Goal: Task Accomplishment & Management: Manage account settings

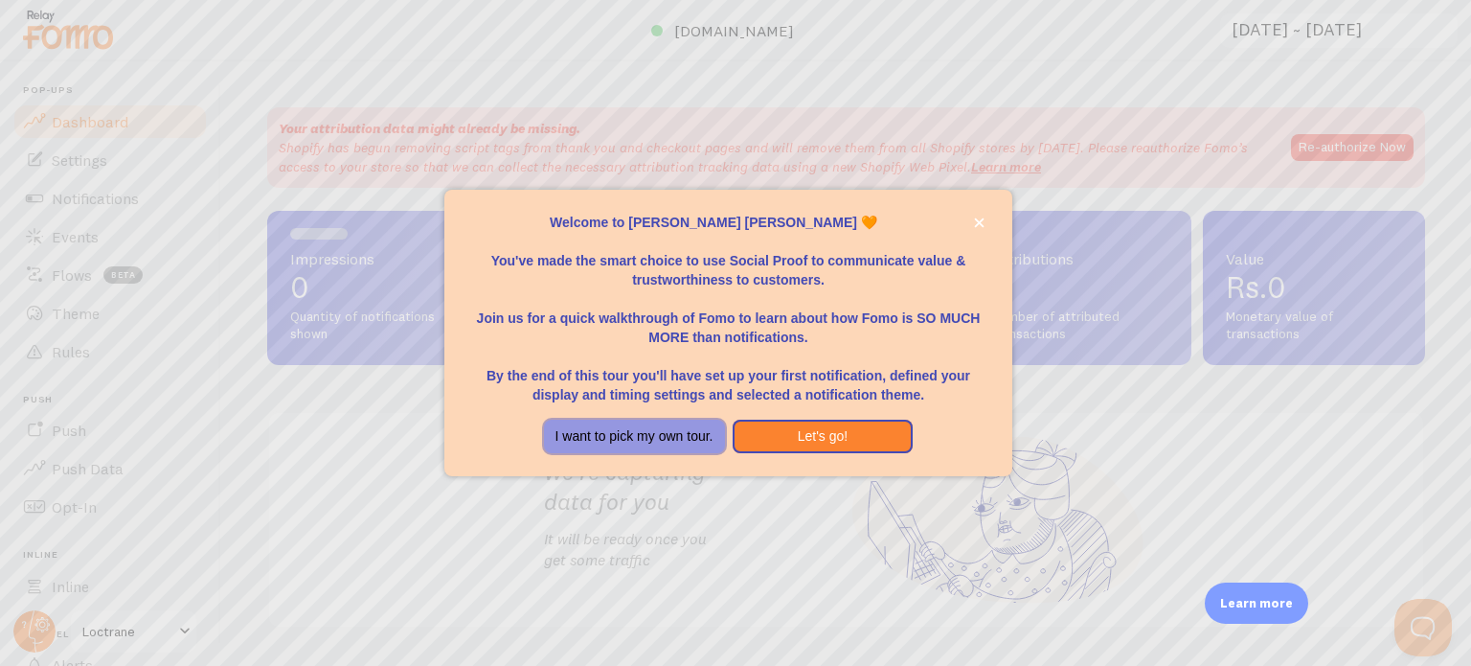
click at [707, 436] on button "I want to pick my own tour." at bounding box center [634, 436] width 181 height 34
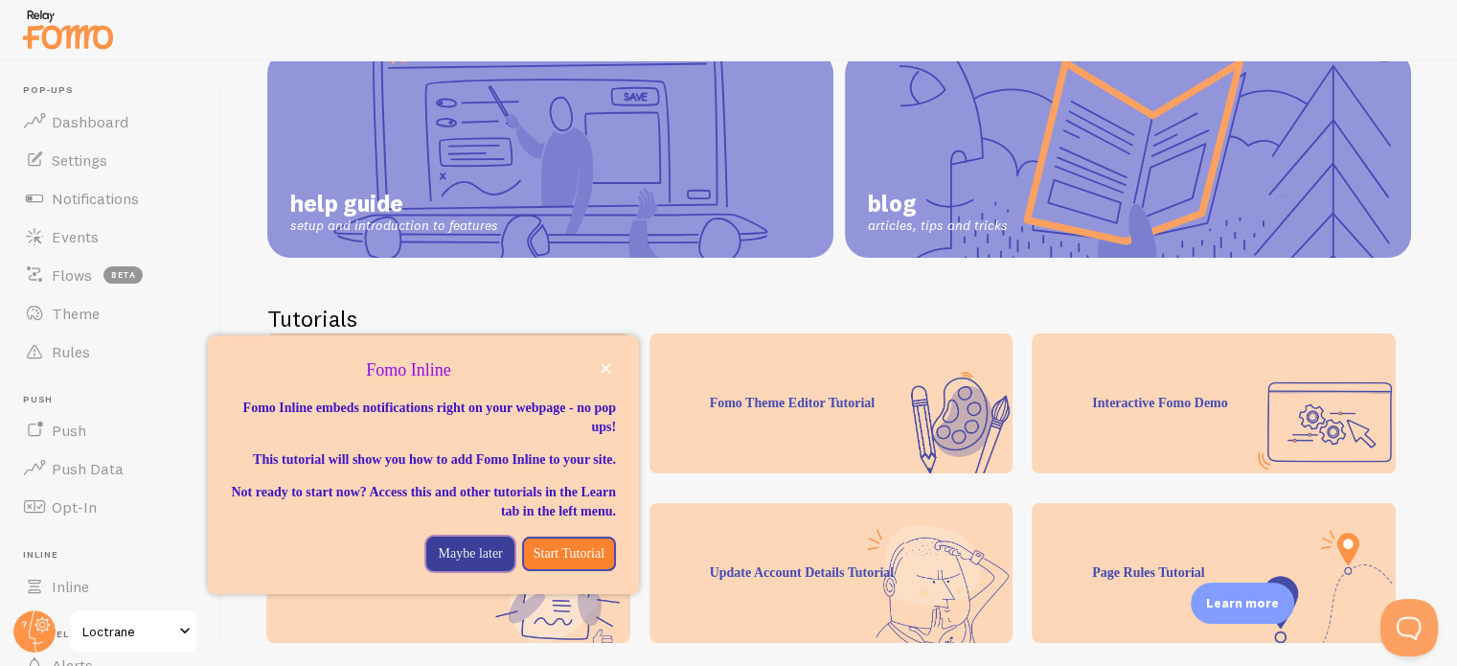
click at [444, 563] on p "Maybe later" at bounding box center [470, 553] width 64 height 19
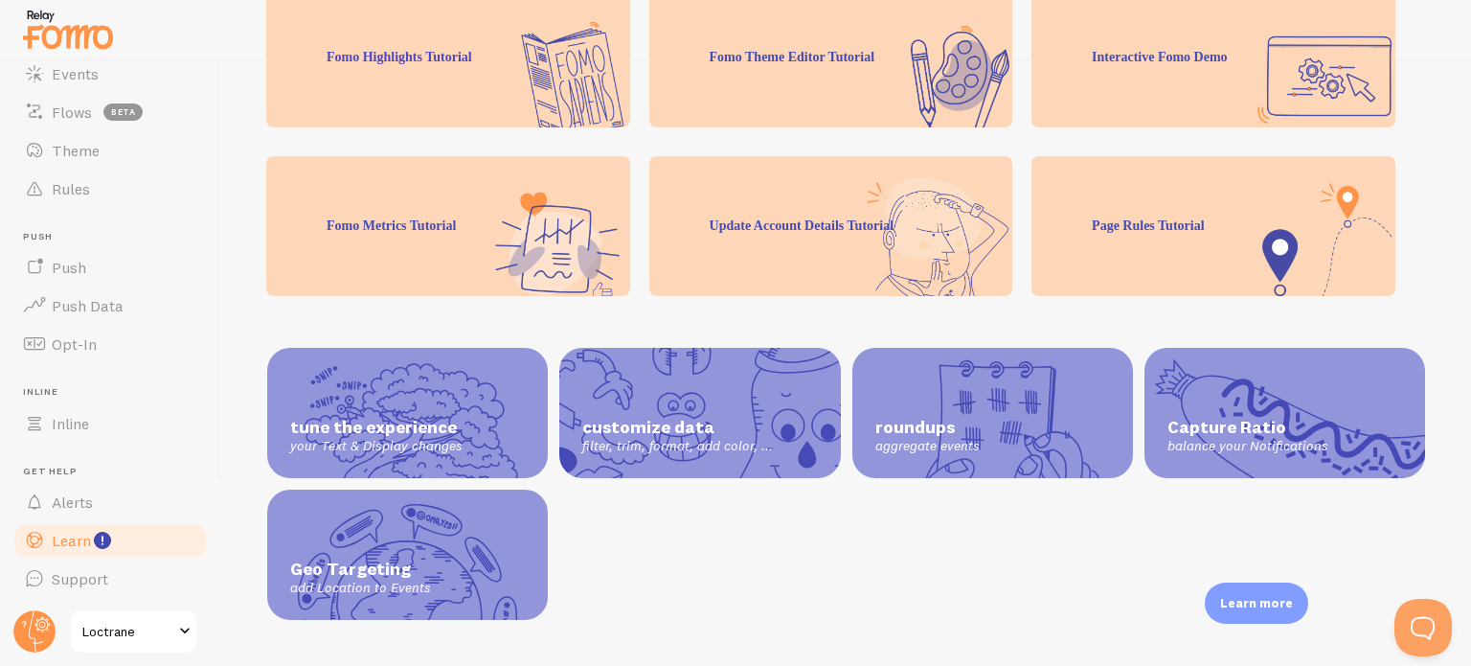
scroll to position [164, 0]
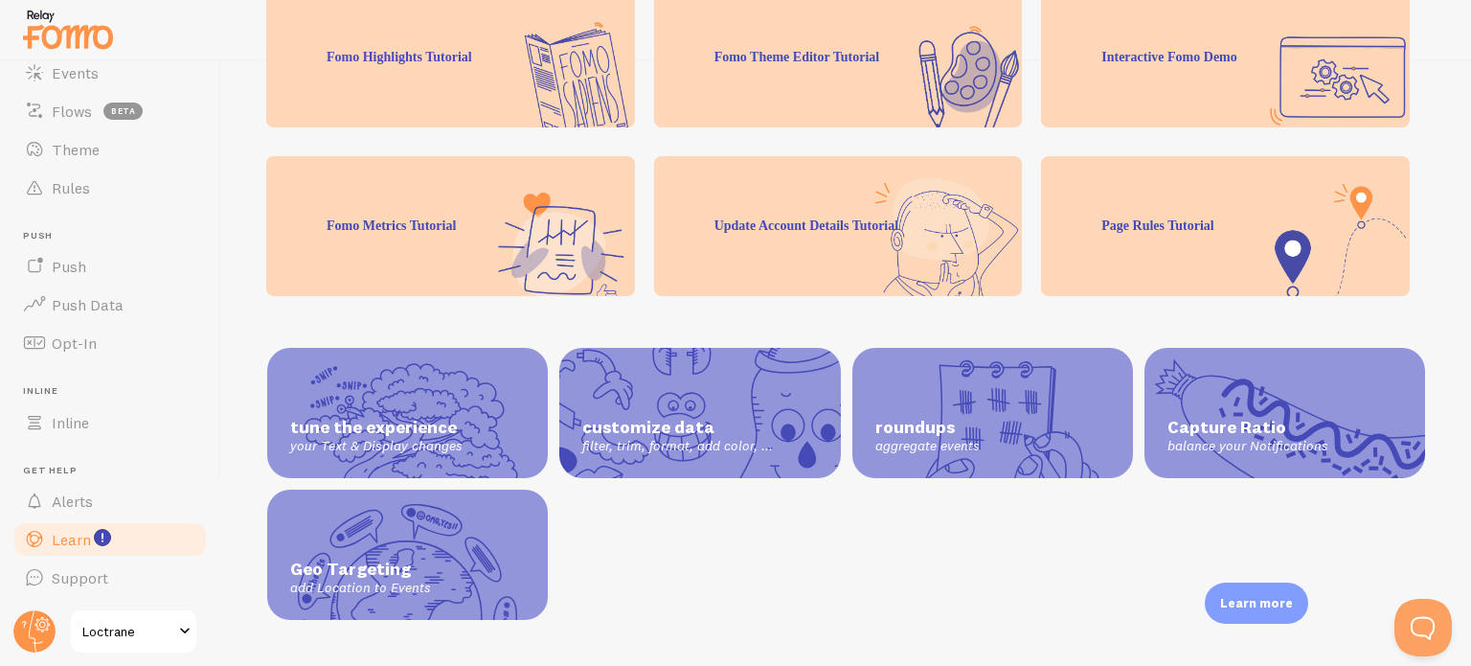
click at [154, 616] on link "Loctrane" at bounding box center [133, 631] width 129 height 46
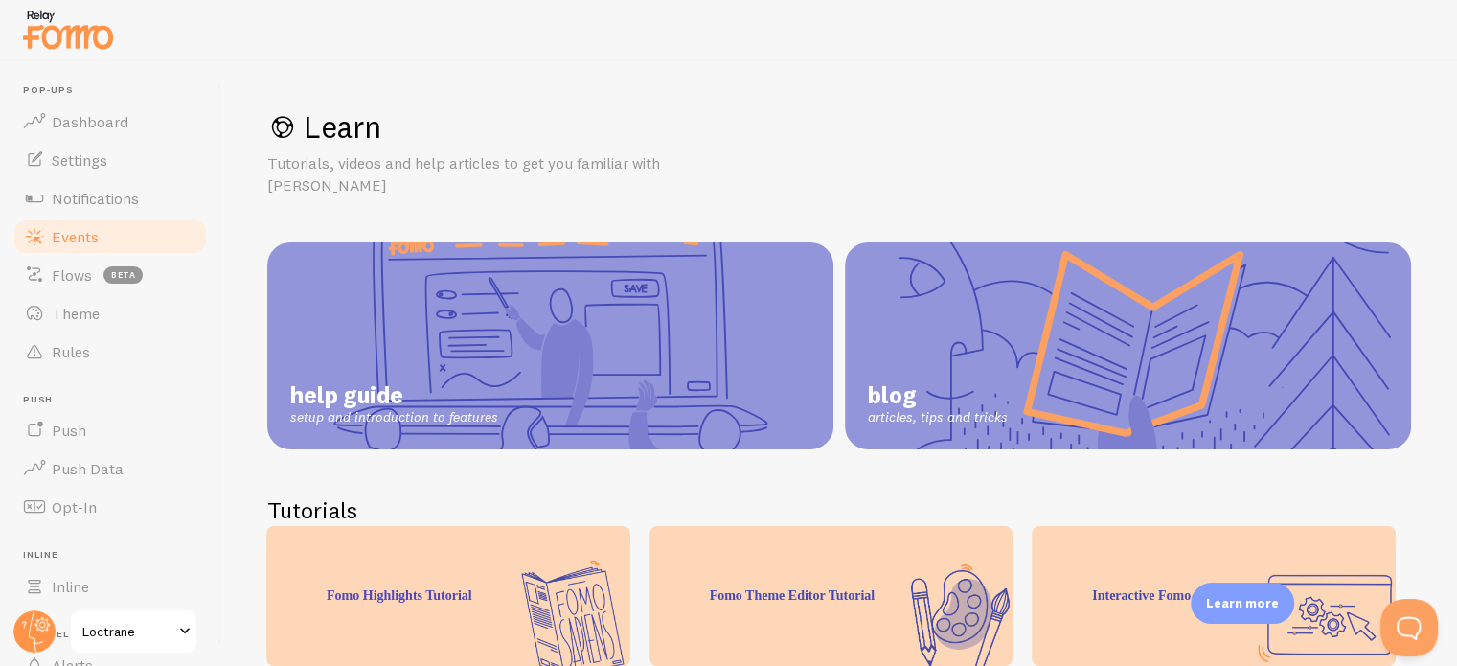
click at [88, 234] on span "Events" at bounding box center [75, 236] width 47 height 19
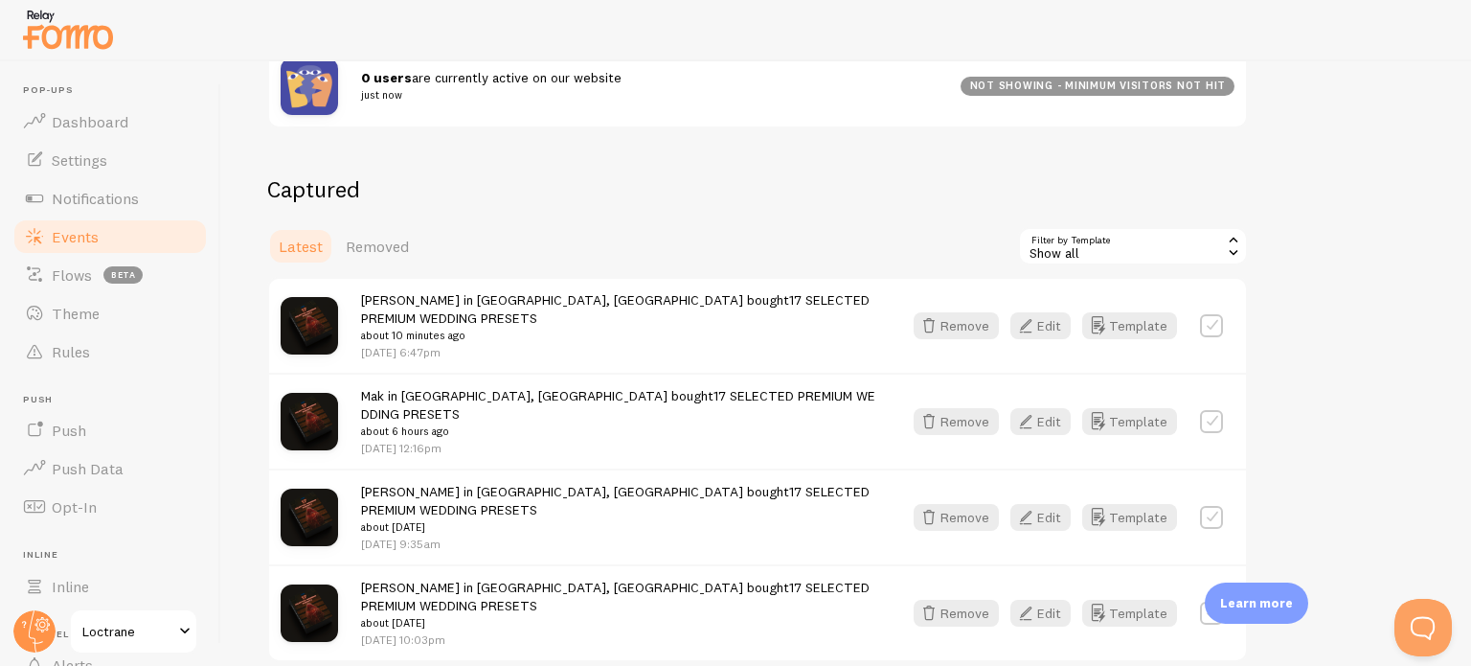
scroll to position [383, 0]
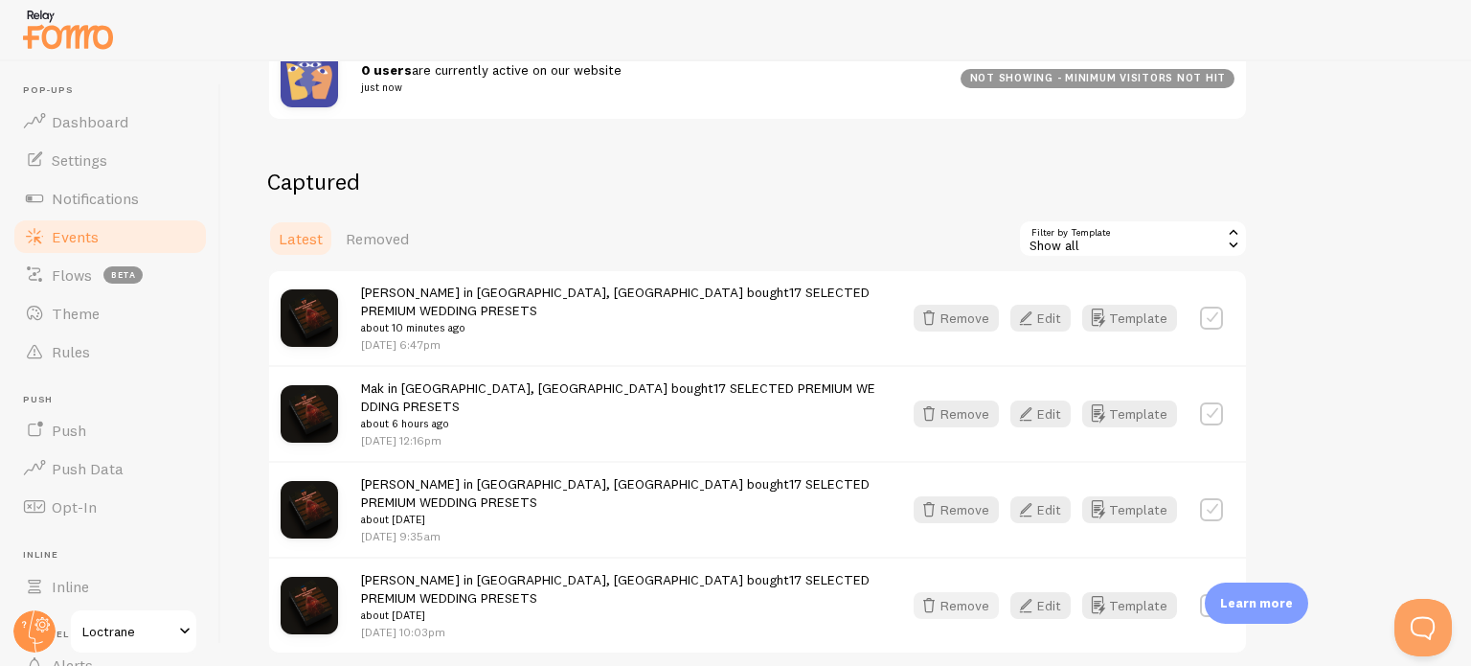
click at [963, 592] on button "Remove" at bounding box center [956, 605] width 85 height 27
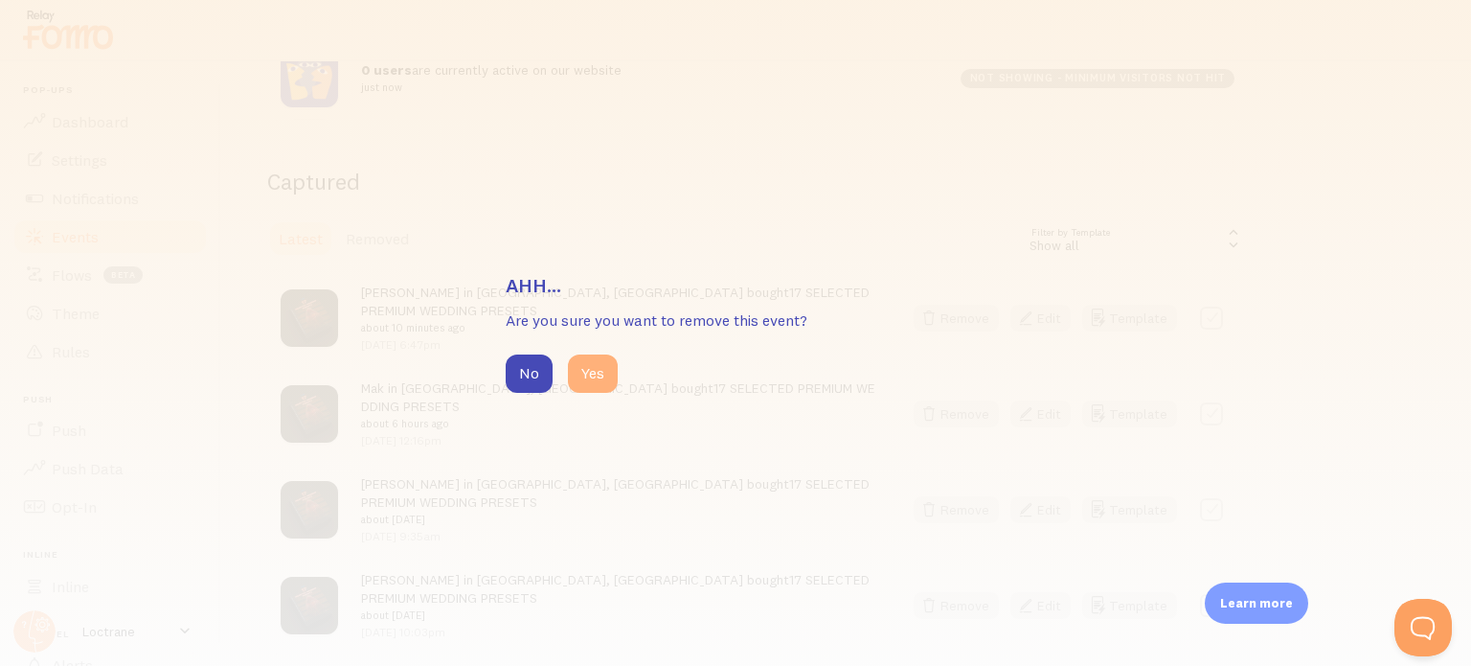
click at [598, 372] on button "Yes" at bounding box center [593, 373] width 50 height 38
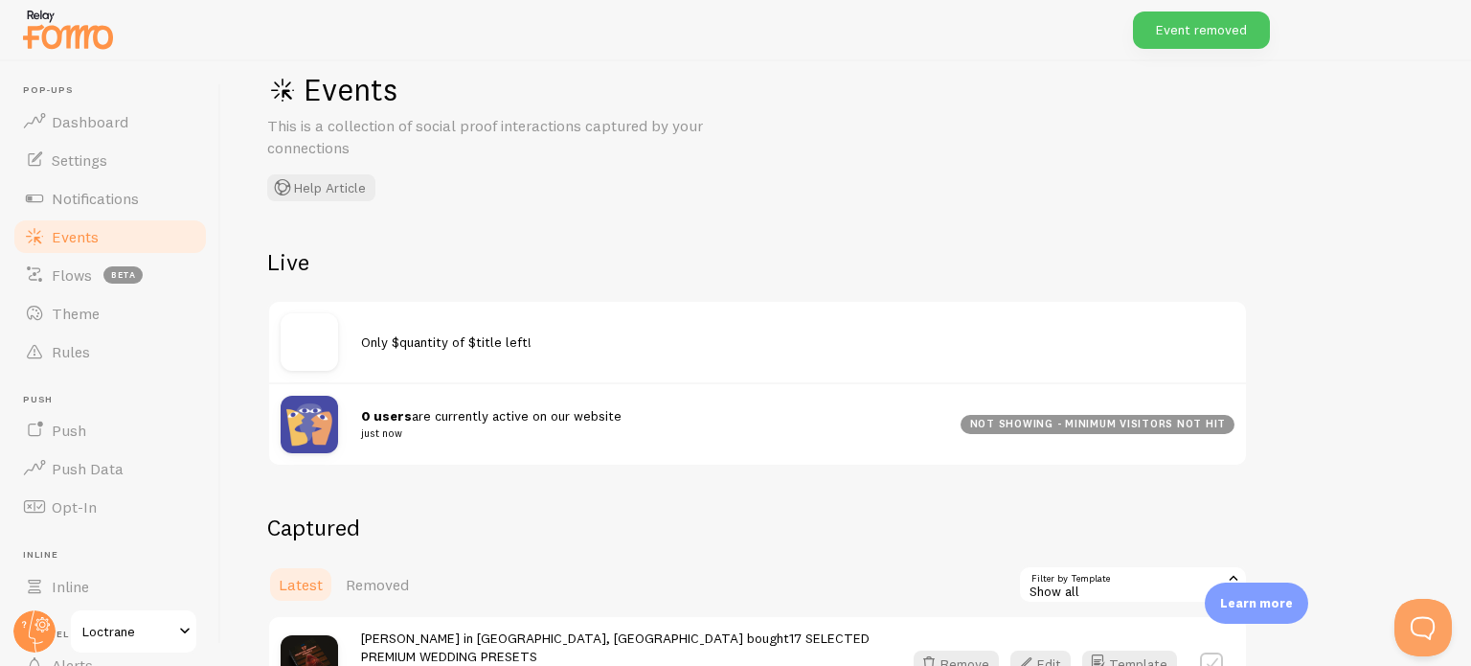
scroll to position [0, 0]
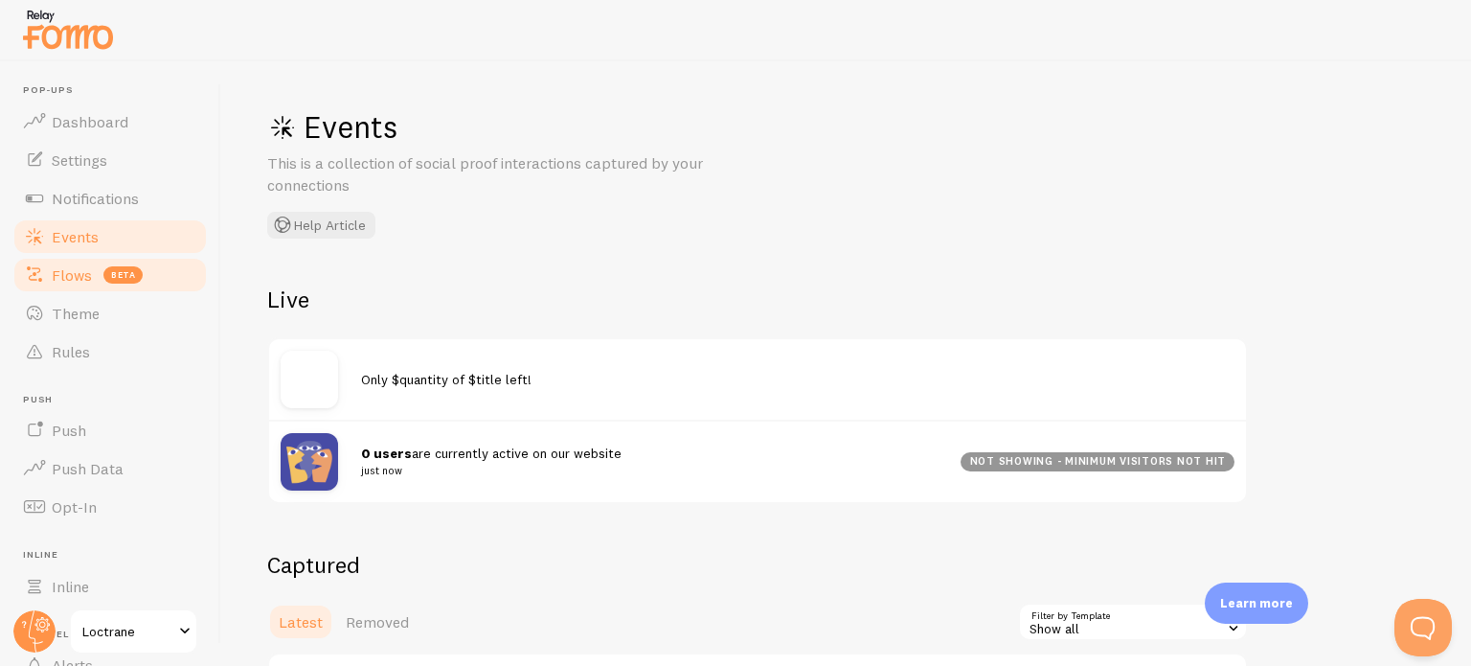
click at [107, 283] on link "Flows beta" at bounding box center [109, 275] width 197 height 38
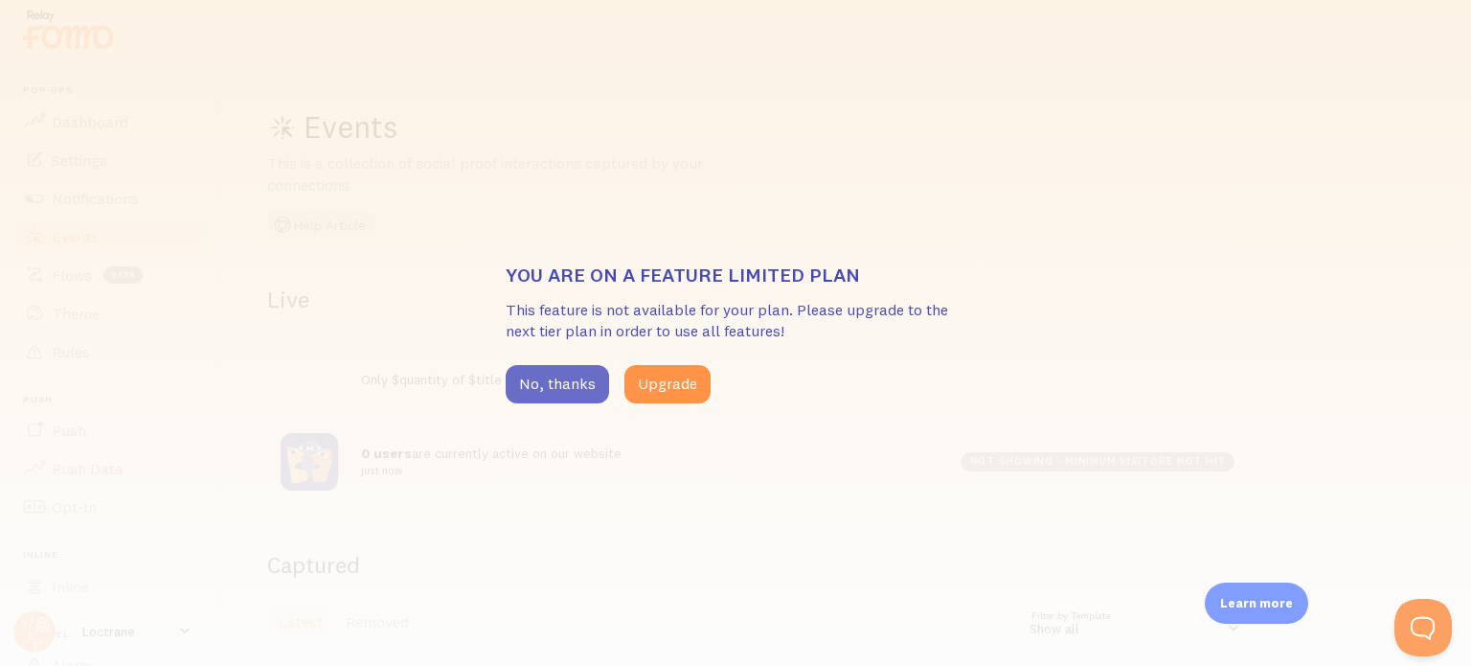
click at [565, 394] on button "No, thanks" at bounding box center [557, 384] width 103 height 38
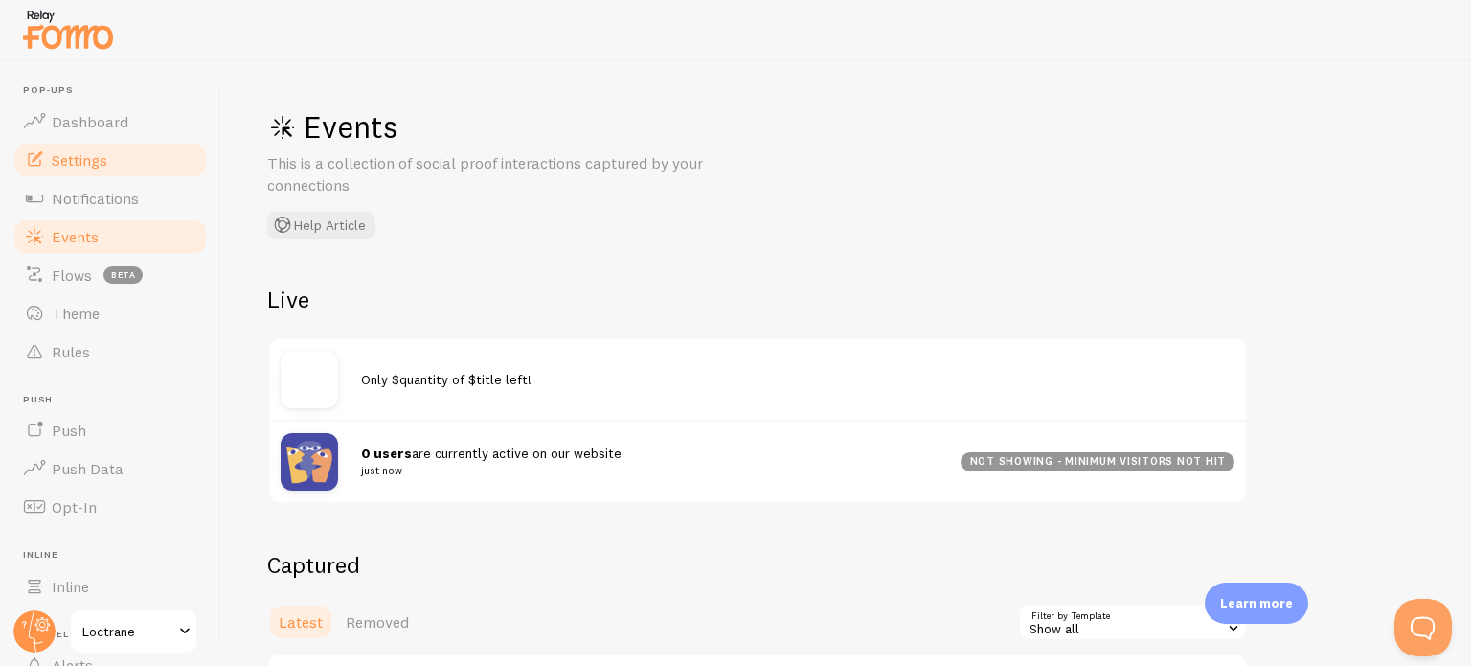
click at [134, 172] on link "Settings" at bounding box center [109, 160] width 197 height 38
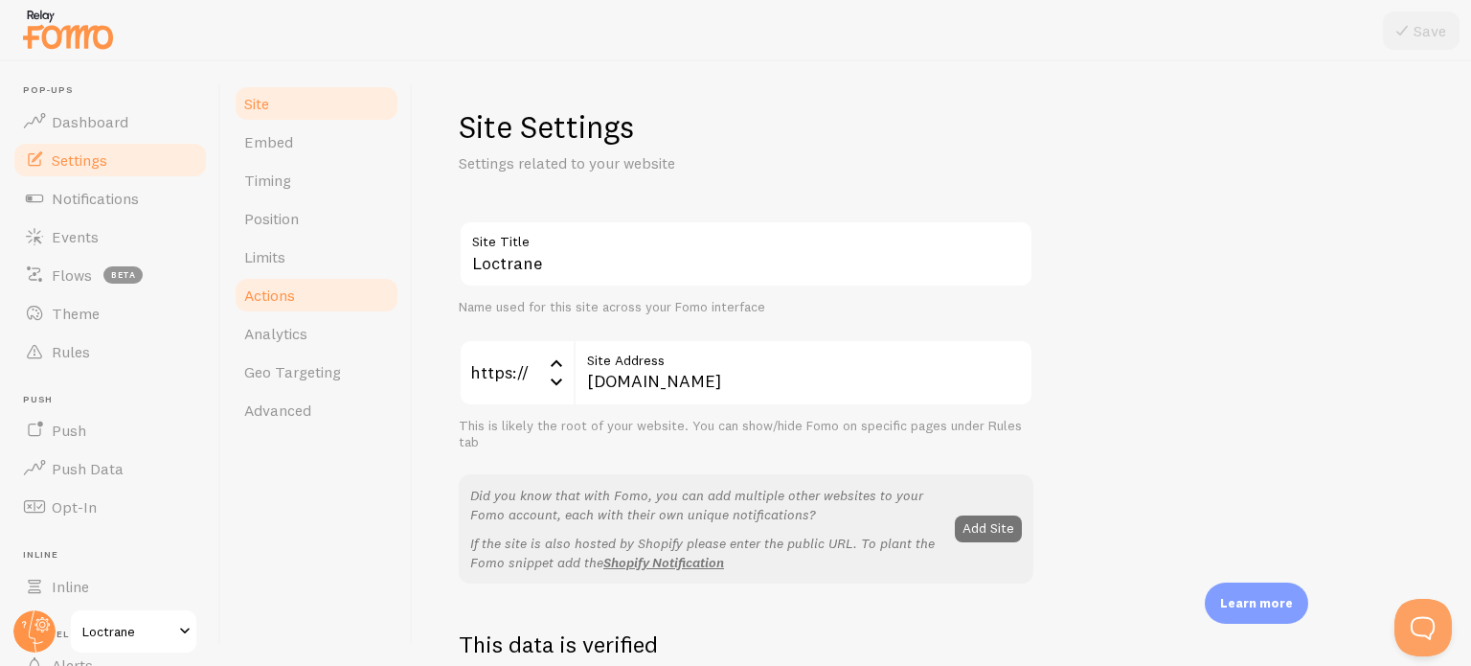
click at [287, 283] on link "Actions" at bounding box center [317, 295] width 168 height 38
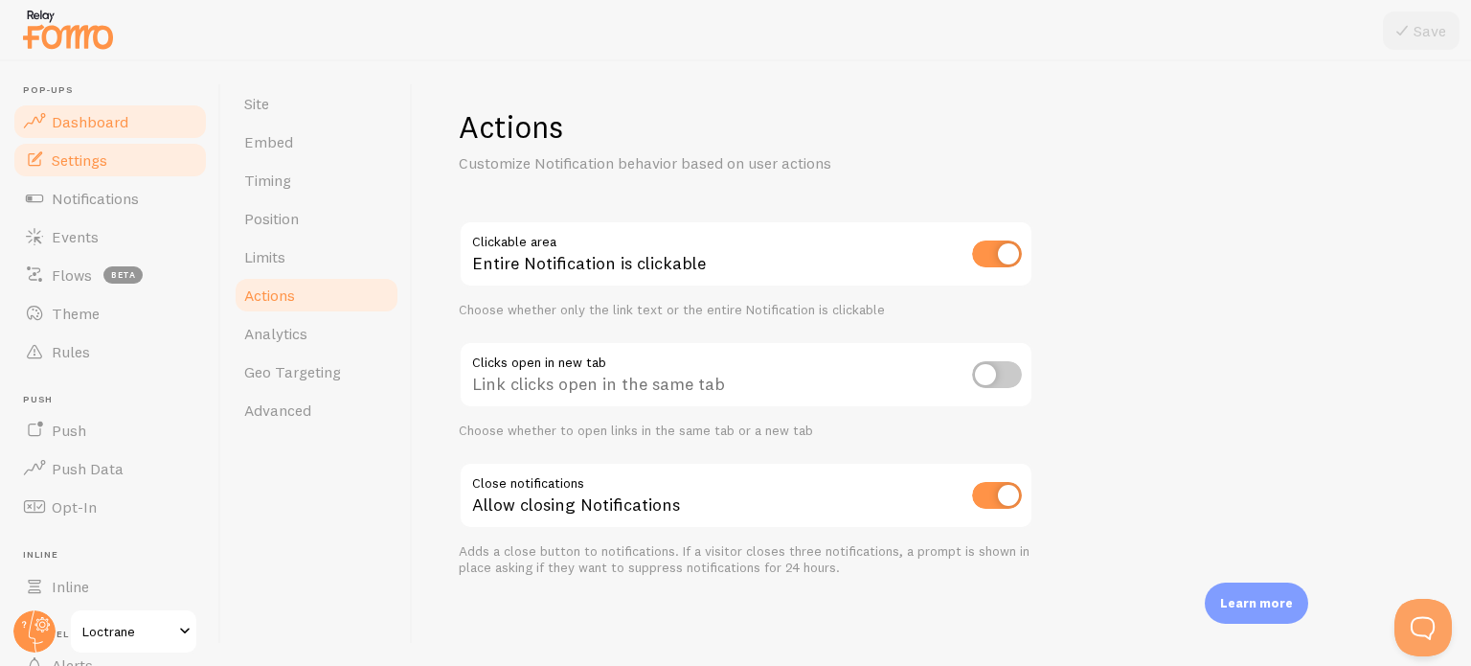
click at [125, 130] on link "Dashboard" at bounding box center [109, 121] width 197 height 38
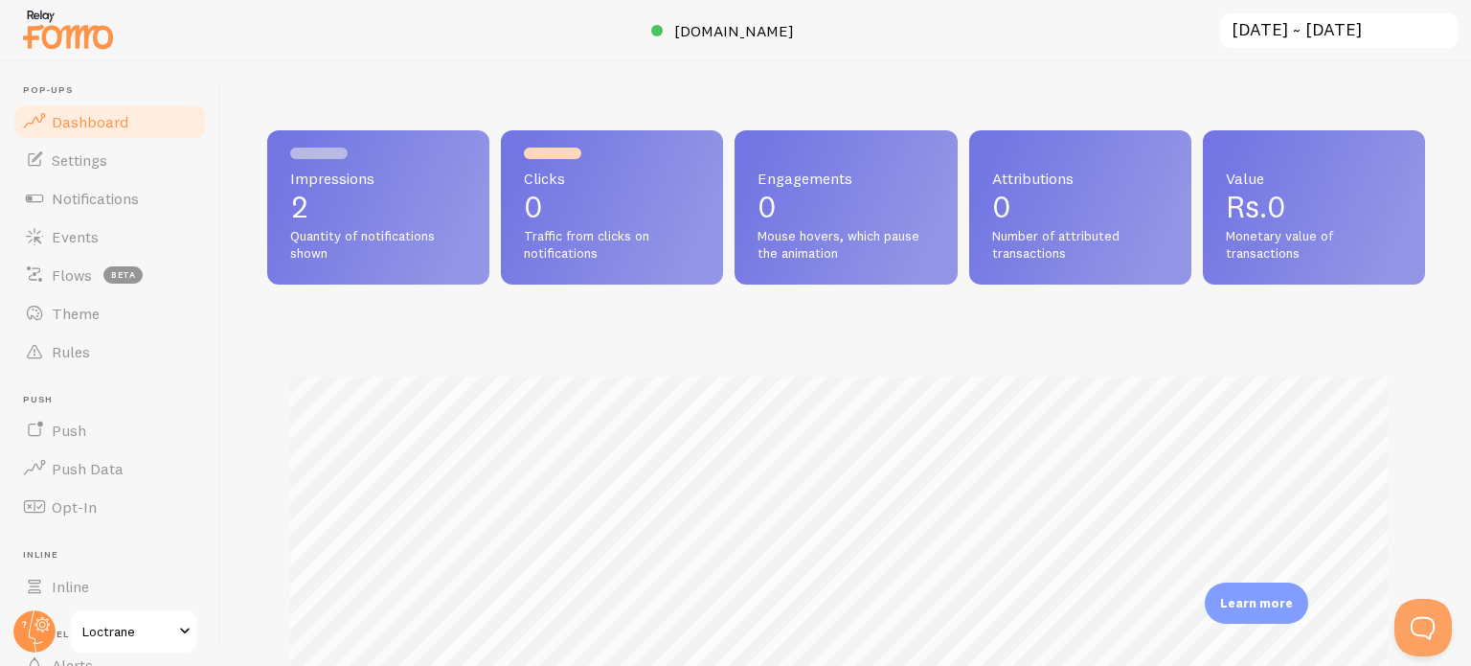
click at [629, 240] on span "Traffic from clicks on notifications" at bounding box center [612, 245] width 176 height 34
click at [111, 205] on span "Notifications" at bounding box center [95, 198] width 87 height 19
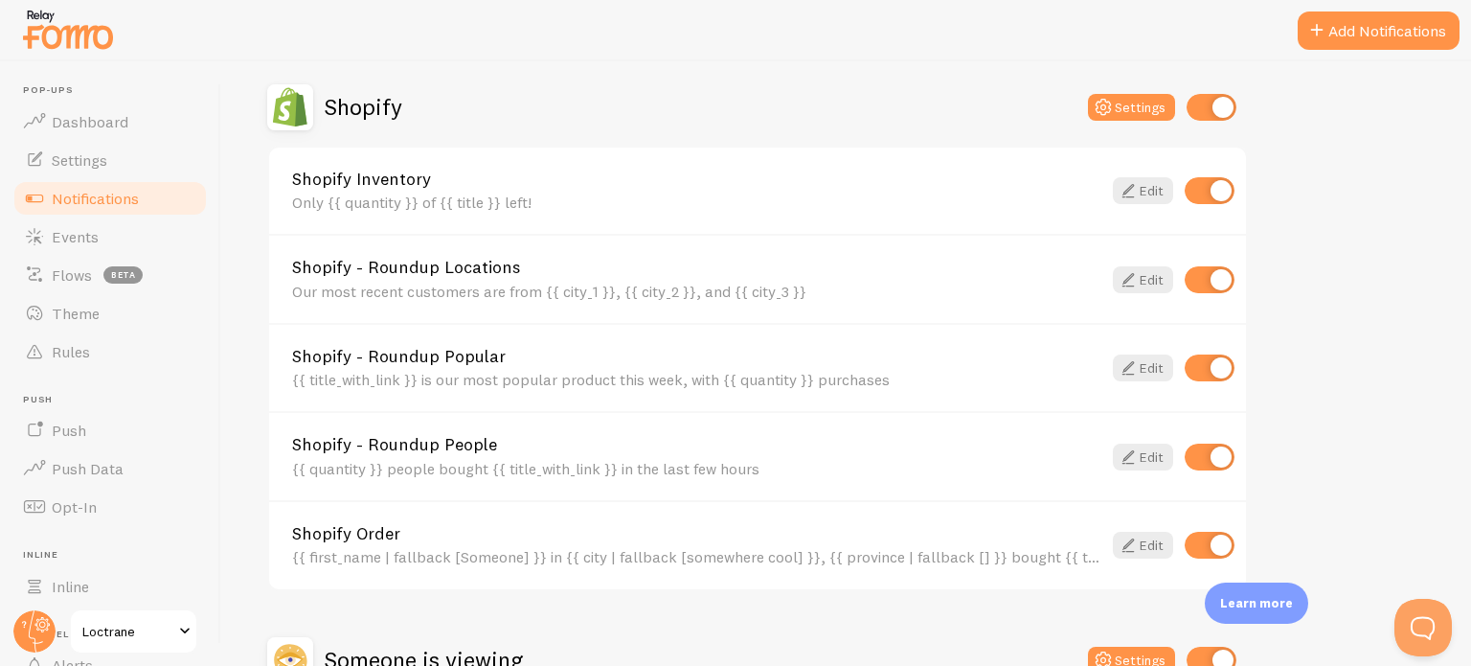
scroll to position [670, 0]
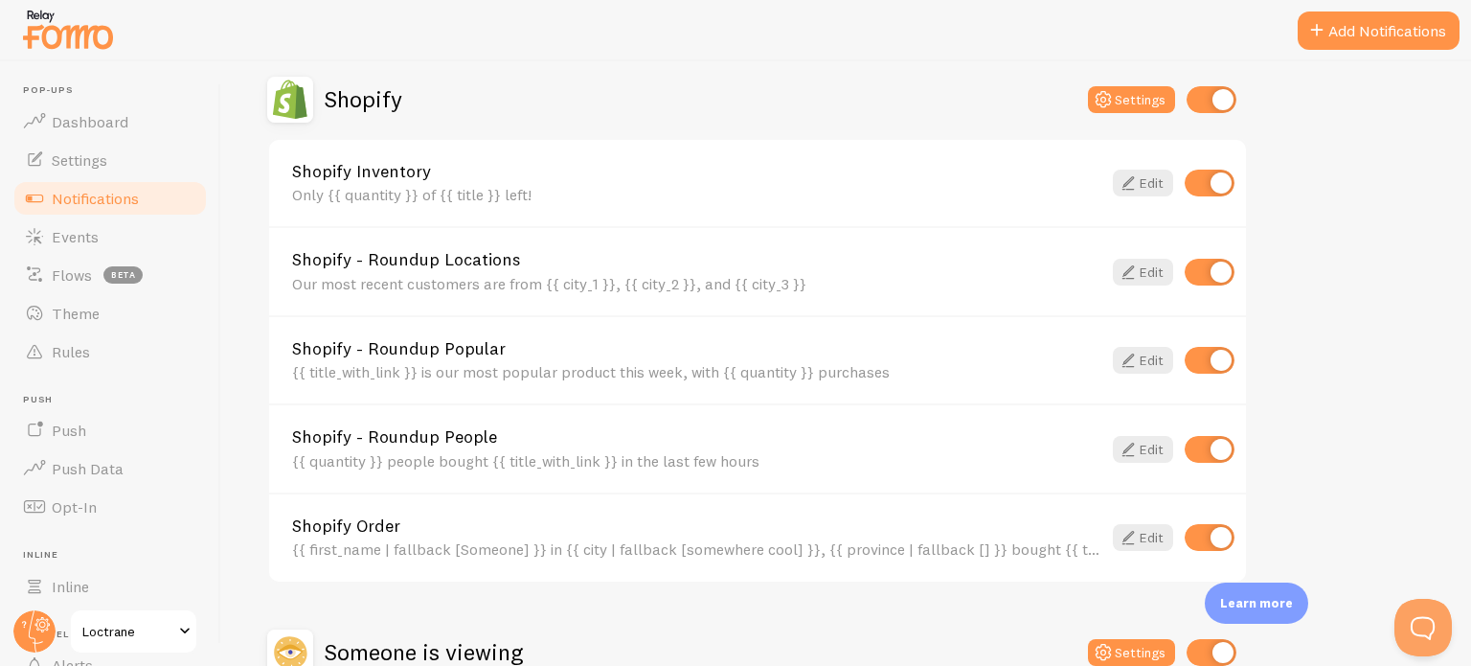
click at [1220, 186] on input "checkbox" at bounding box center [1210, 183] width 50 height 27
checkbox input "false"
click at [1191, 447] on input "checkbox" at bounding box center [1210, 449] width 50 height 27
checkbox input "false"
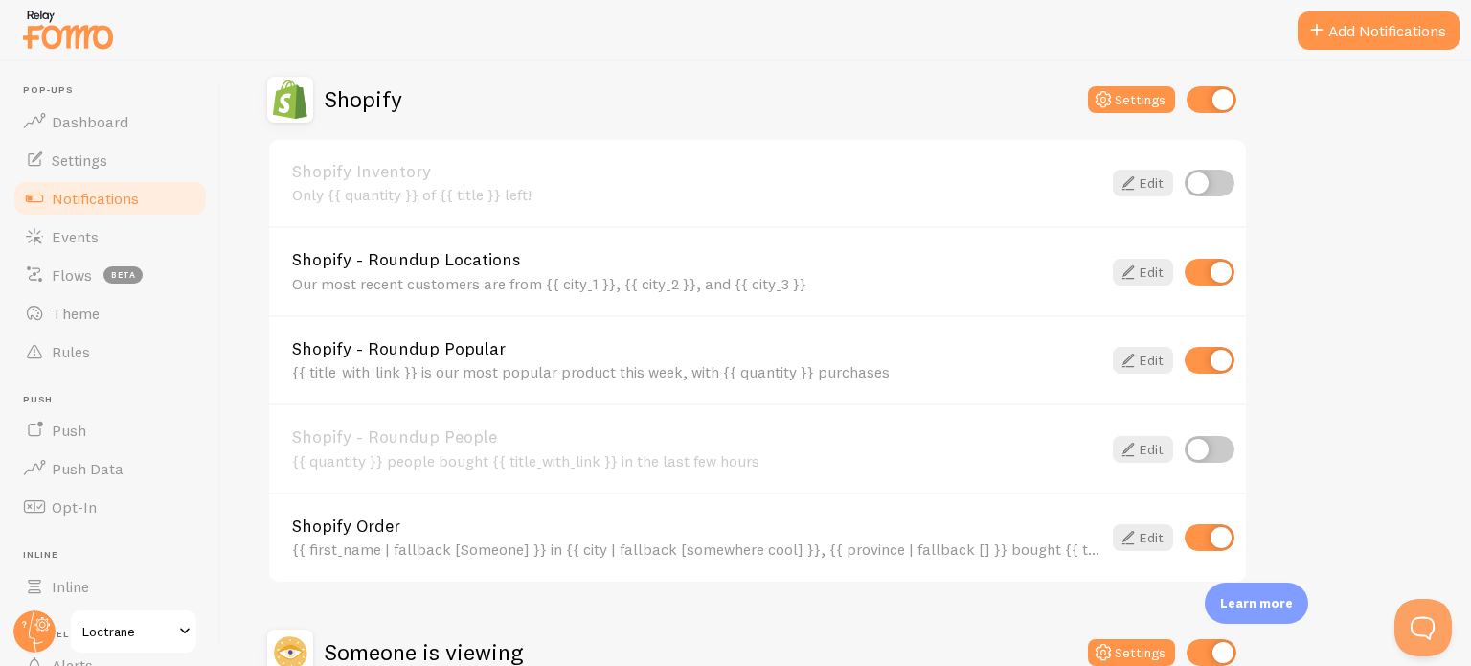
click at [1196, 371] on div "Shopify - Roundup Popular {{ title_with_link }} is our most popular product thi…" at bounding box center [757, 359] width 977 height 89
click at [1279, 315] on div "Abandoned Cart Settings Abandoned Cart Template without Variables Your cart sti…" at bounding box center [846, 186] width 1158 height 1188
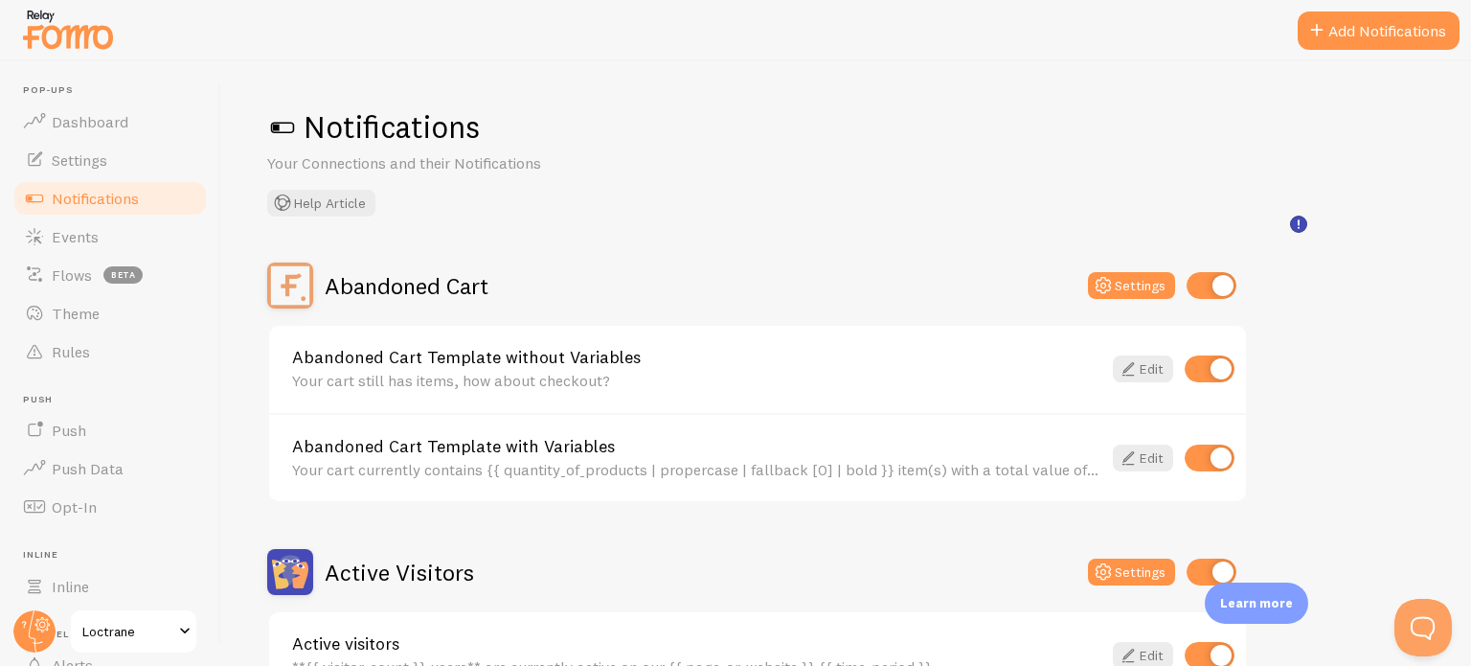
scroll to position [0, 0]
click at [115, 232] on link "Events" at bounding box center [109, 236] width 197 height 38
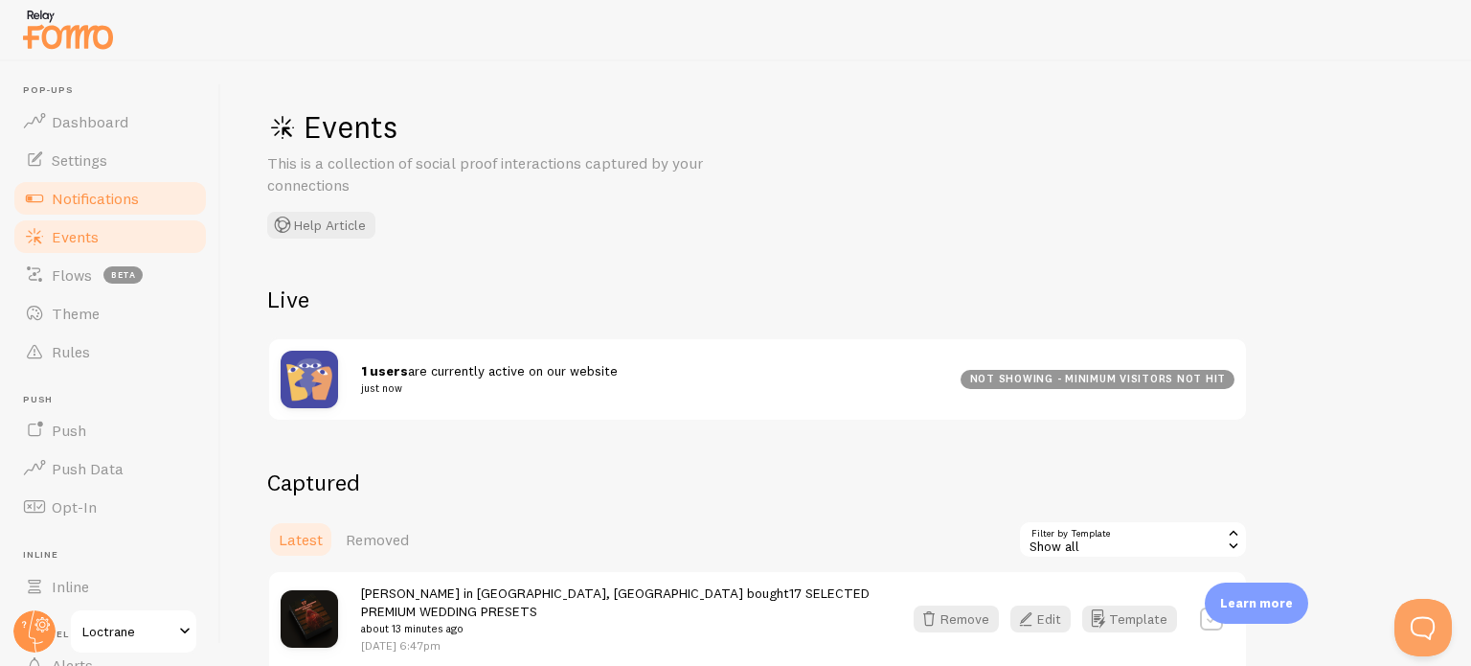
click at [137, 191] on span "Notifications" at bounding box center [95, 198] width 87 height 19
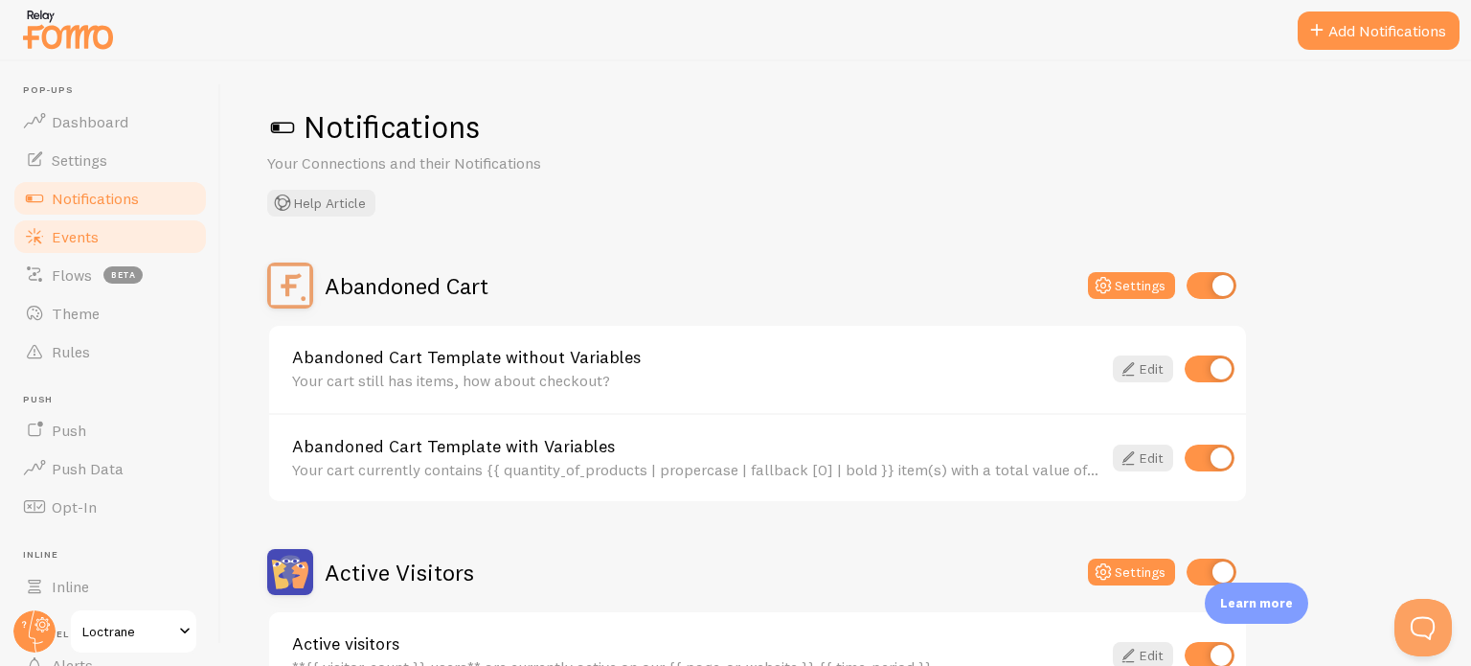
click at [140, 226] on link "Events" at bounding box center [109, 236] width 197 height 38
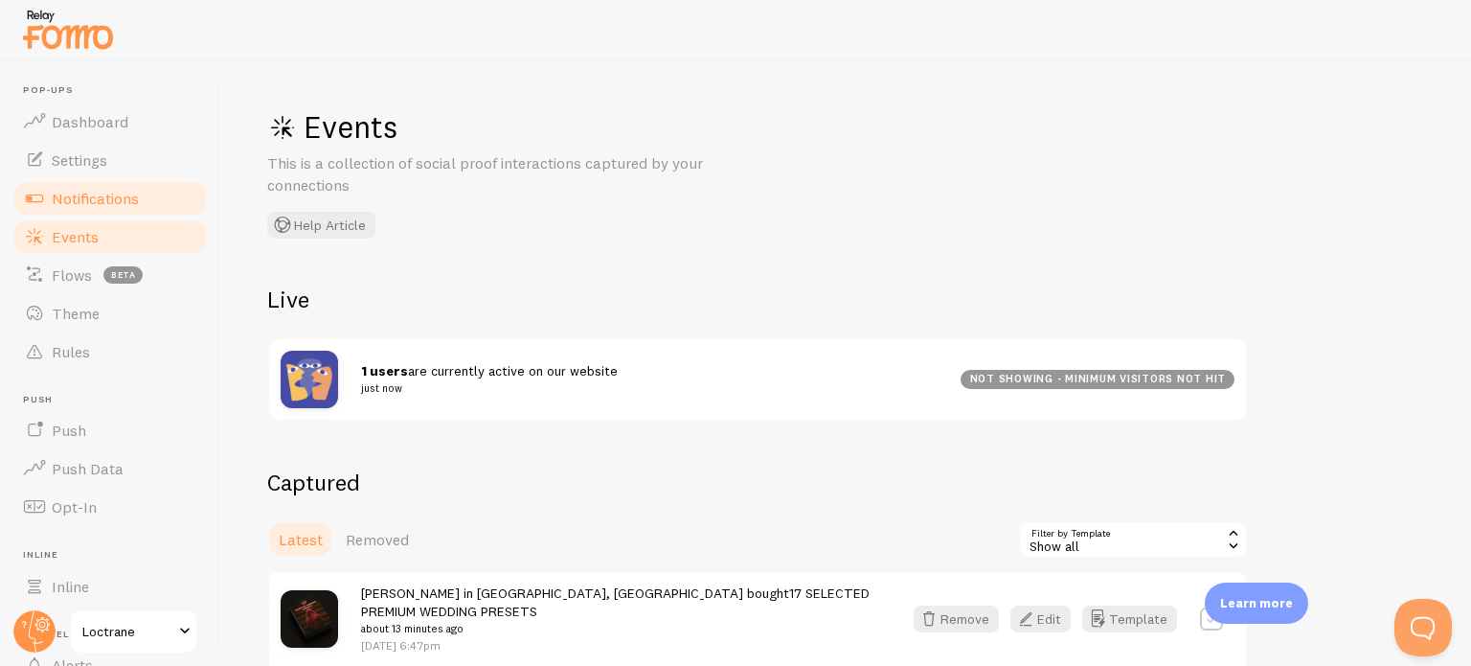
click at [142, 195] on link "Notifications" at bounding box center [109, 198] width 197 height 38
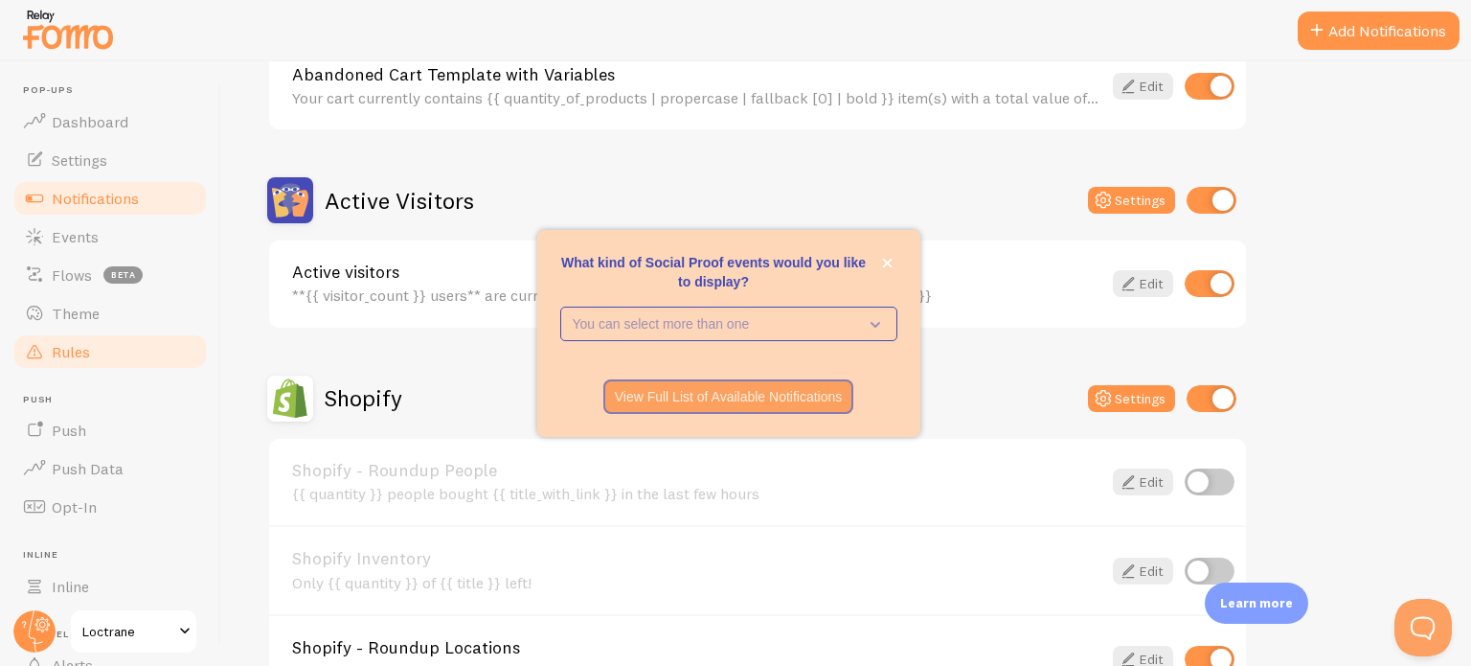
scroll to position [383, 0]
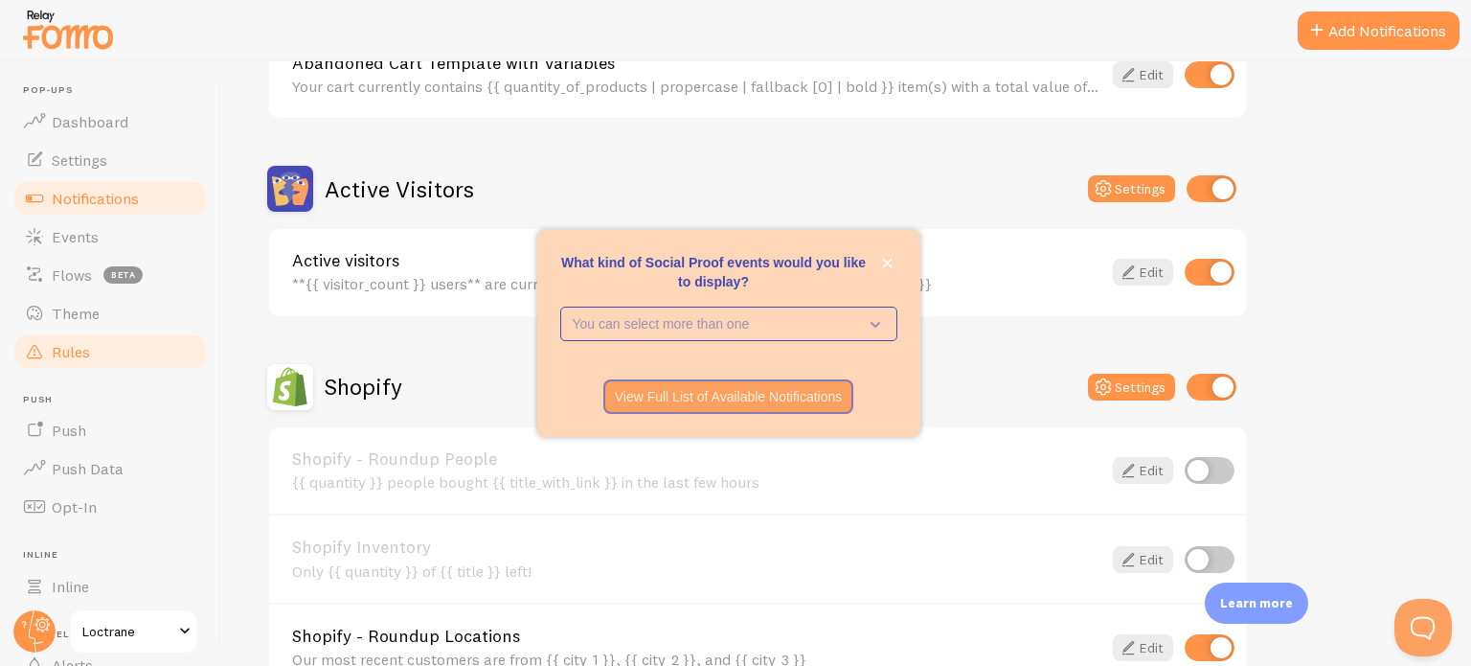
click at [129, 336] on link "Rules" at bounding box center [109, 351] width 197 height 38
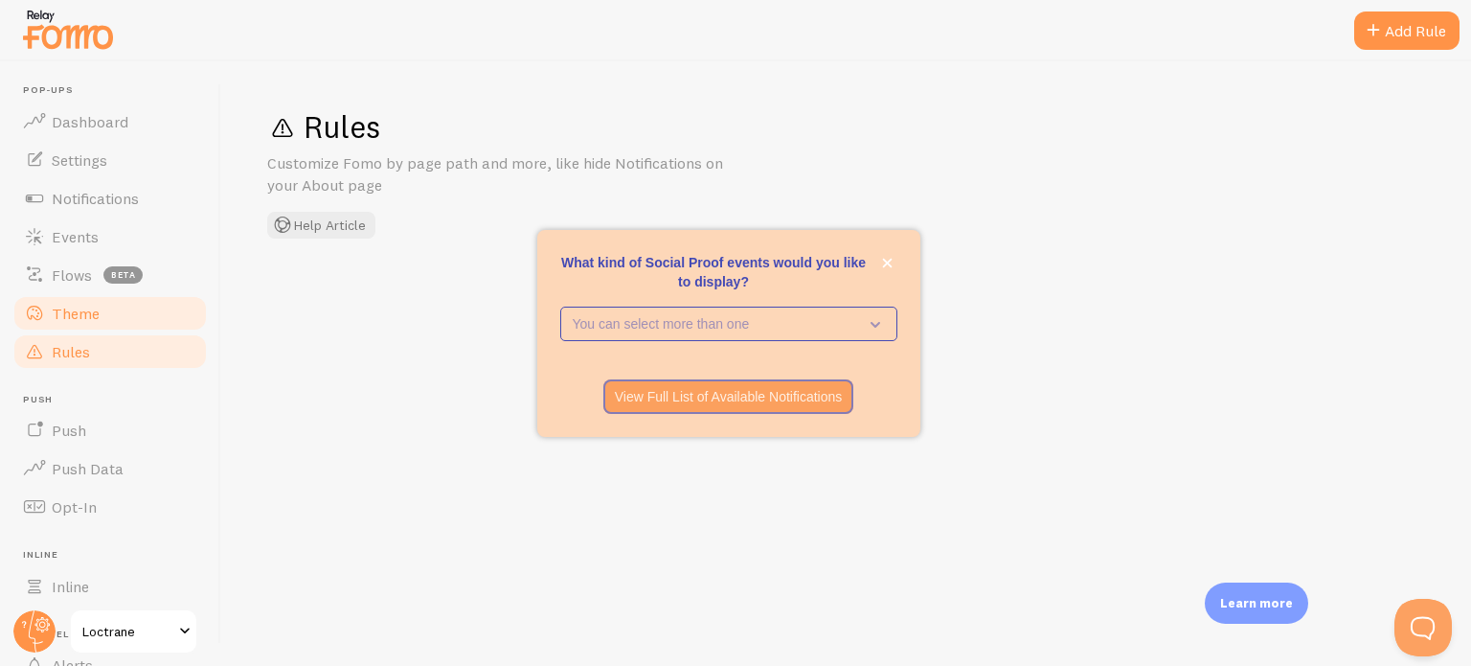
click at [125, 317] on link "Theme" at bounding box center [109, 313] width 197 height 38
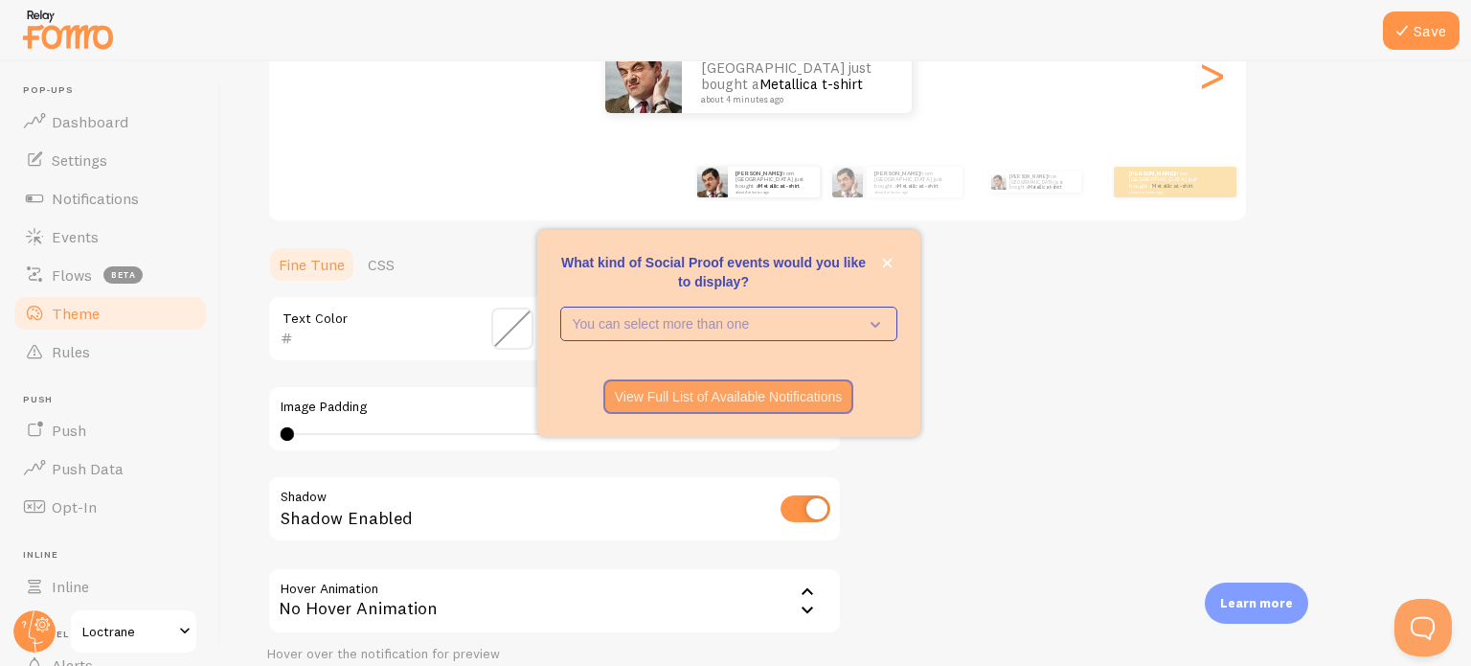
scroll to position [287, 0]
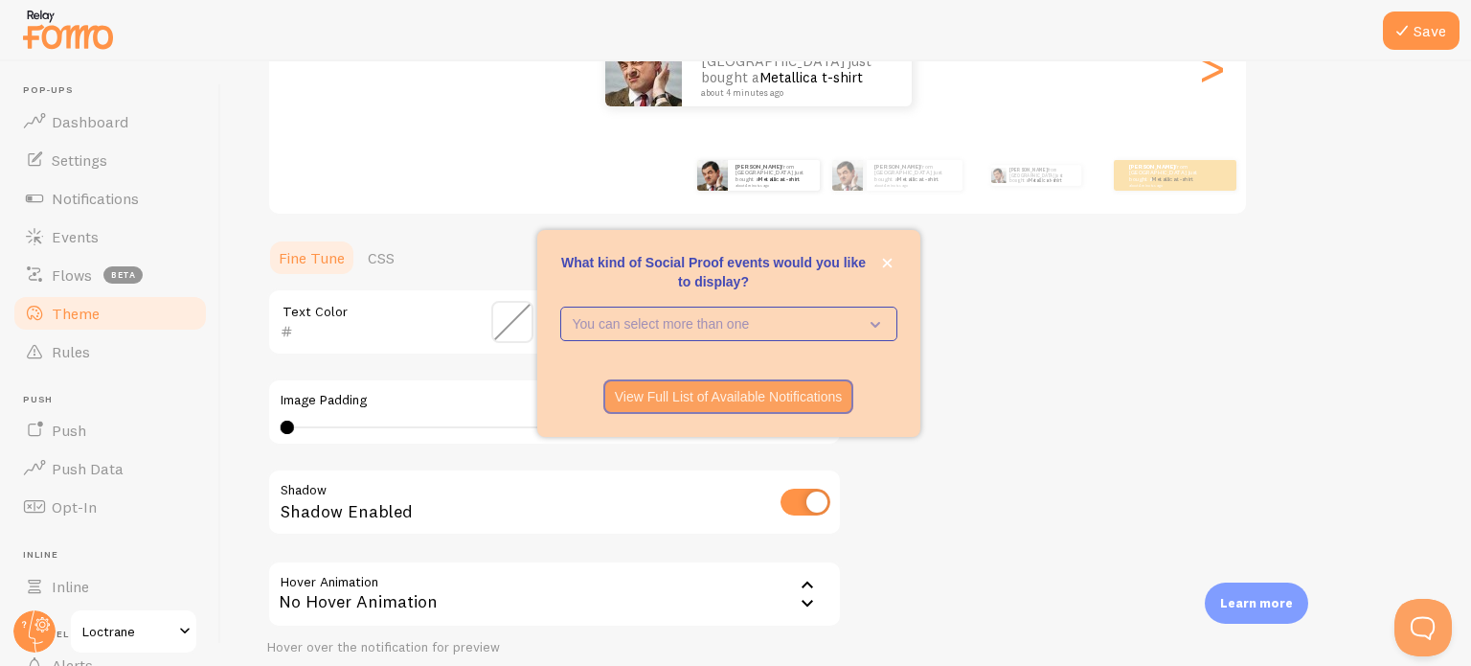
click at [1034, 489] on div "Theme Choose a theme for your notifications Classic Shaan from India just bough…" at bounding box center [846, 274] width 1158 height 909
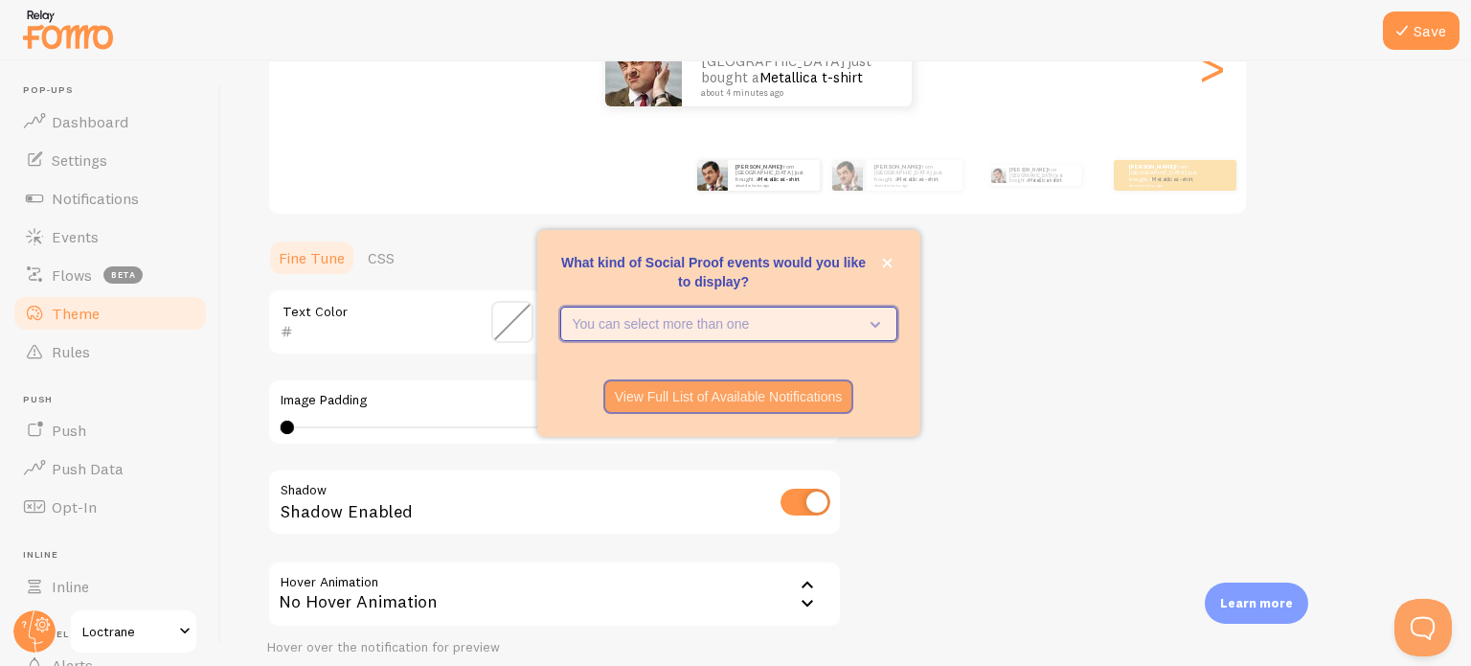
click at [878, 317] on icon "What kind of Social Proof events would you like to display?" at bounding box center [871, 323] width 27 height 21
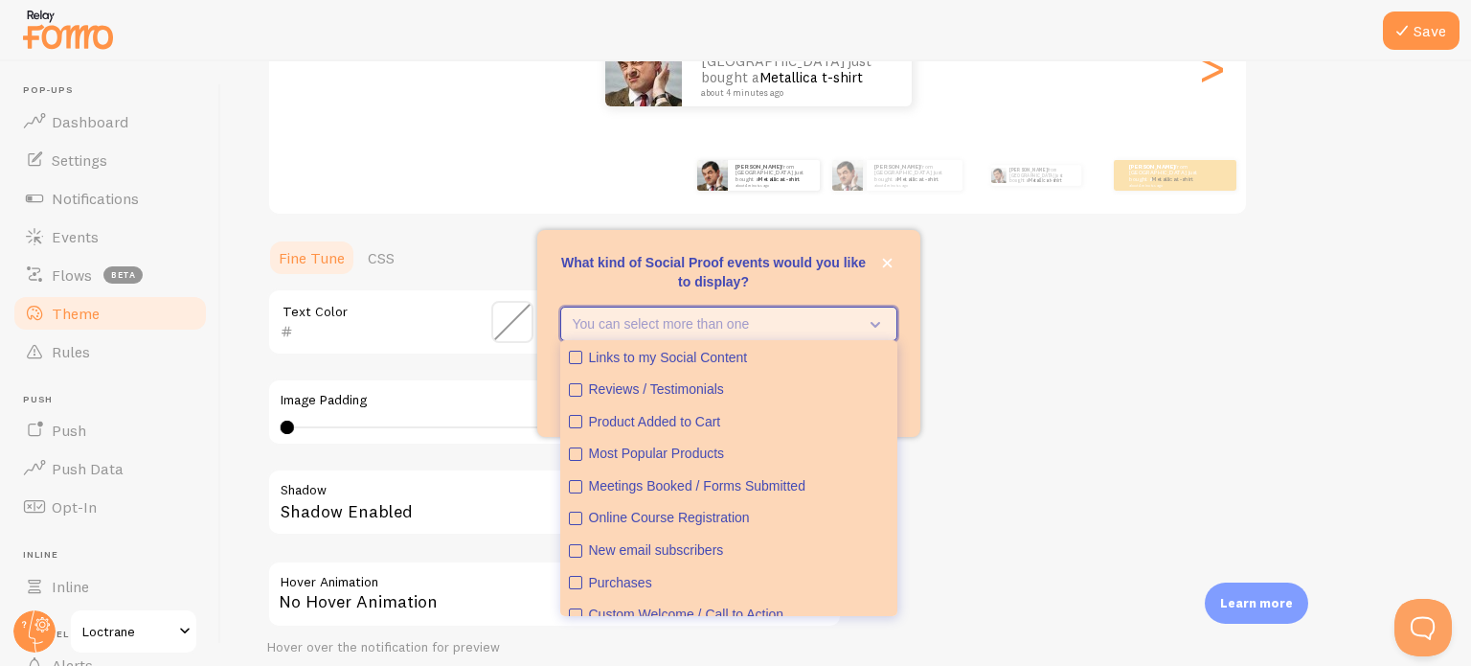
click at [878, 317] on icon "What kind of Social Proof events would you like to display?" at bounding box center [871, 323] width 27 height 21
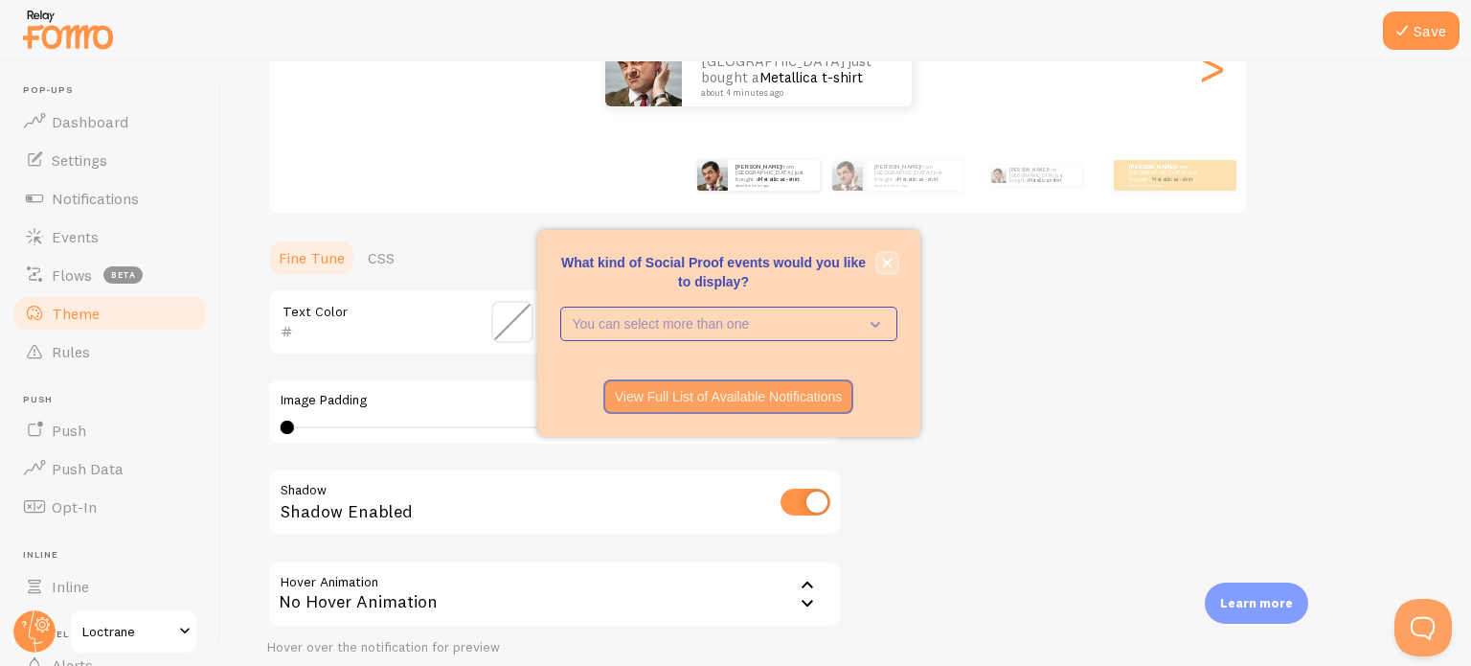
click at [887, 265] on icon "close," at bounding box center [887, 263] width 11 height 11
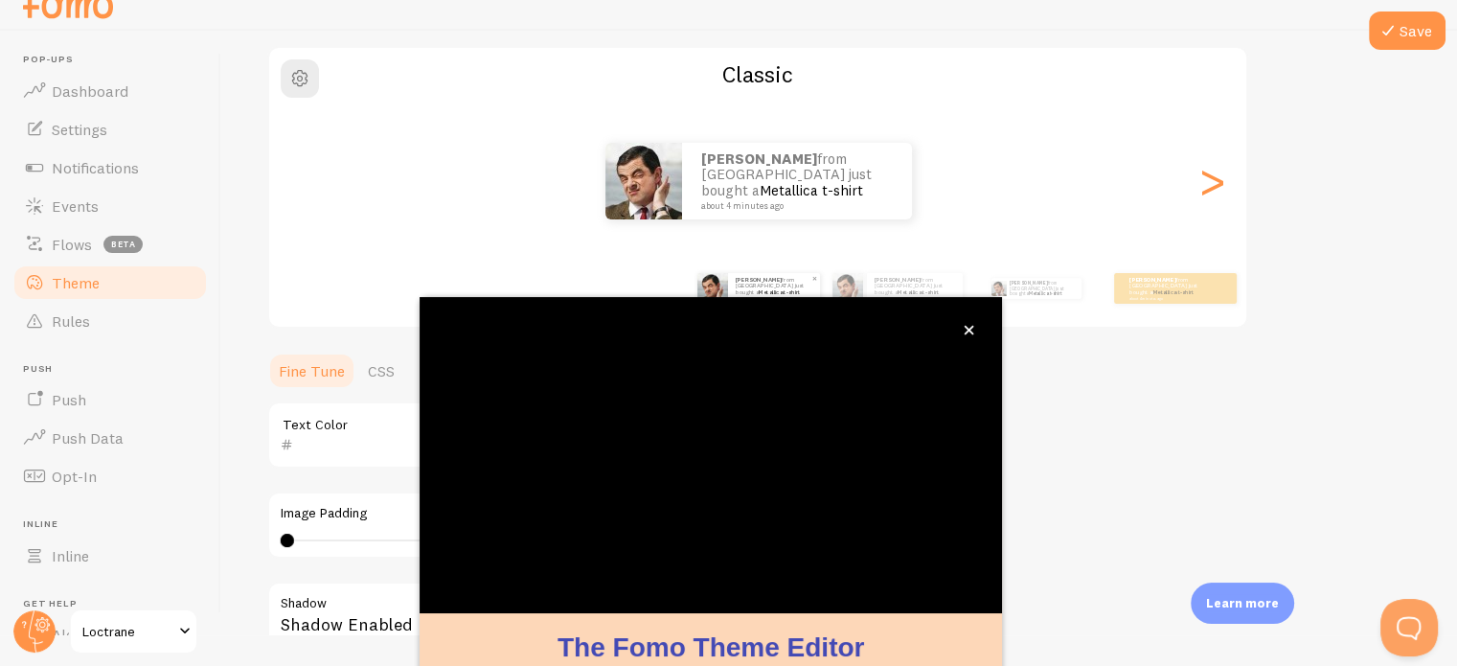
scroll to position [180, 0]
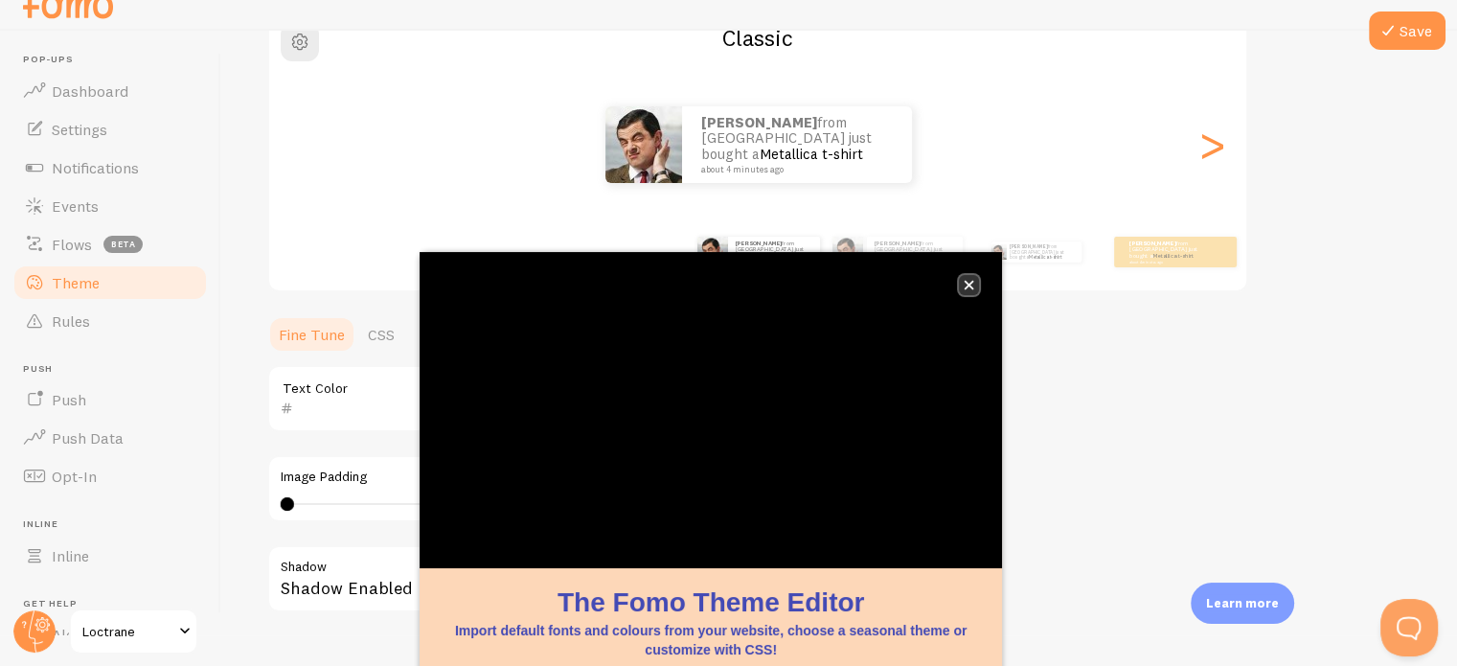
click at [973, 286] on icon "close," at bounding box center [968, 285] width 11 height 11
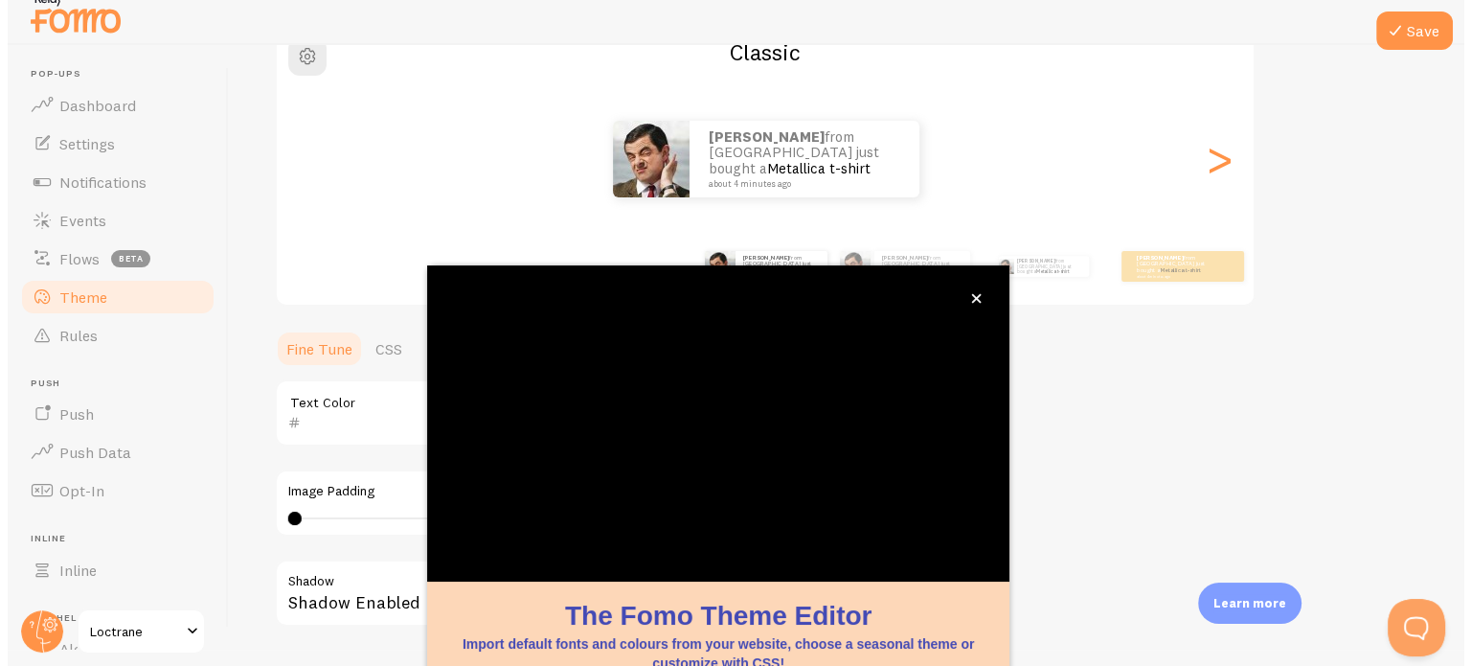
scroll to position [0, 0]
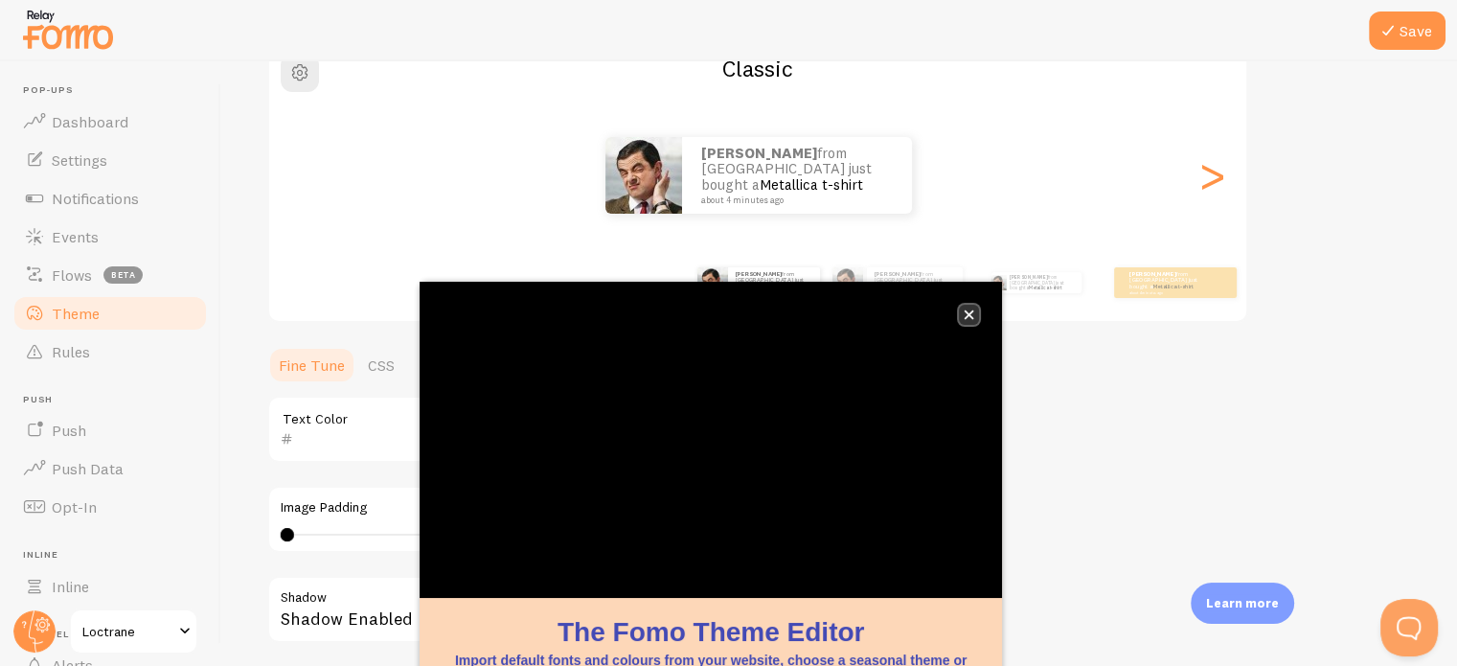
click at [972, 313] on icon "close," at bounding box center [968, 314] width 11 height 11
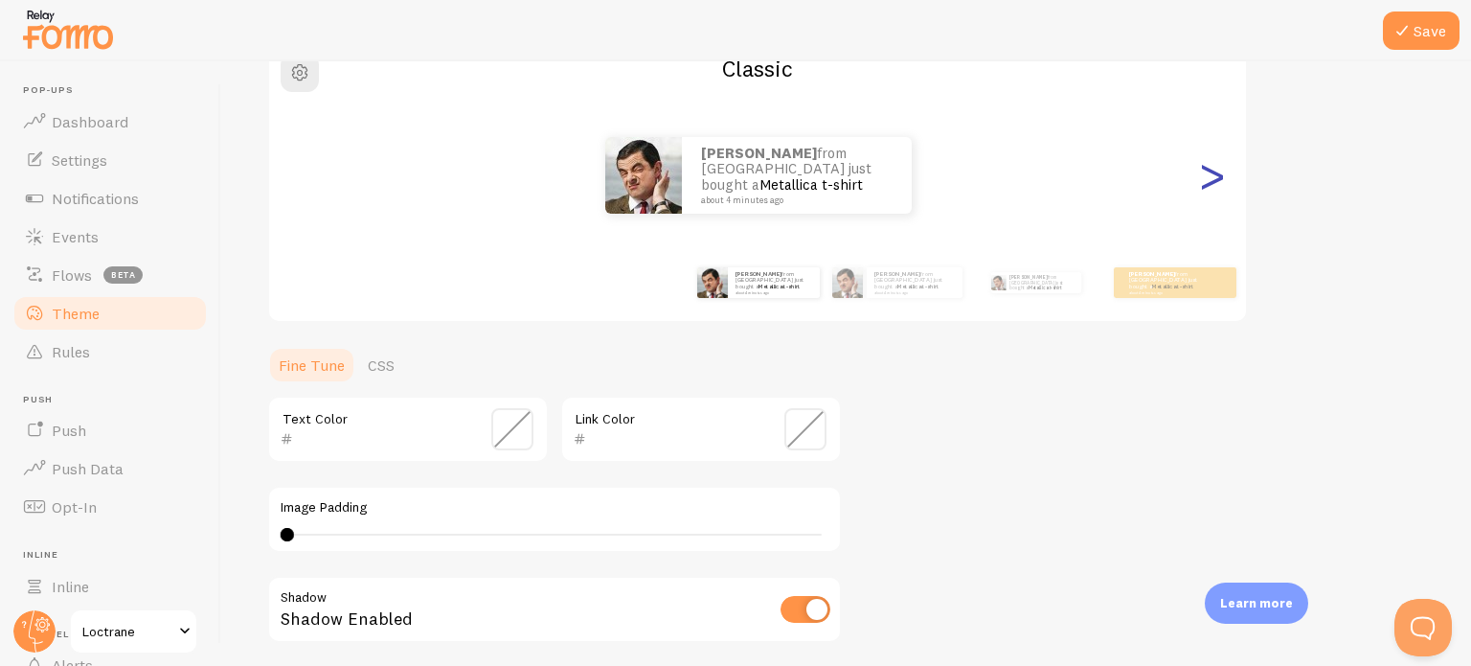
click at [1209, 194] on div ">" at bounding box center [1211, 175] width 23 height 138
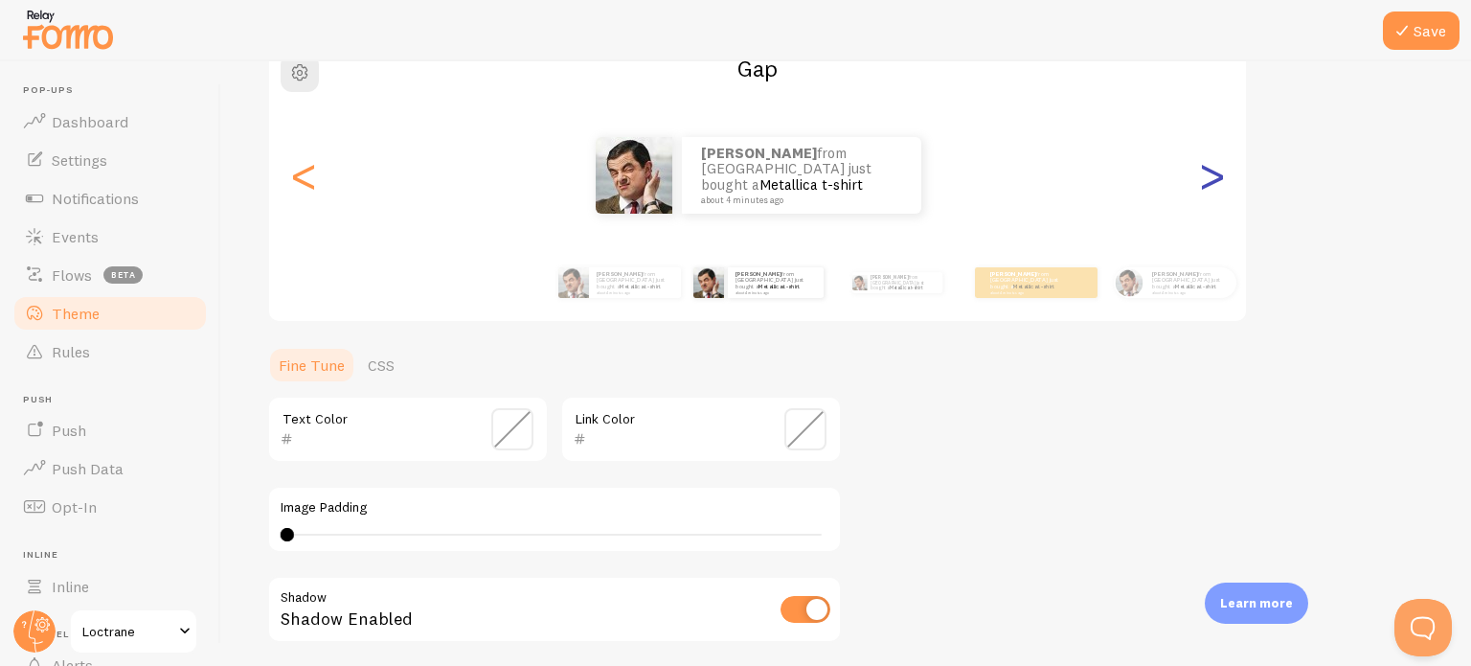
click at [1209, 194] on div ">" at bounding box center [1211, 175] width 23 height 138
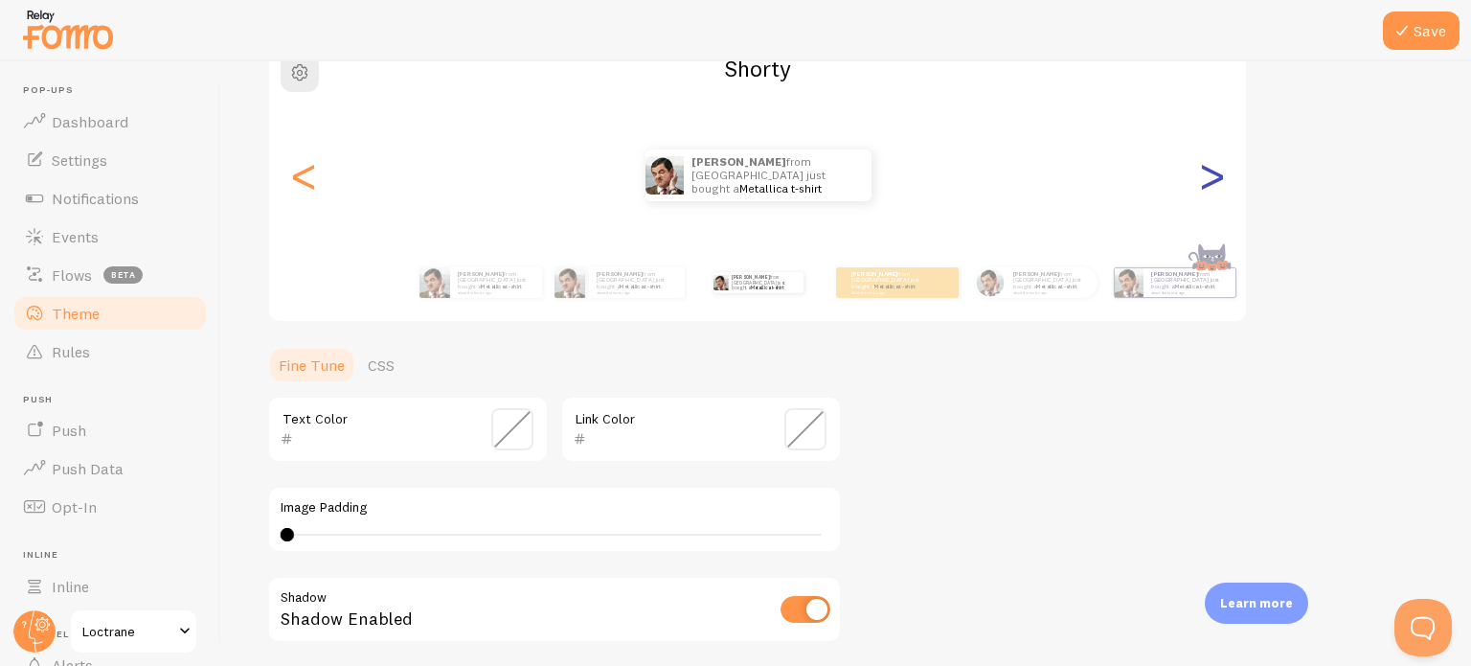
click at [1209, 194] on div ">" at bounding box center [1211, 175] width 23 height 138
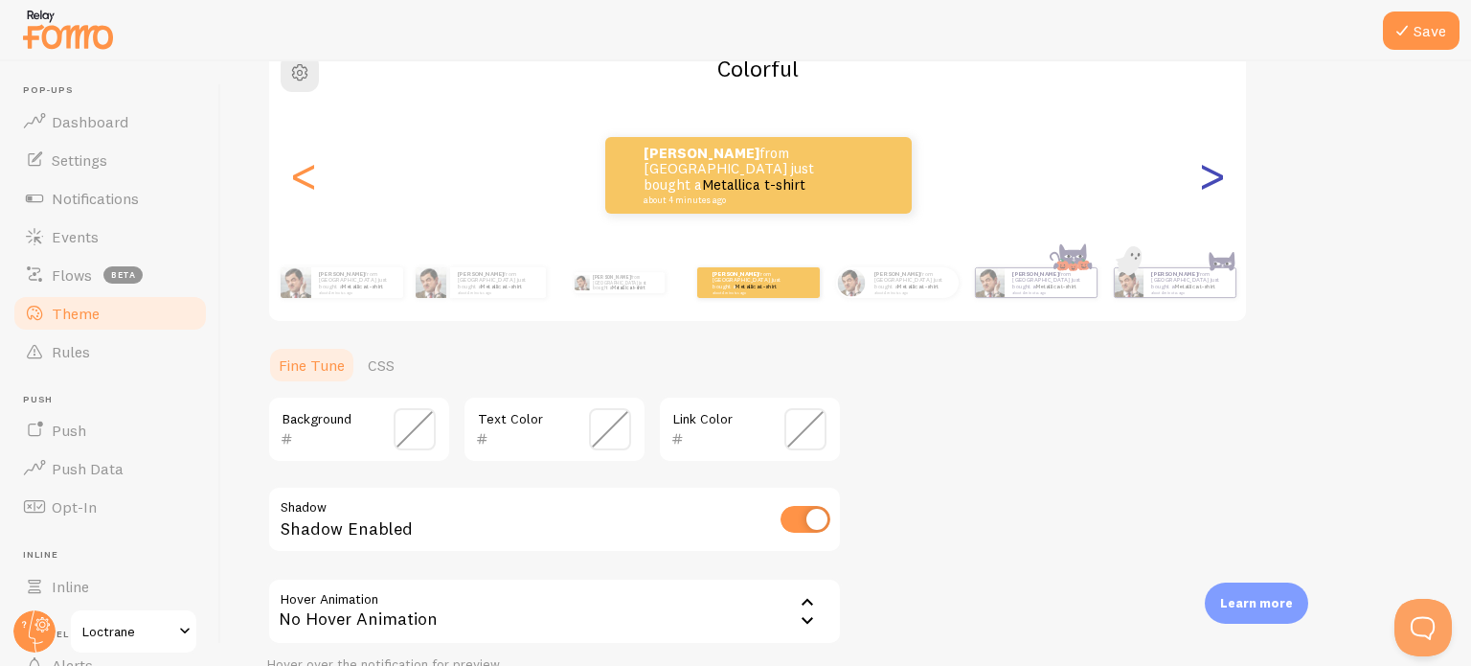
click at [1209, 194] on div ">" at bounding box center [1211, 175] width 23 height 138
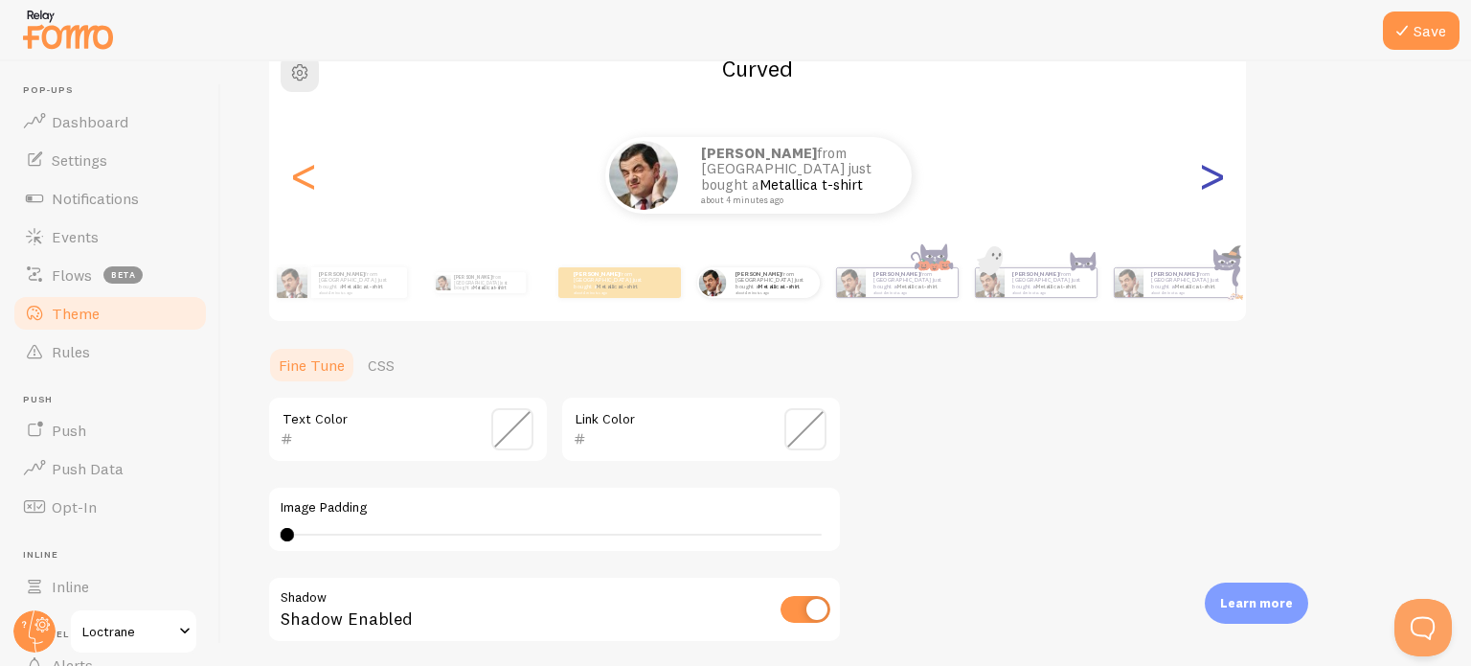
click at [1209, 194] on div ">" at bounding box center [1211, 175] width 23 height 138
type input "0"
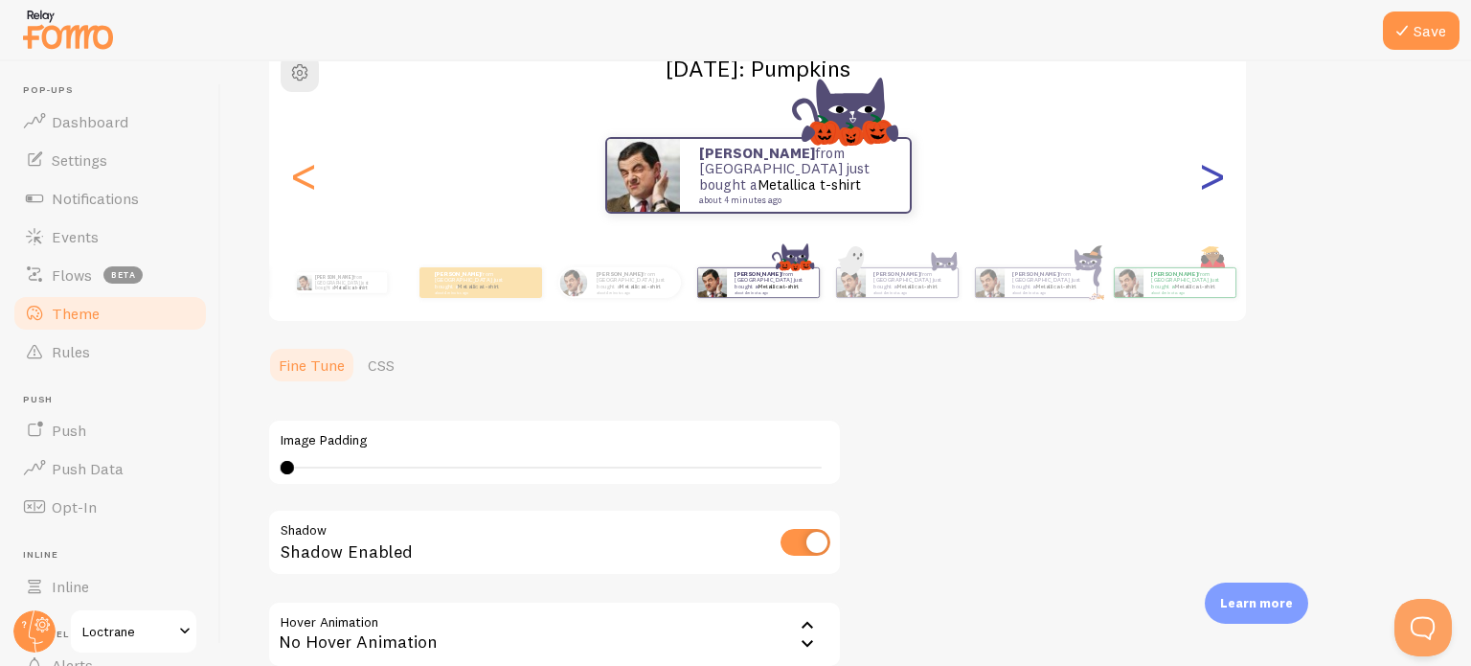
click at [1209, 194] on div ">" at bounding box center [1211, 175] width 23 height 138
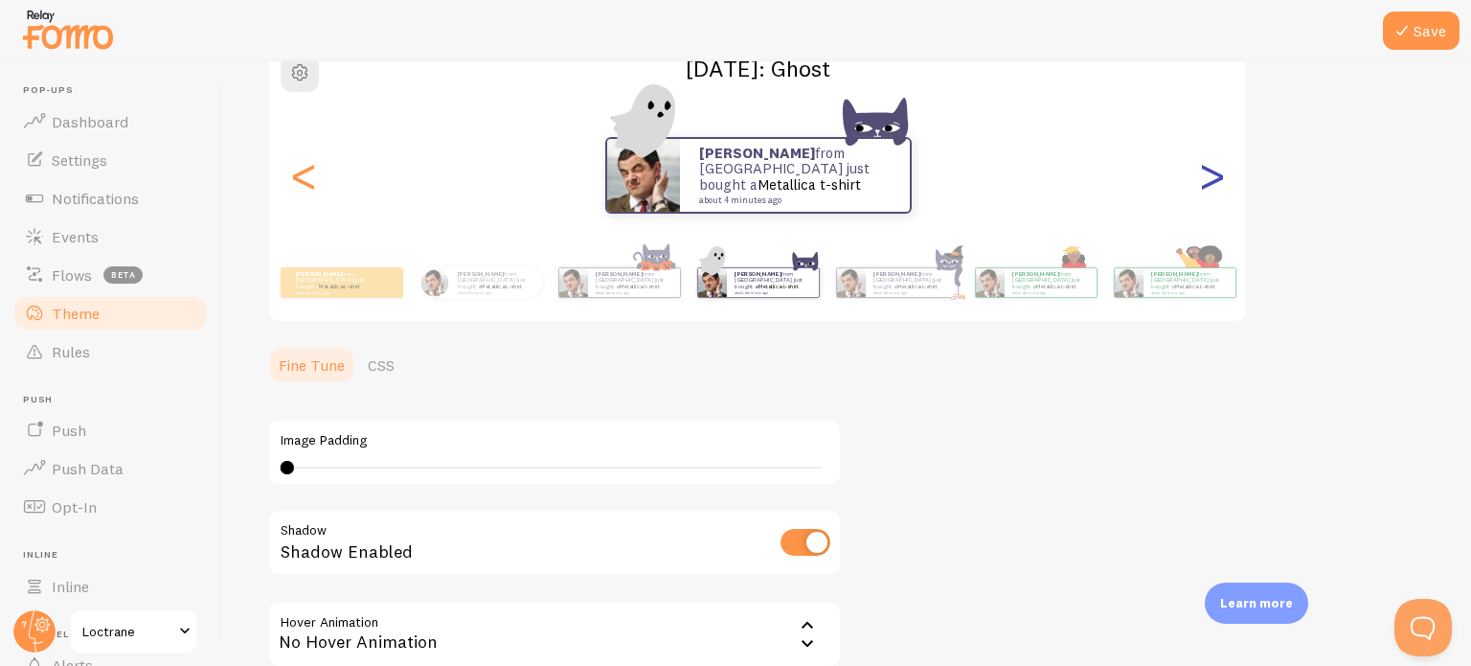
click at [1209, 194] on div ">" at bounding box center [1211, 175] width 23 height 138
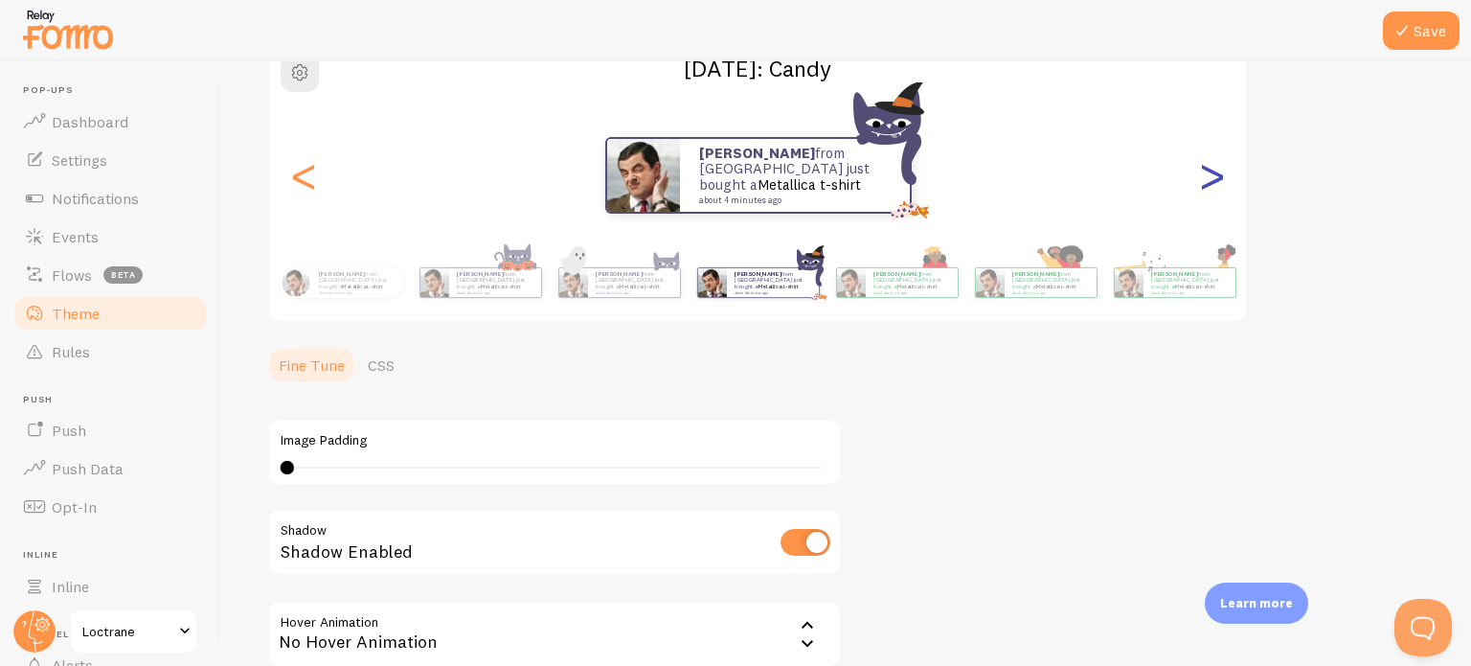
click at [1209, 194] on div ">" at bounding box center [1211, 175] width 23 height 138
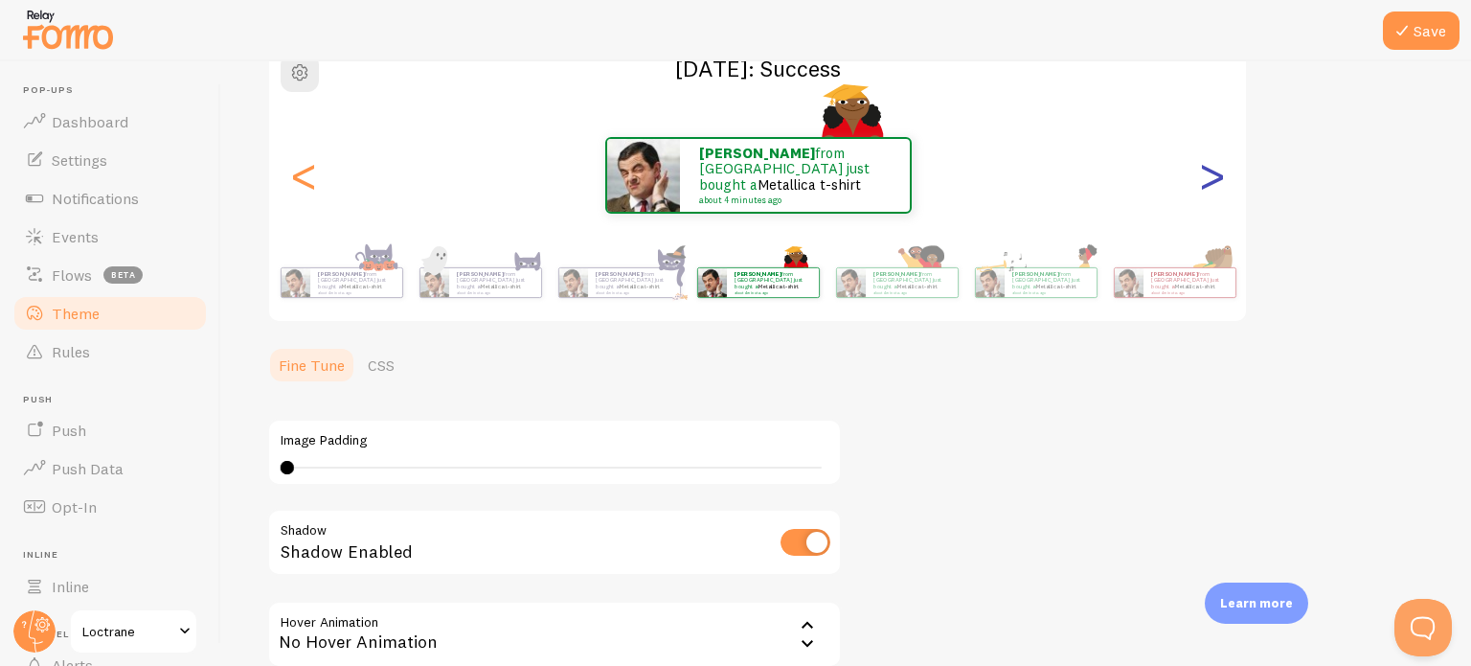
click at [1209, 194] on div ">" at bounding box center [1211, 175] width 23 height 138
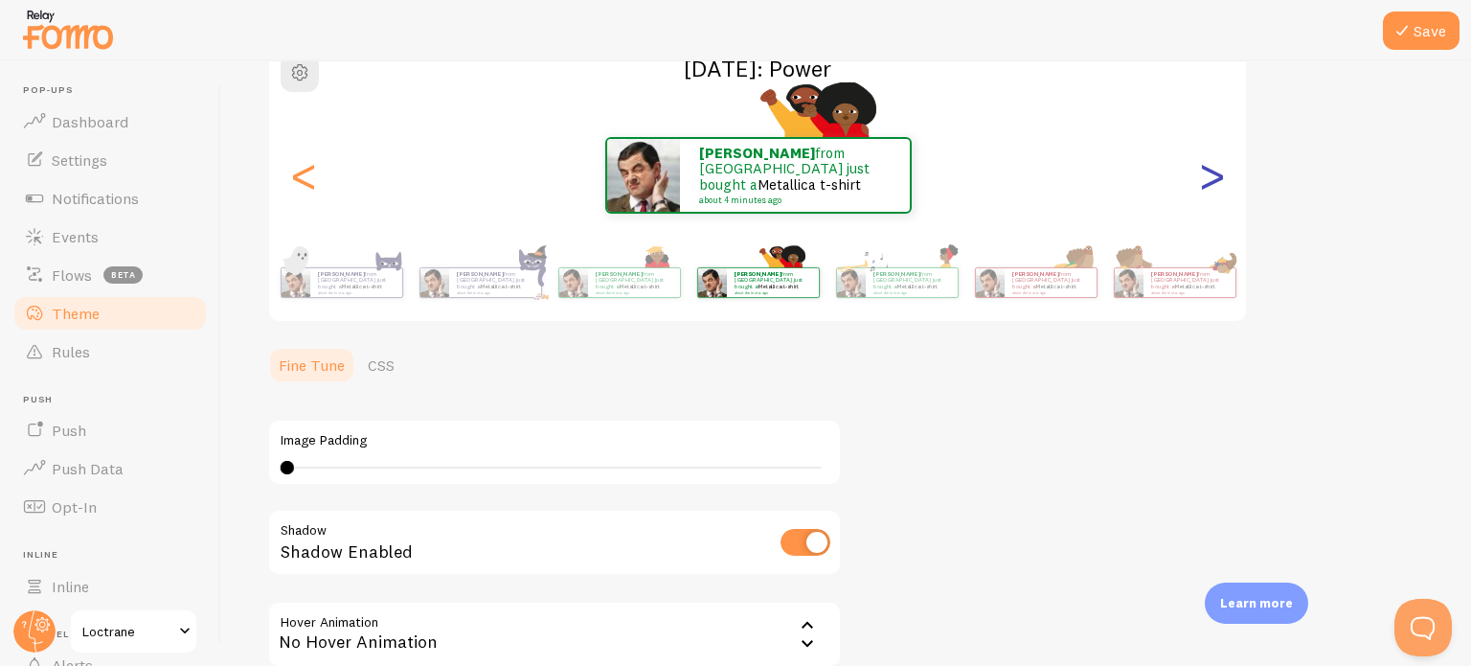
click at [1209, 194] on div ">" at bounding box center [1211, 175] width 23 height 138
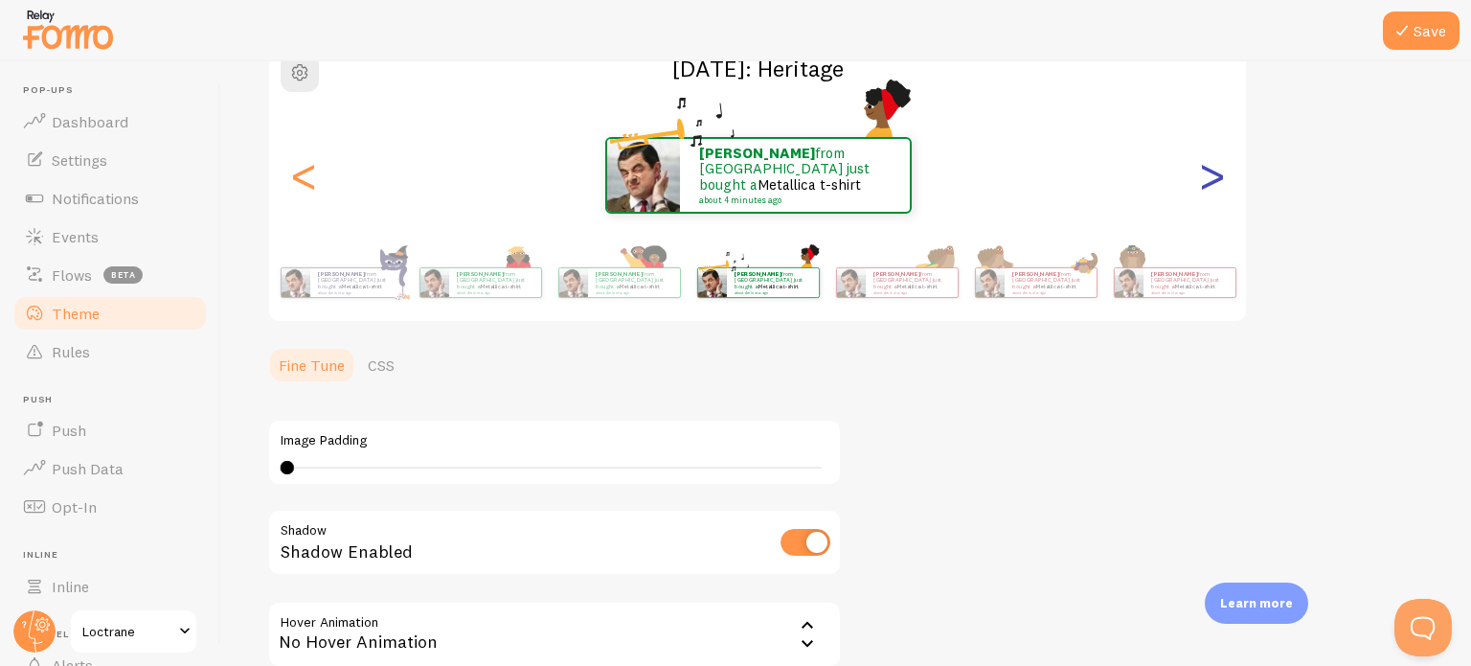
click at [1209, 194] on div ">" at bounding box center [1211, 175] width 23 height 138
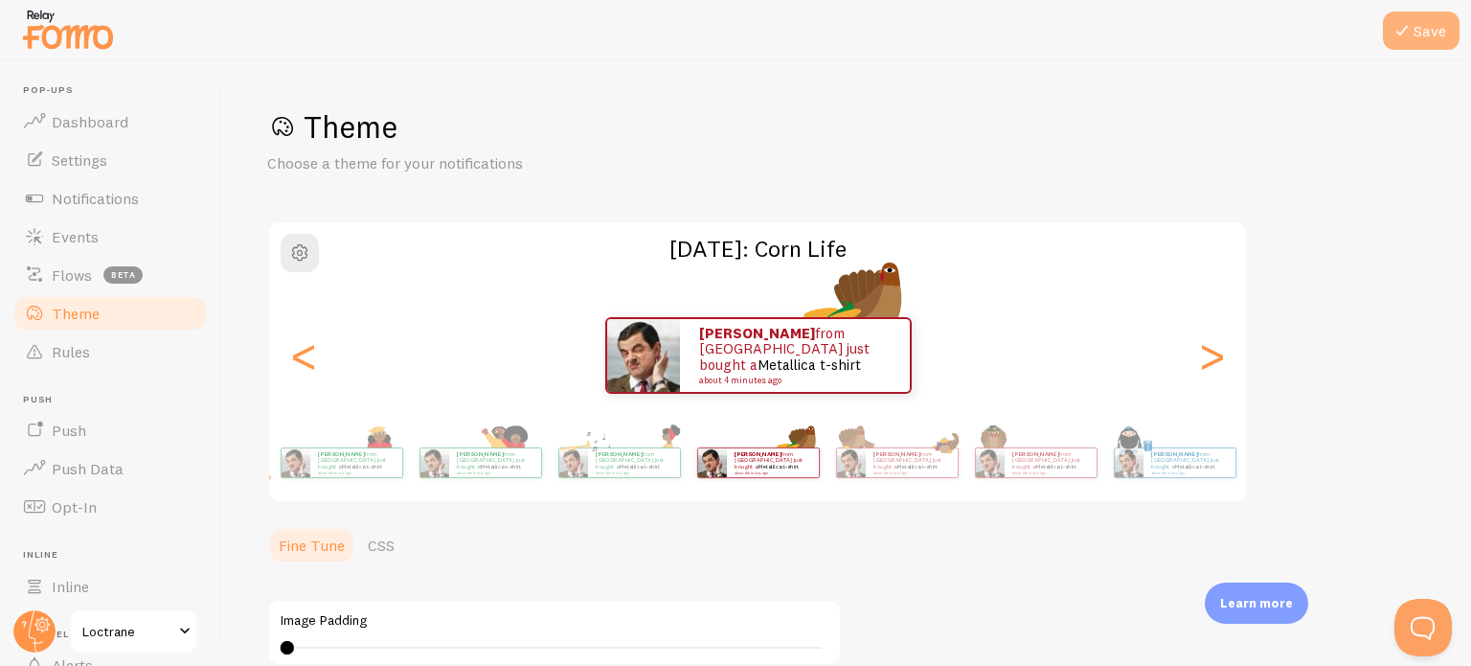
click at [1396, 41] on icon at bounding box center [1402, 30] width 23 height 23
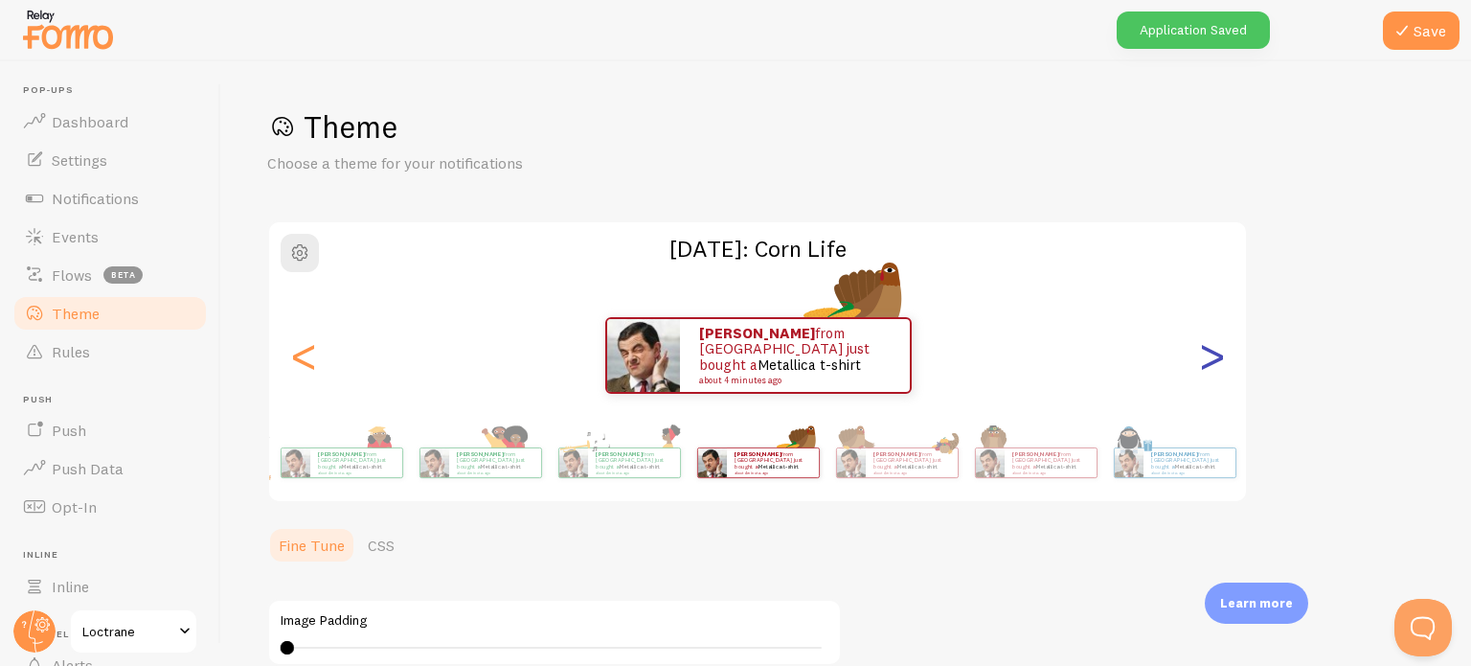
click at [1203, 366] on div ">" at bounding box center [1211, 355] width 23 height 138
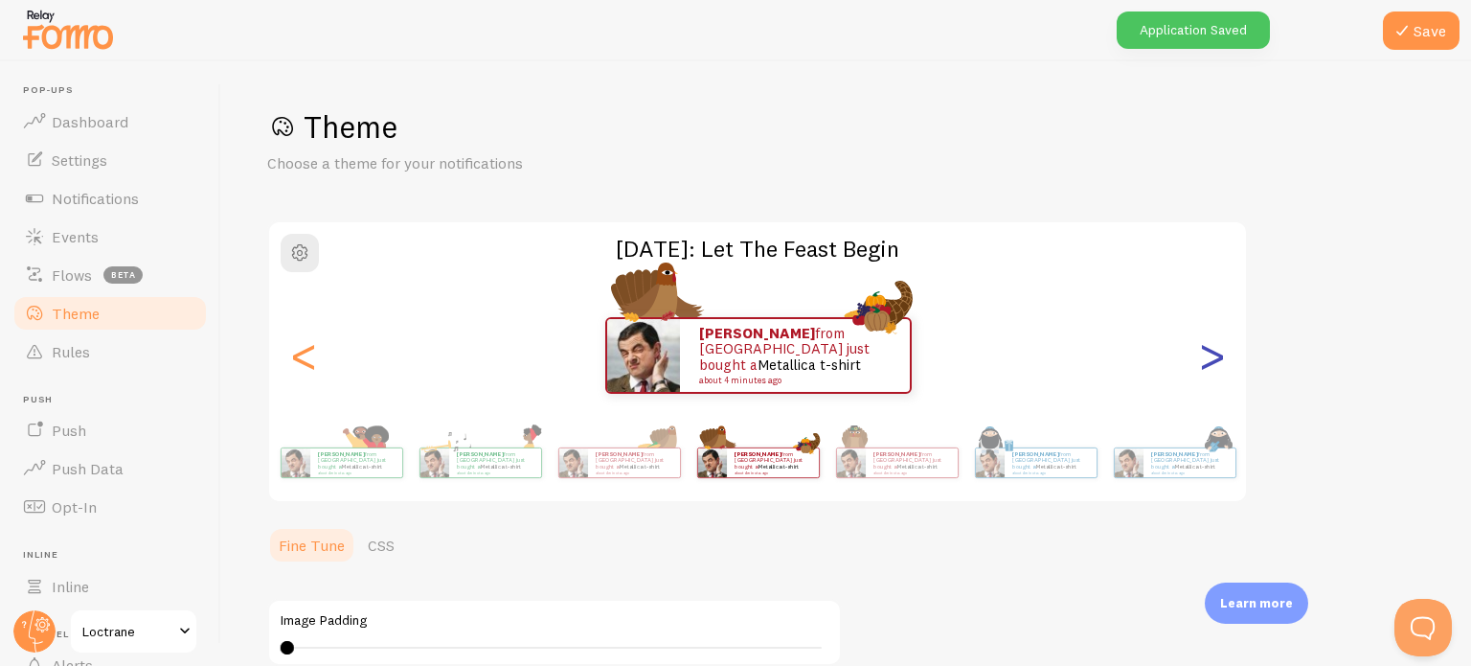
click at [1203, 366] on div ">" at bounding box center [1211, 355] width 23 height 138
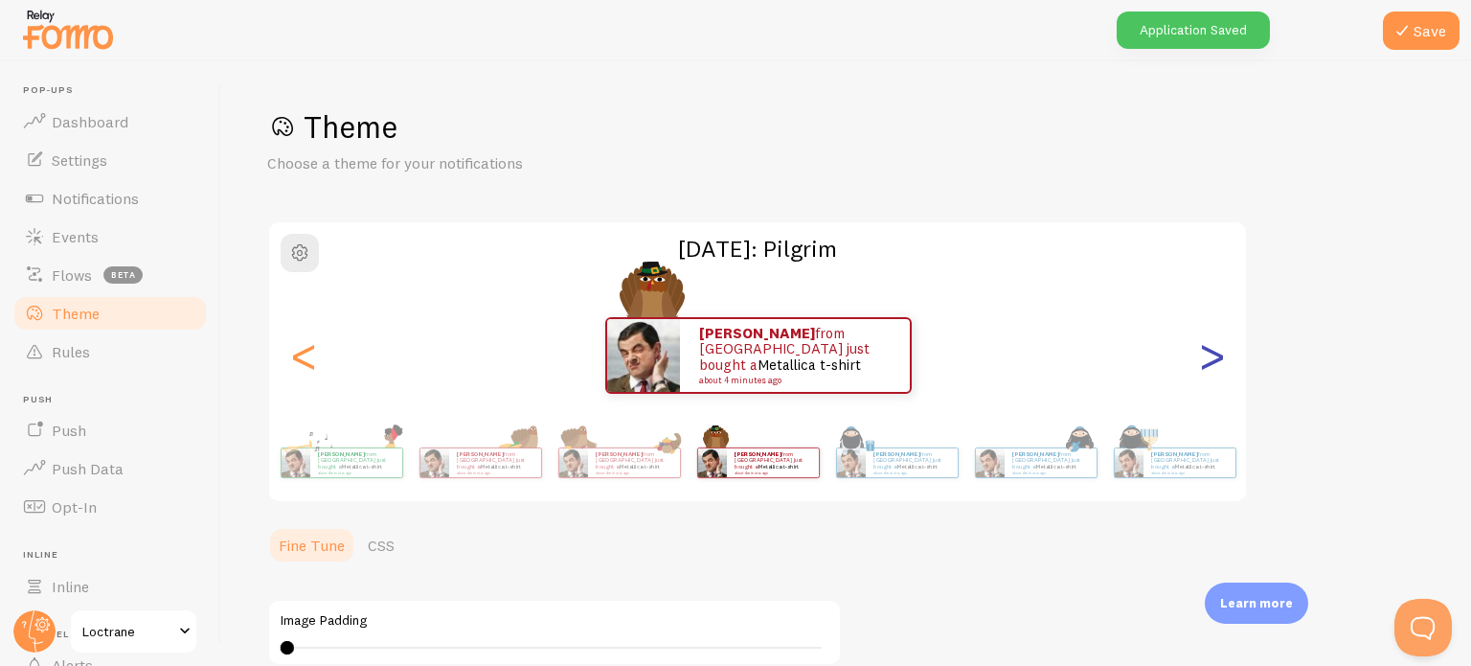
click at [1203, 366] on div ">" at bounding box center [1211, 355] width 23 height 138
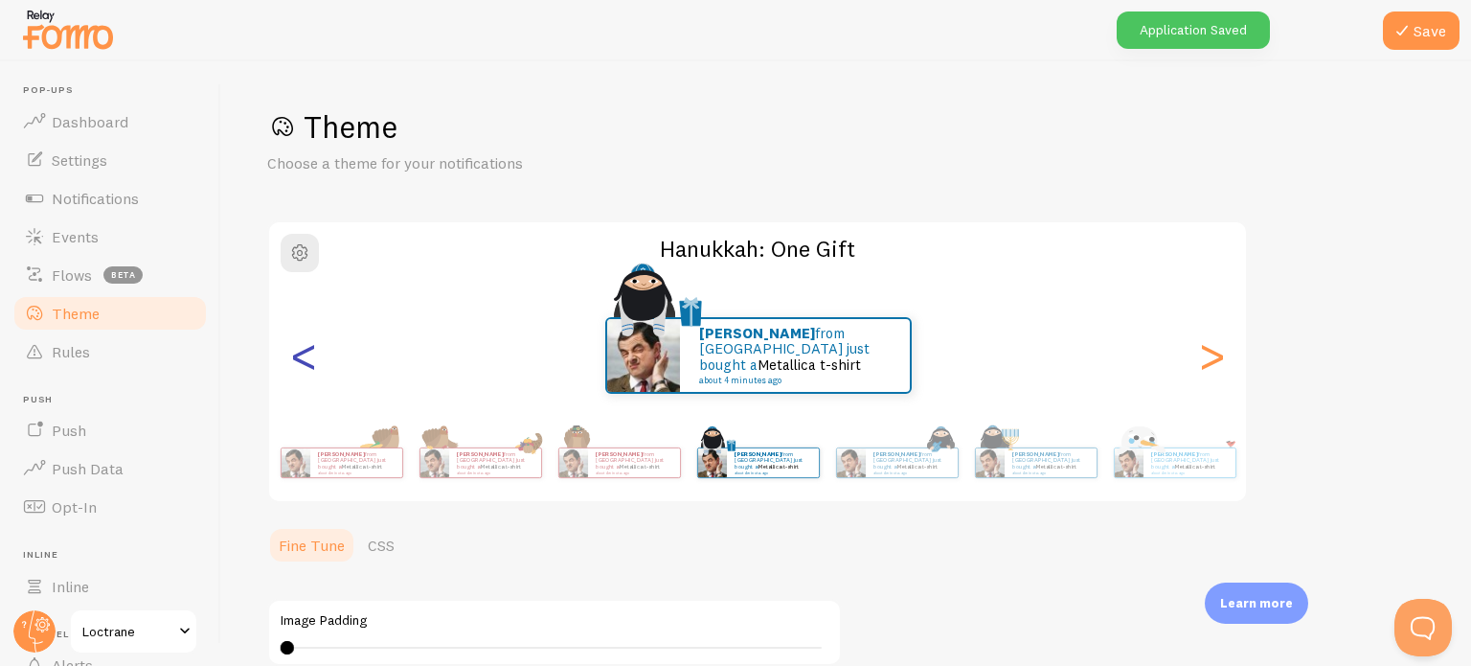
click at [309, 378] on div "<" at bounding box center [303, 355] width 23 height 138
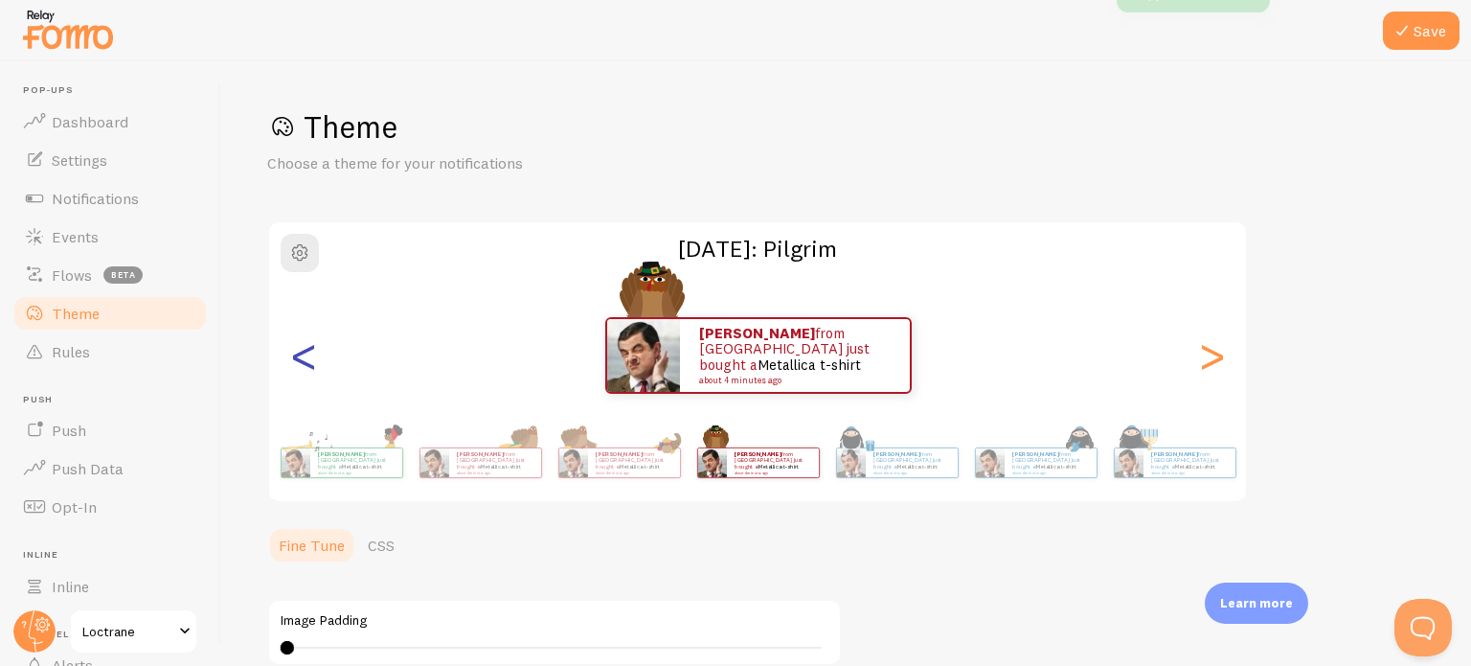
click at [309, 378] on div "<" at bounding box center [303, 355] width 23 height 138
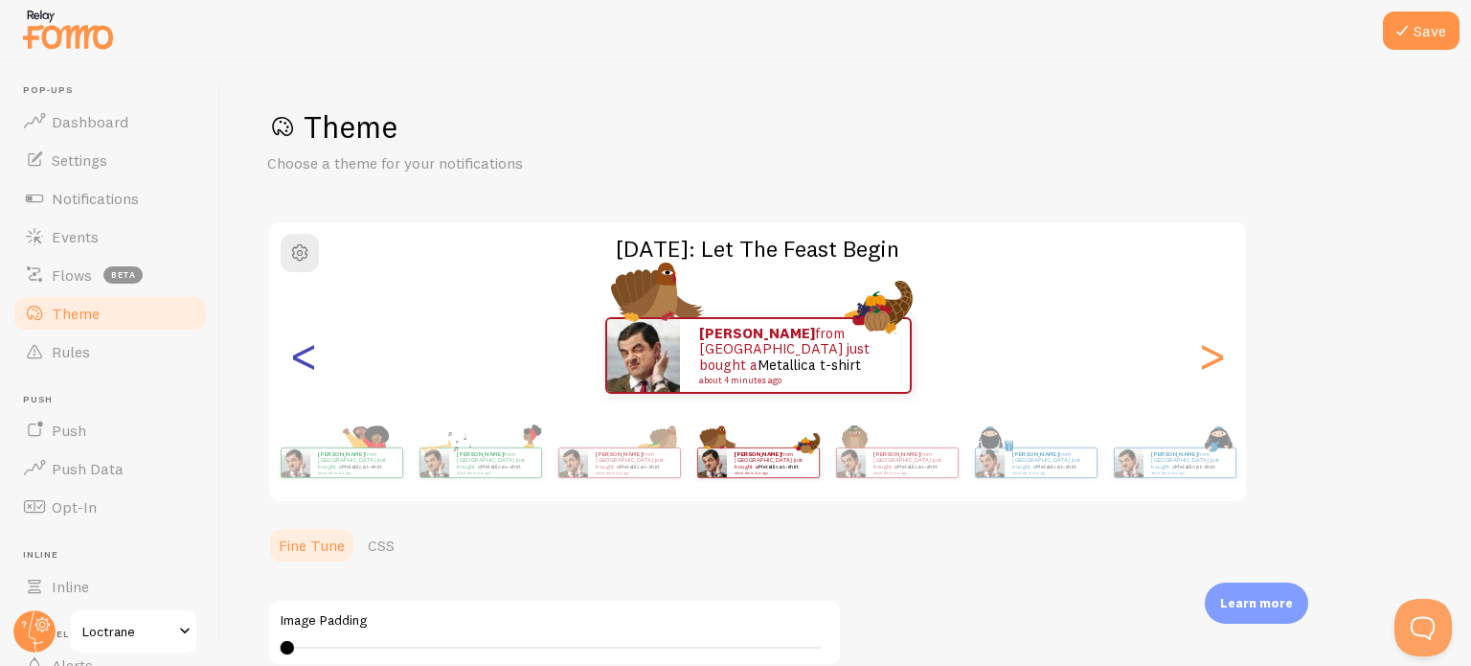
click at [309, 378] on div "<" at bounding box center [303, 355] width 23 height 138
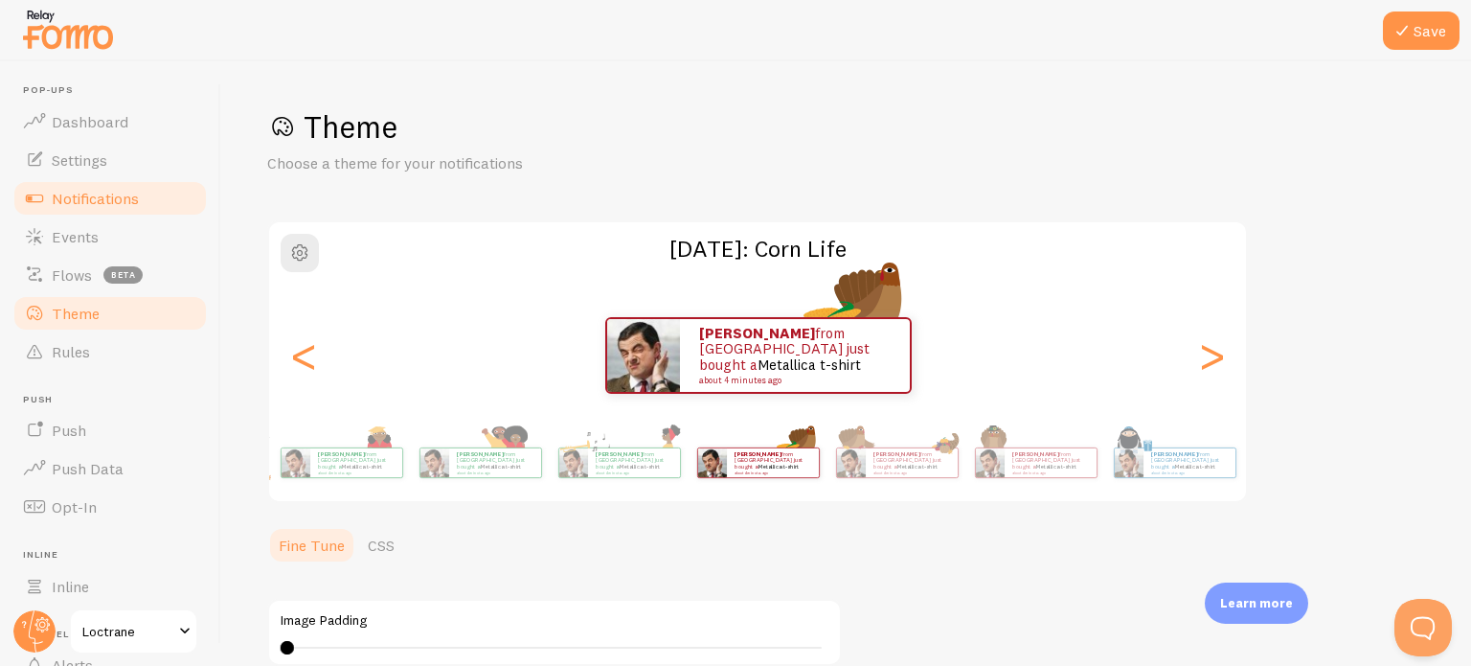
click at [107, 213] on link "Notifications" at bounding box center [109, 198] width 197 height 38
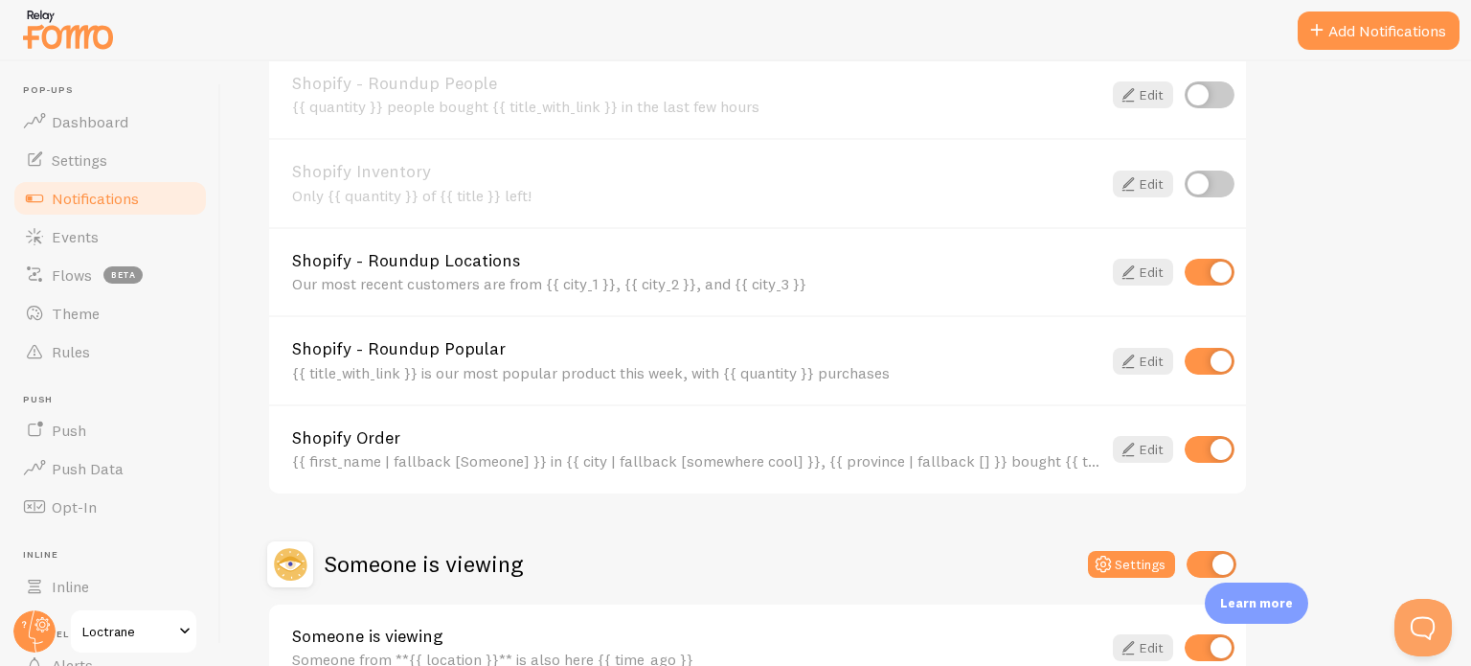
scroll to position [766, 0]
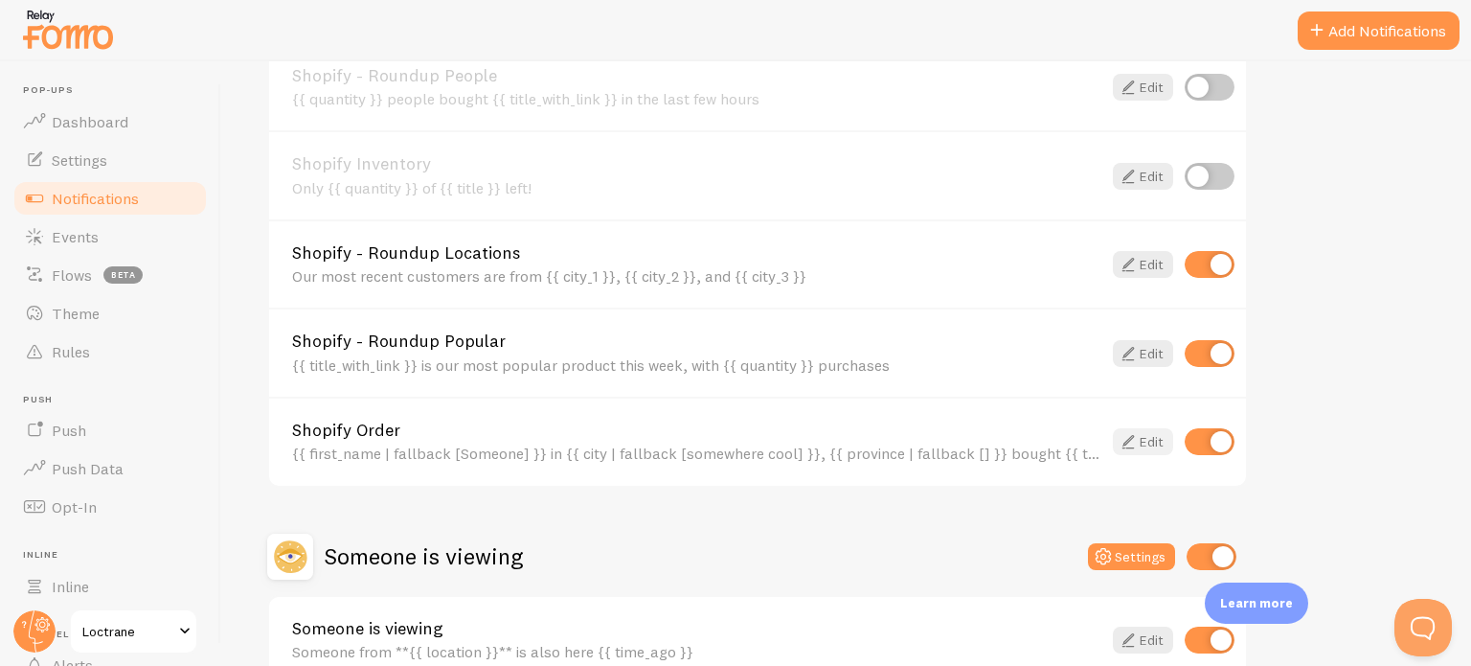
click at [1129, 438] on icon at bounding box center [1128, 441] width 23 height 23
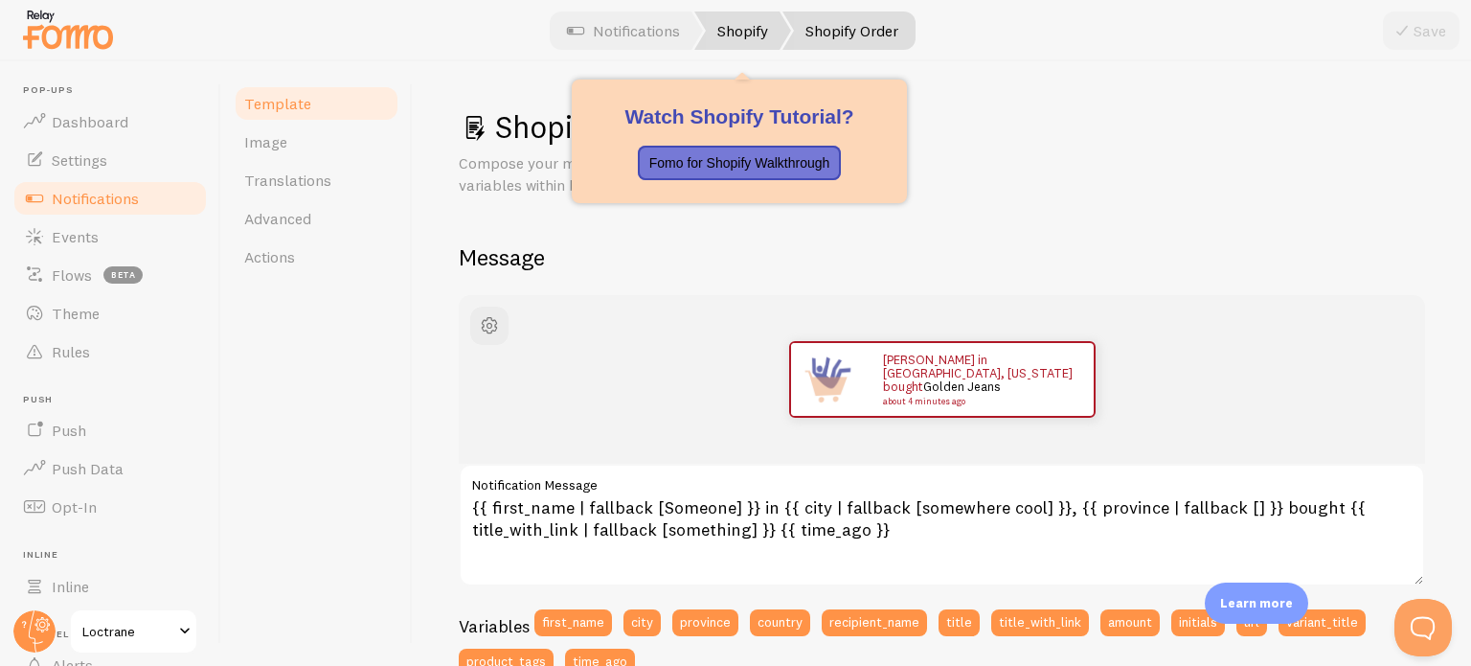
click at [723, 29] on link "Shopify" at bounding box center [742, 30] width 97 height 38
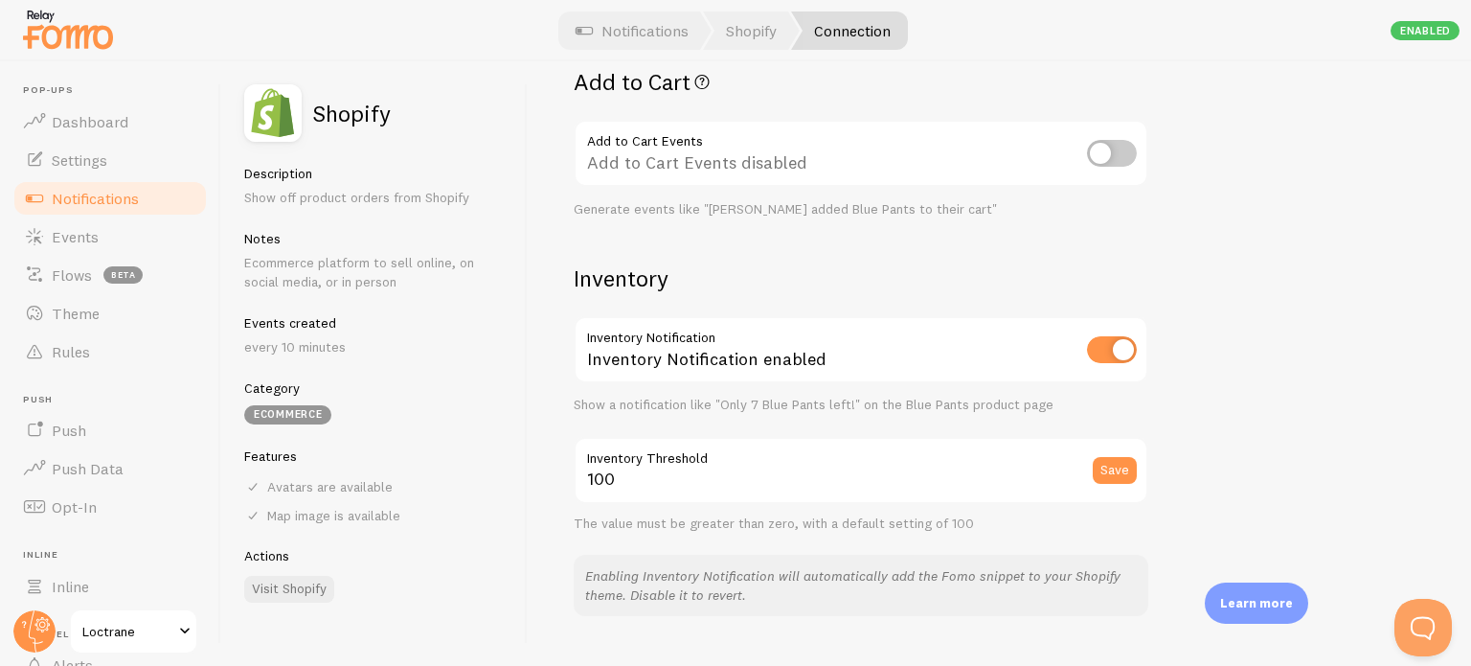
scroll to position [767, 0]
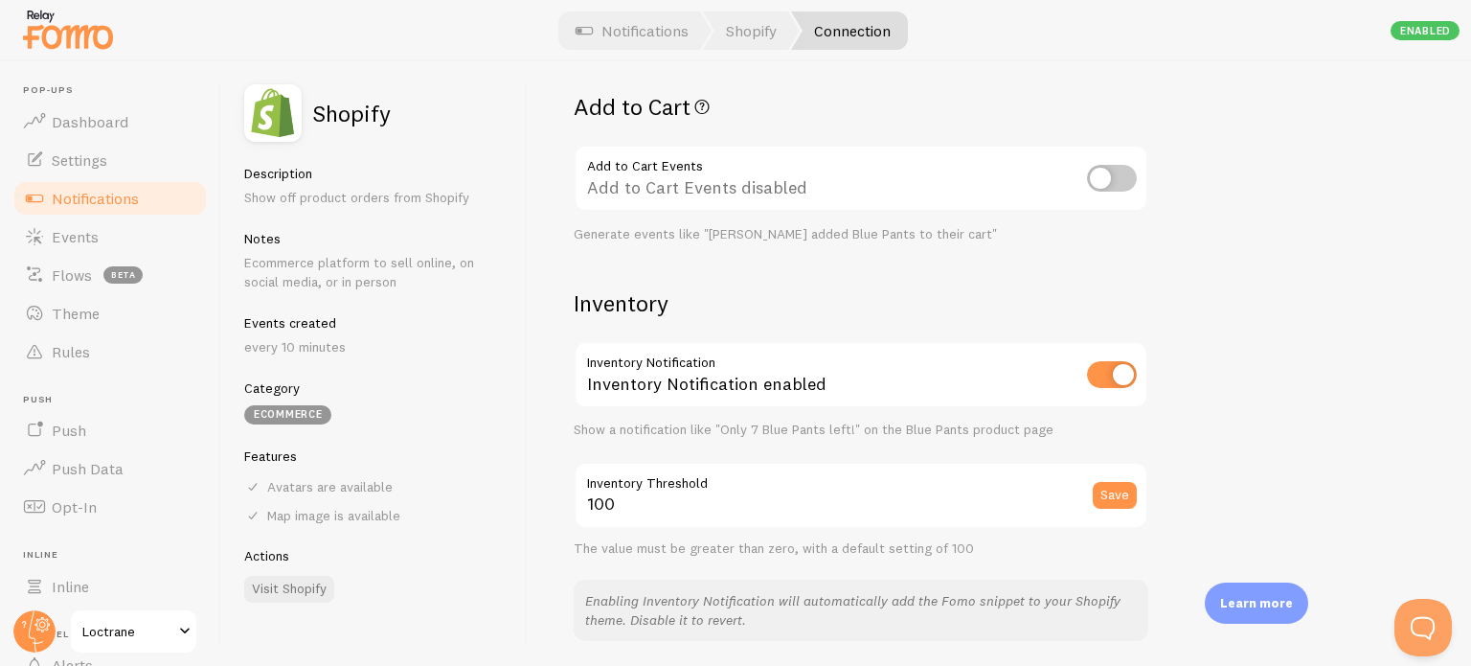
click at [1389, 182] on div "Settings Connection Connection enabled Disabled Connections won't create new Ev…" at bounding box center [999, 363] width 943 height 604
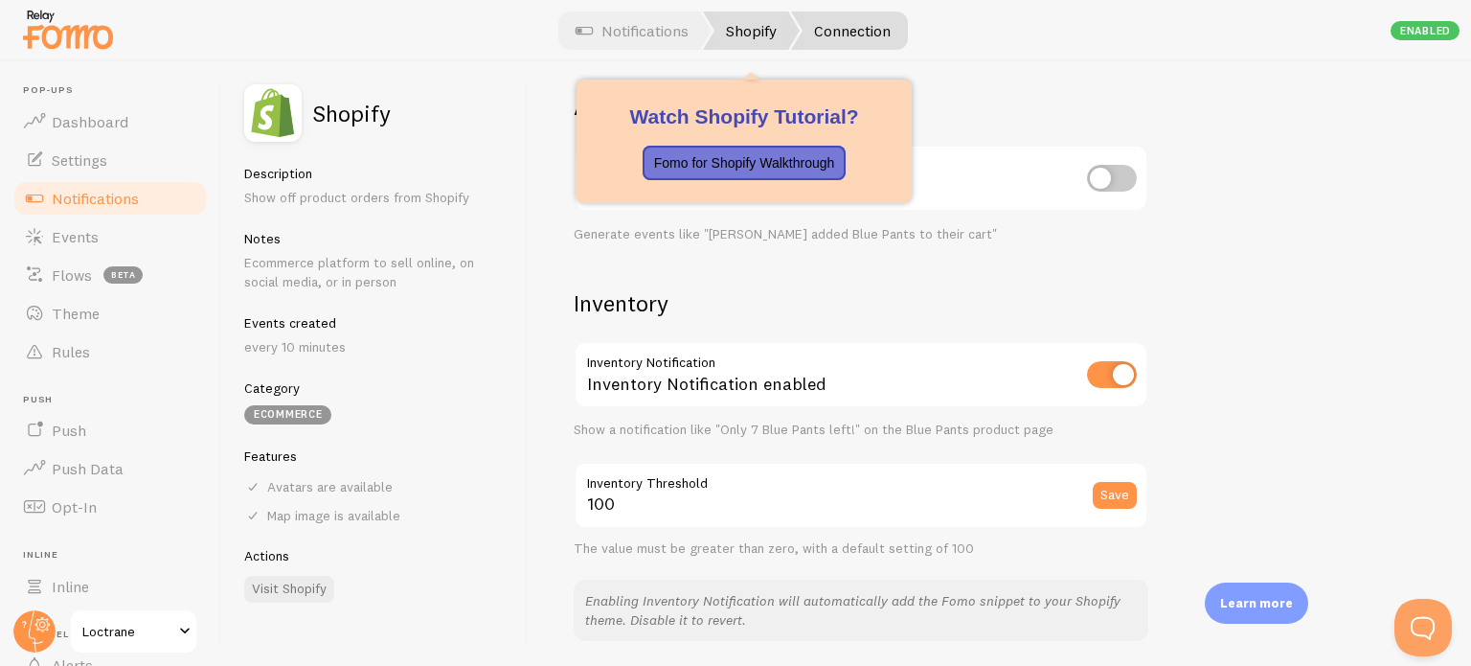
click at [718, 35] on link "Shopify" at bounding box center [751, 30] width 97 height 38
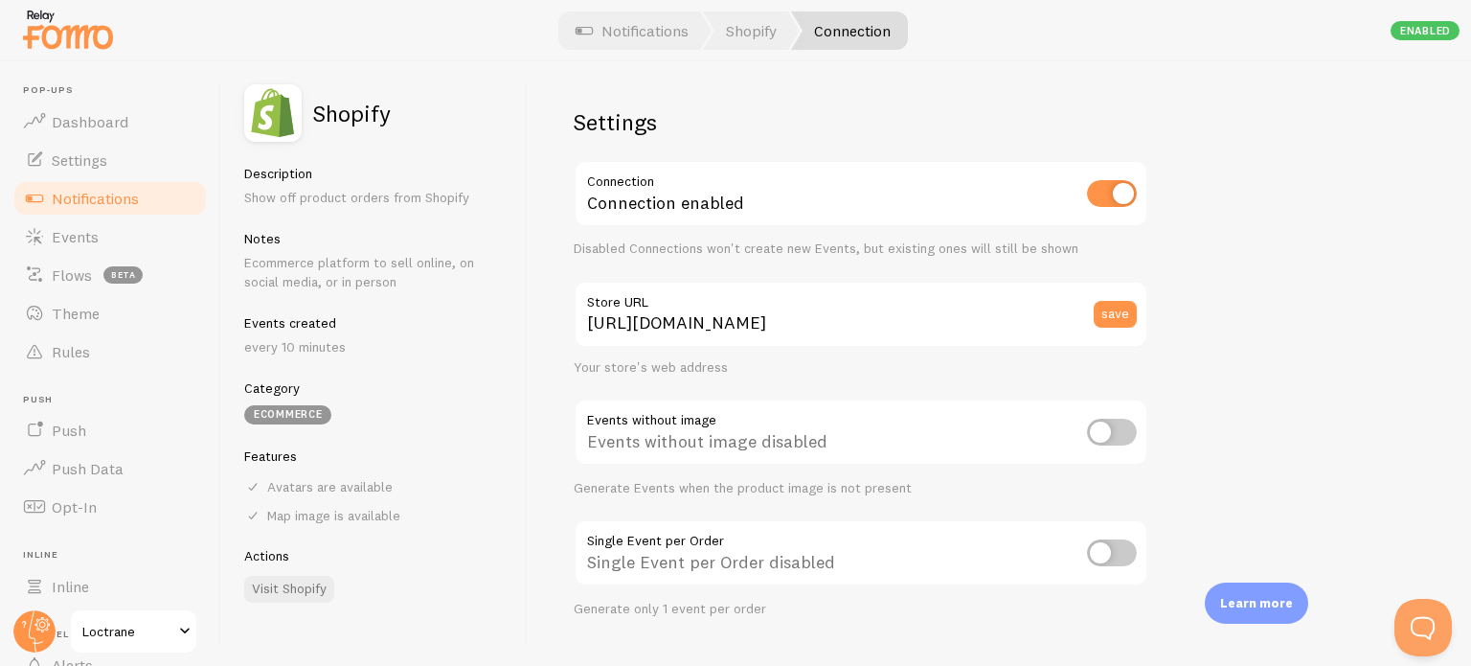
drag, startPoint x: 1011, startPoint y: 118, endPoint x: 995, endPoint y: 122, distance: 16.7
click at [1010, 118] on h2 "Settings" at bounding box center [861, 122] width 575 height 30
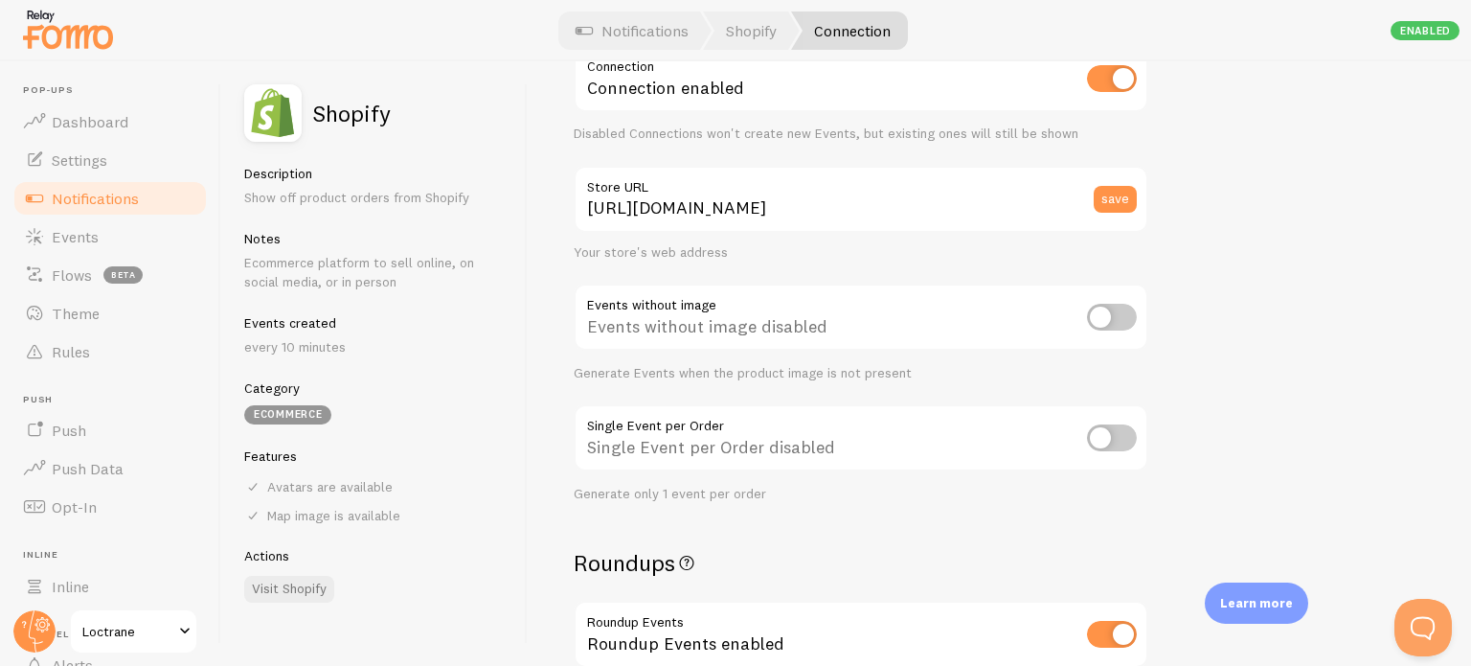
scroll to position [96, 0]
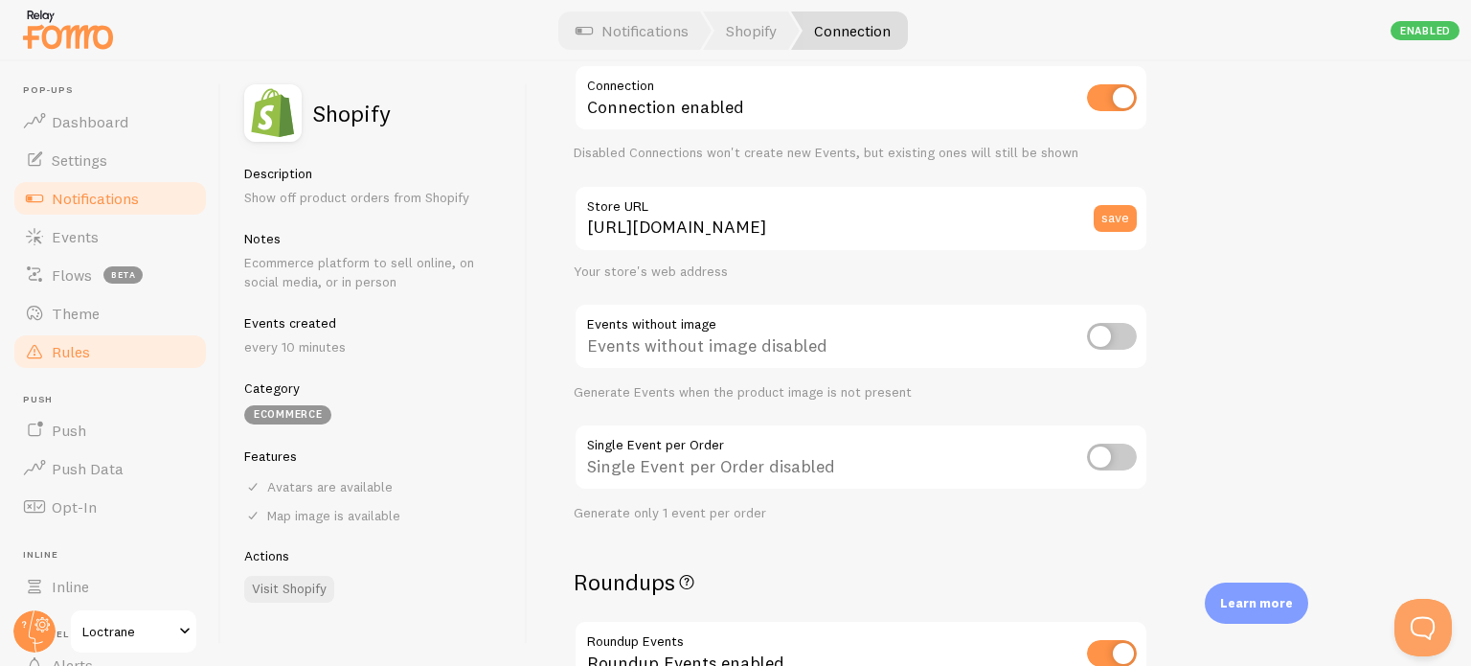
click at [119, 348] on link "Rules" at bounding box center [109, 351] width 197 height 38
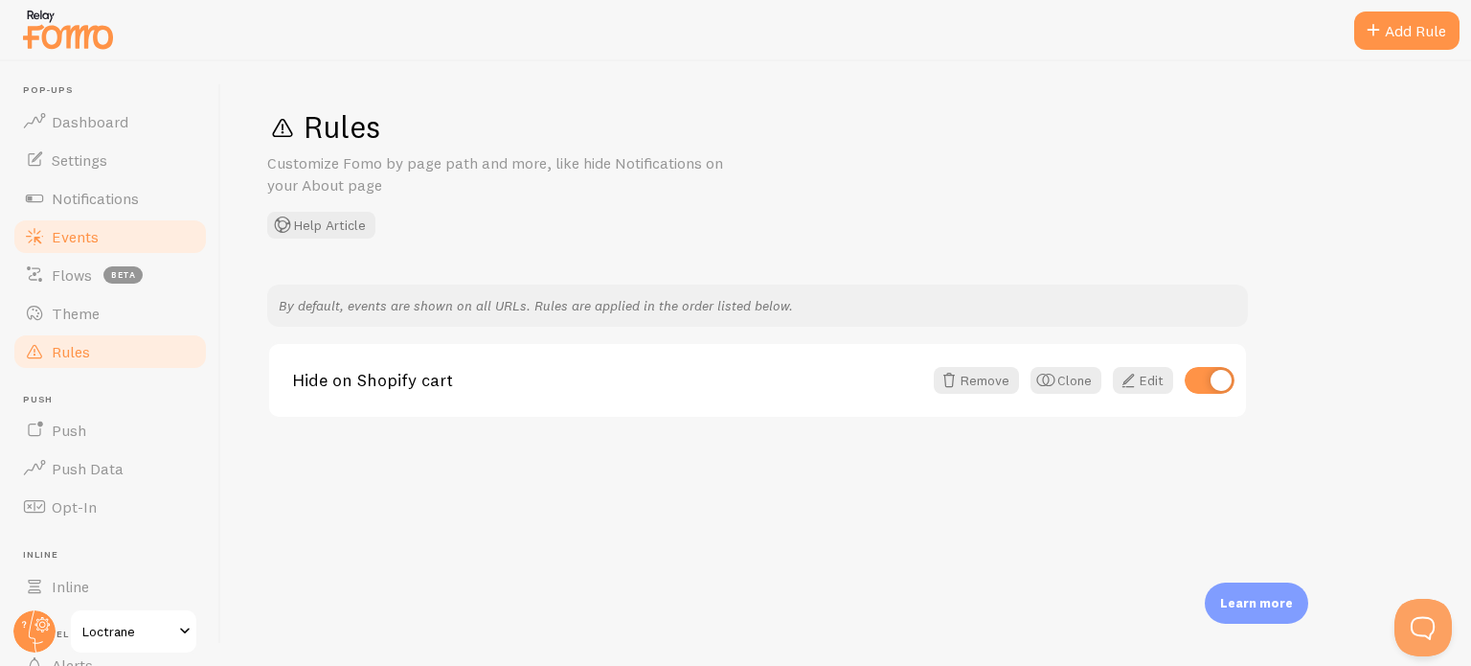
click at [96, 238] on span "Events" at bounding box center [75, 236] width 47 height 19
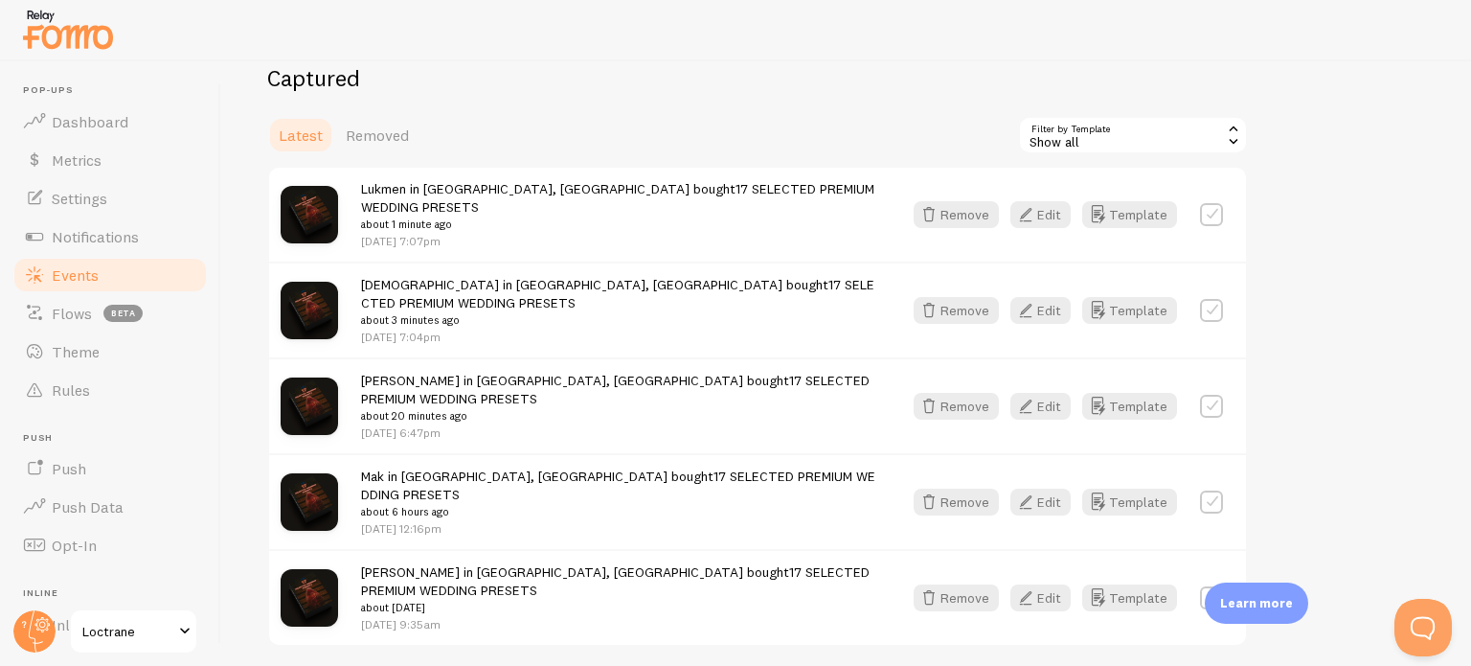
scroll to position [406, 0]
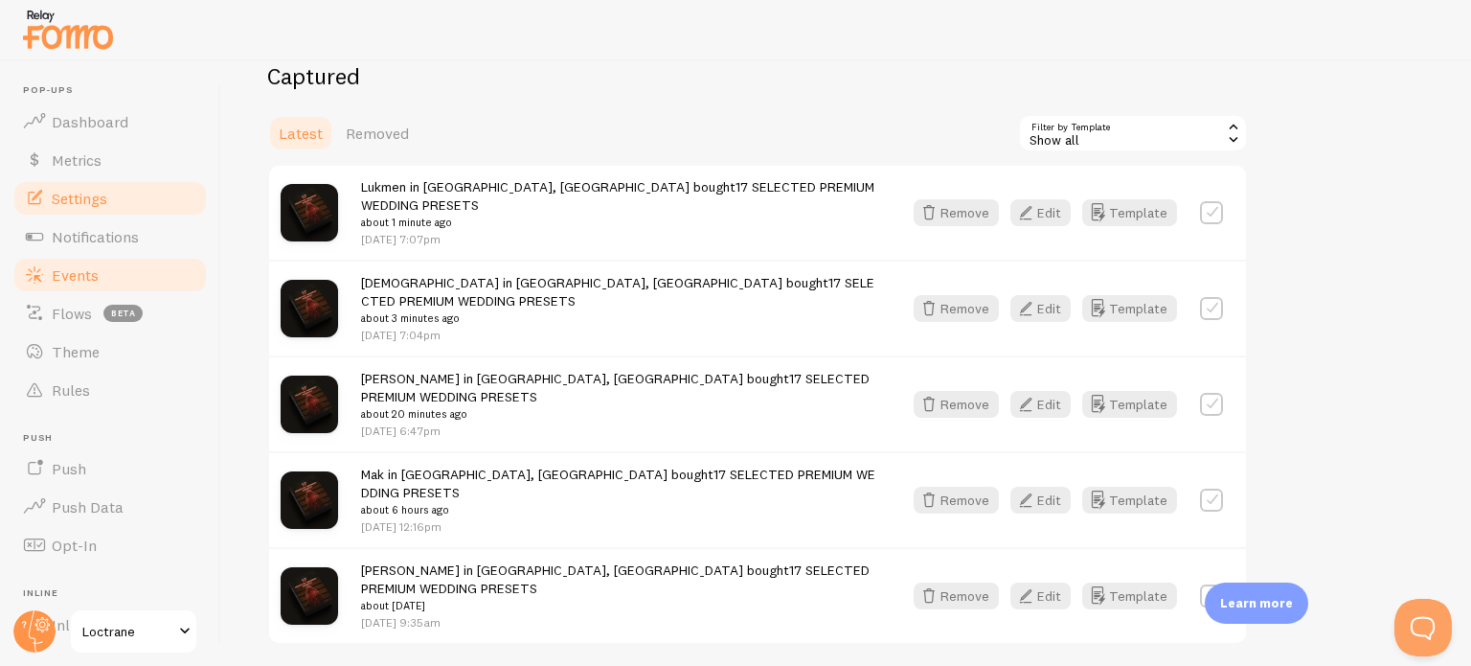
click at [102, 210] on link "Settings" at bounding box center [109, 198] width 197 height 38
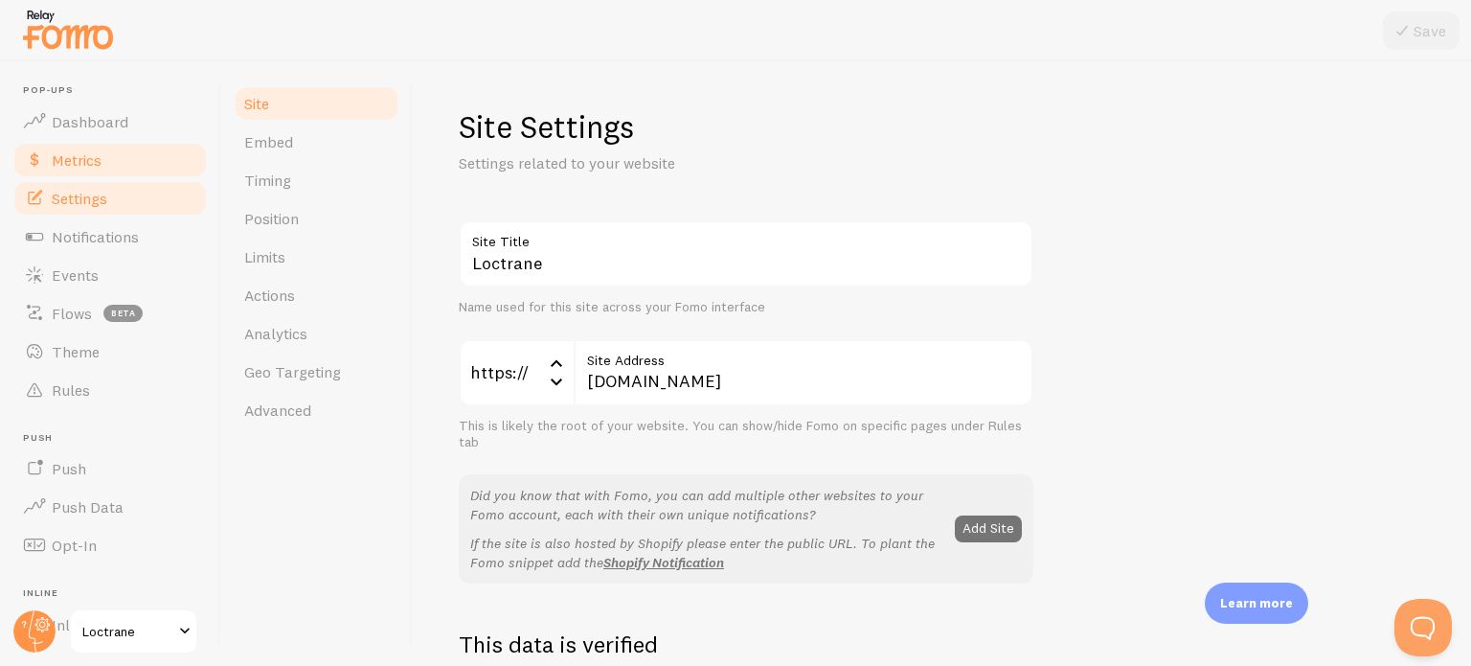
click at [111, 175] on link "Metrics" at bounding box center [109, 160] width 197 height 38
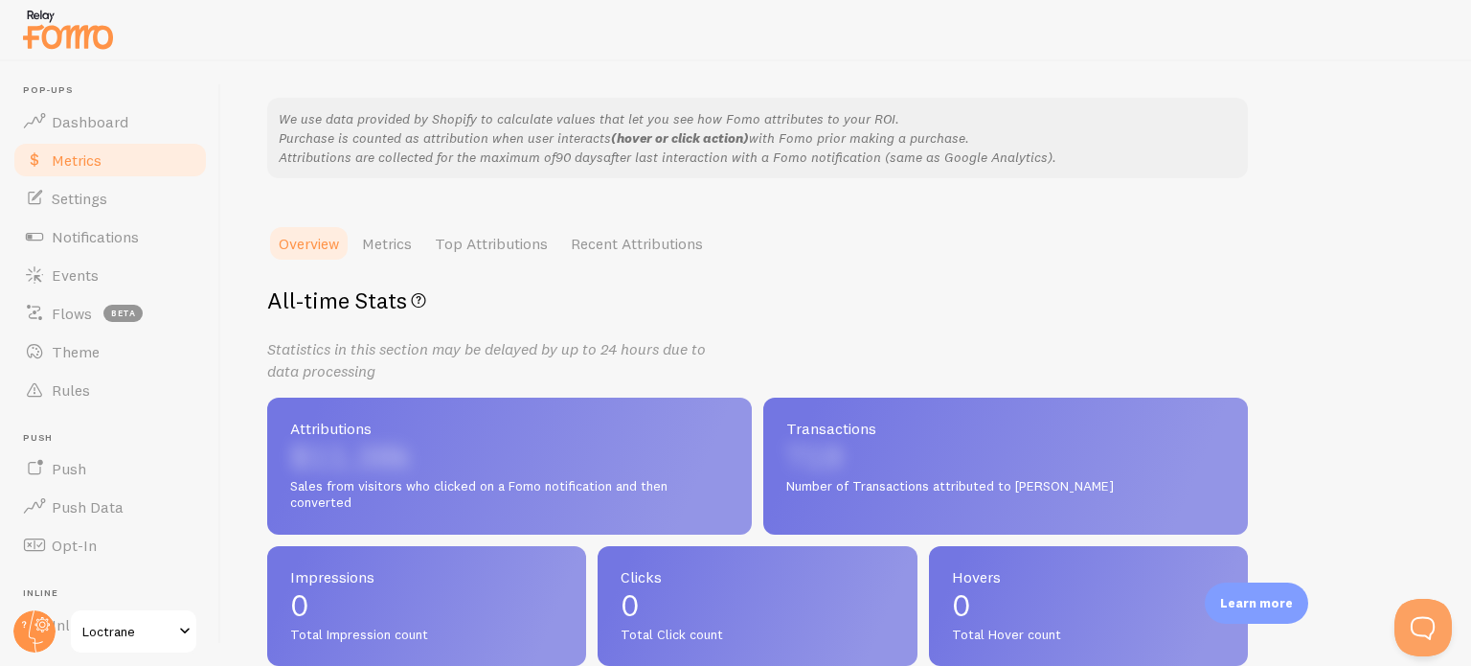
scroll to position [107, 0]
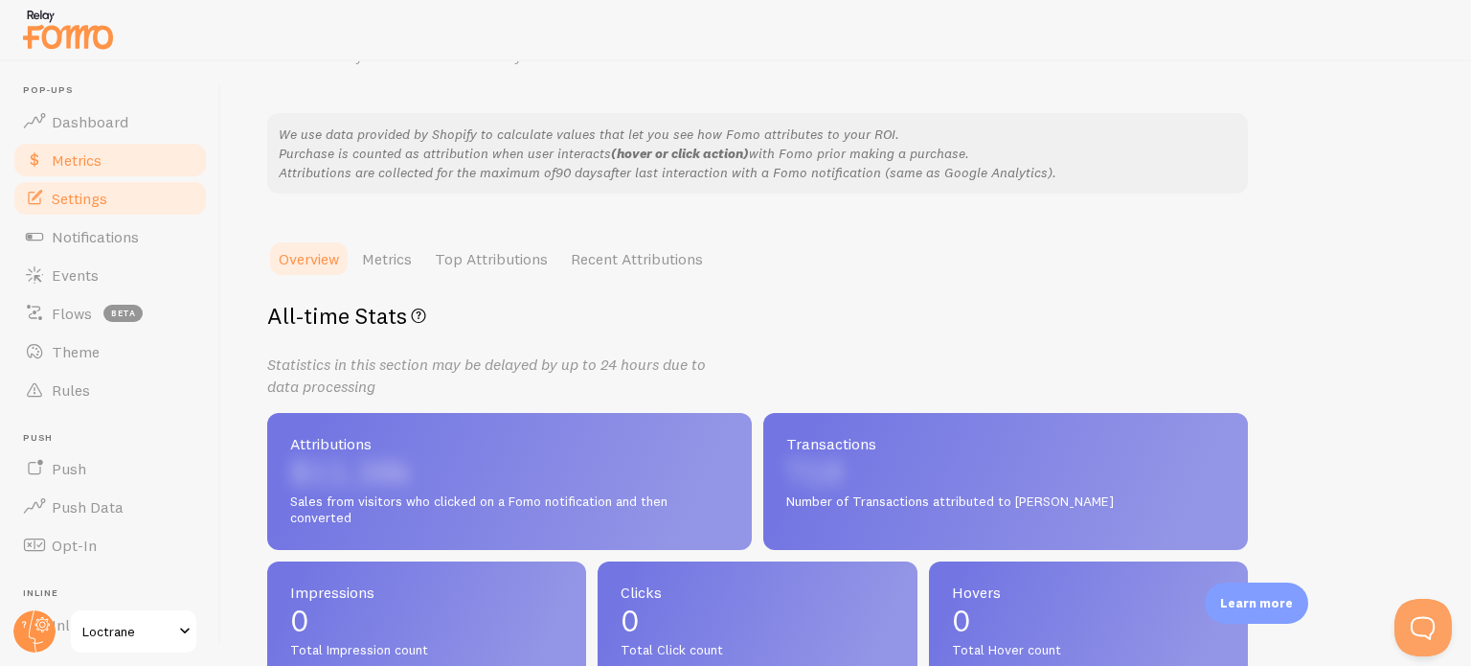
click at [114, 210] on link "Settings" at bounding box center [109, 198] width 197 height 38
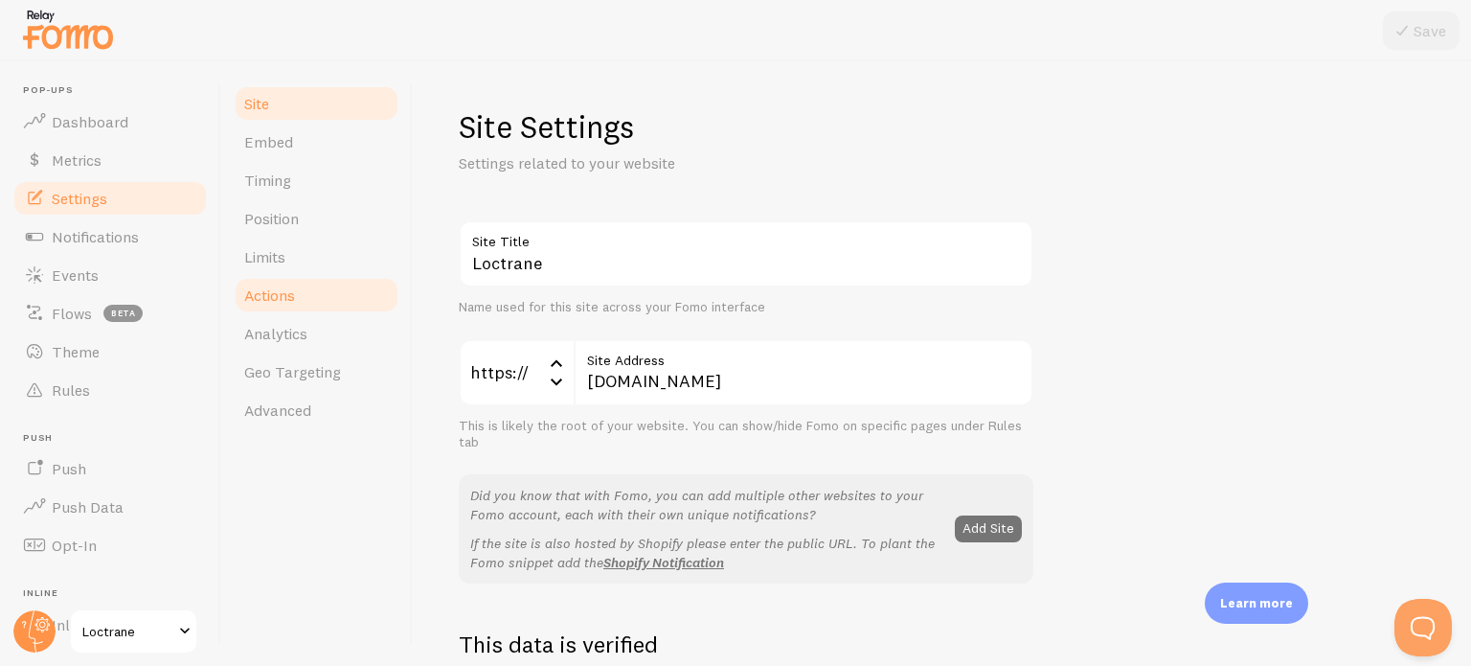
click at [303, 295] on link "Actions" at bounding box center [317, 295] width 168 height 38
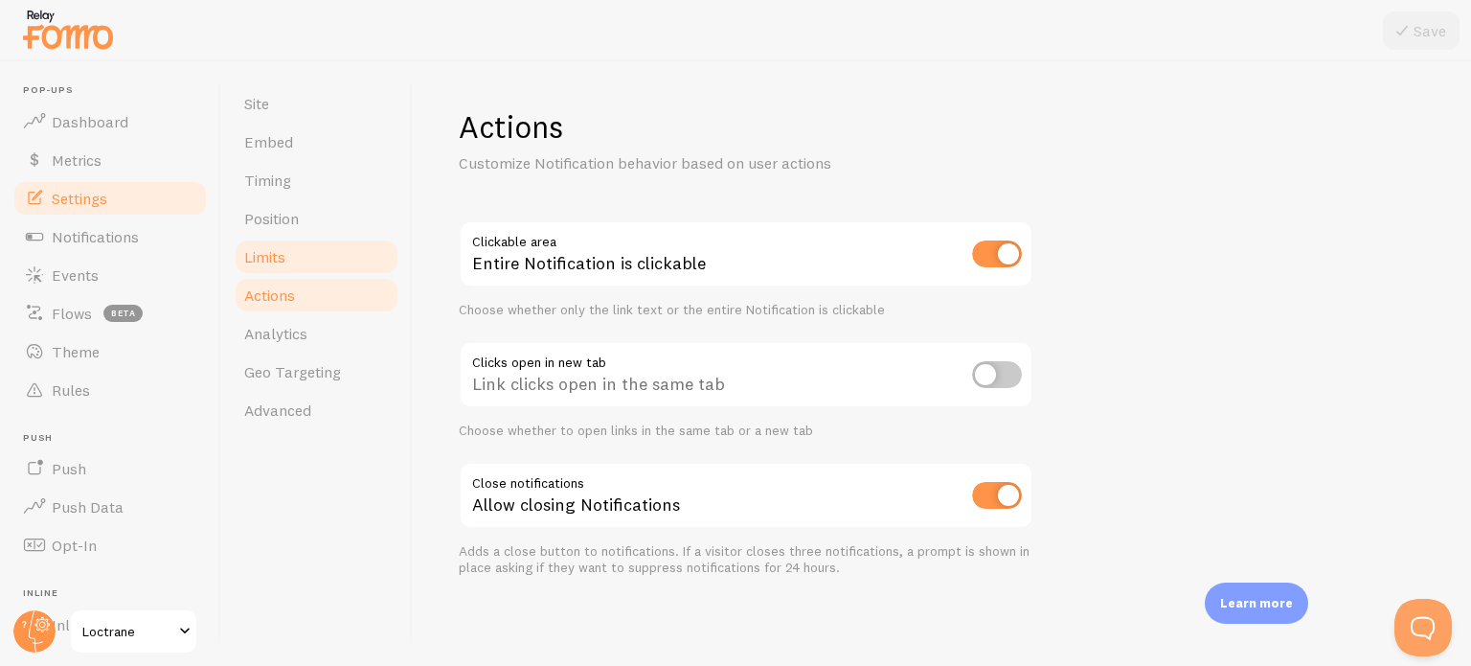
click at [306, 252] on link "Limits" at bounding box center [317, 257] width 168 height 38
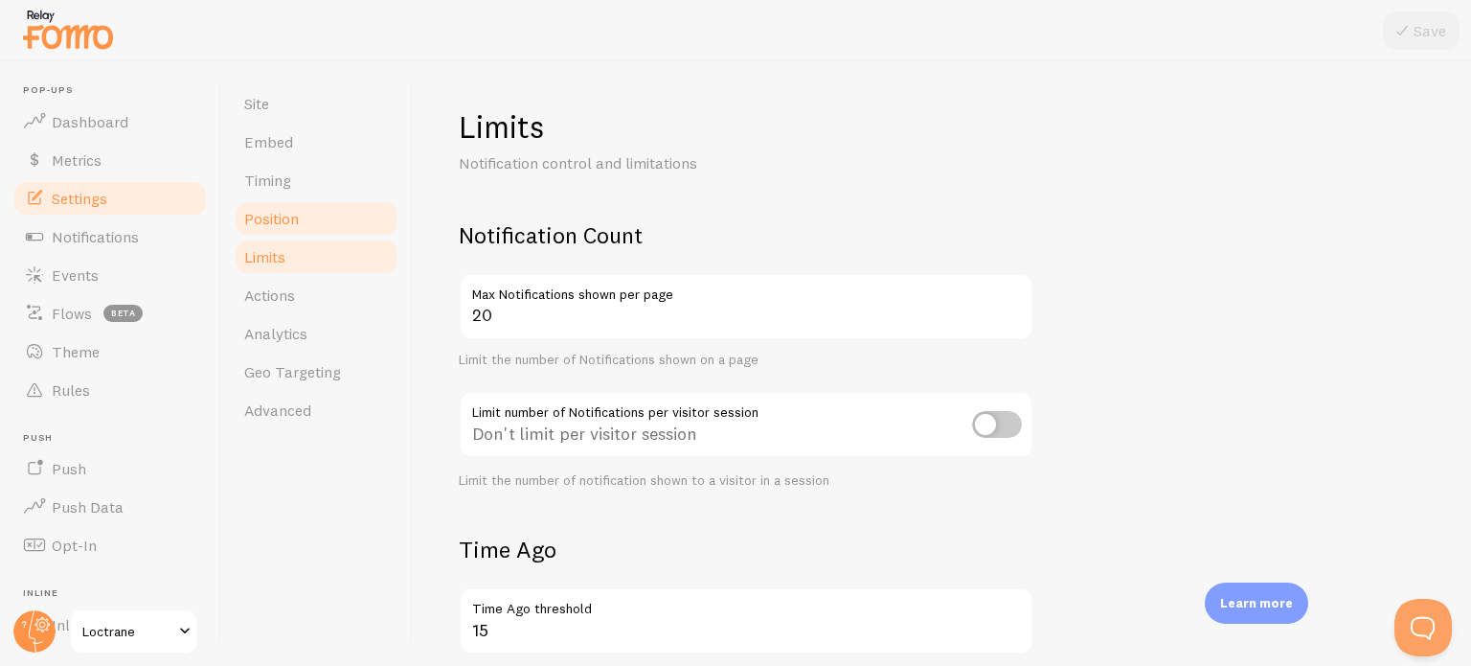
click at [308, 216] on link "Position" at bounding box center [317, 218] width 168 height 38
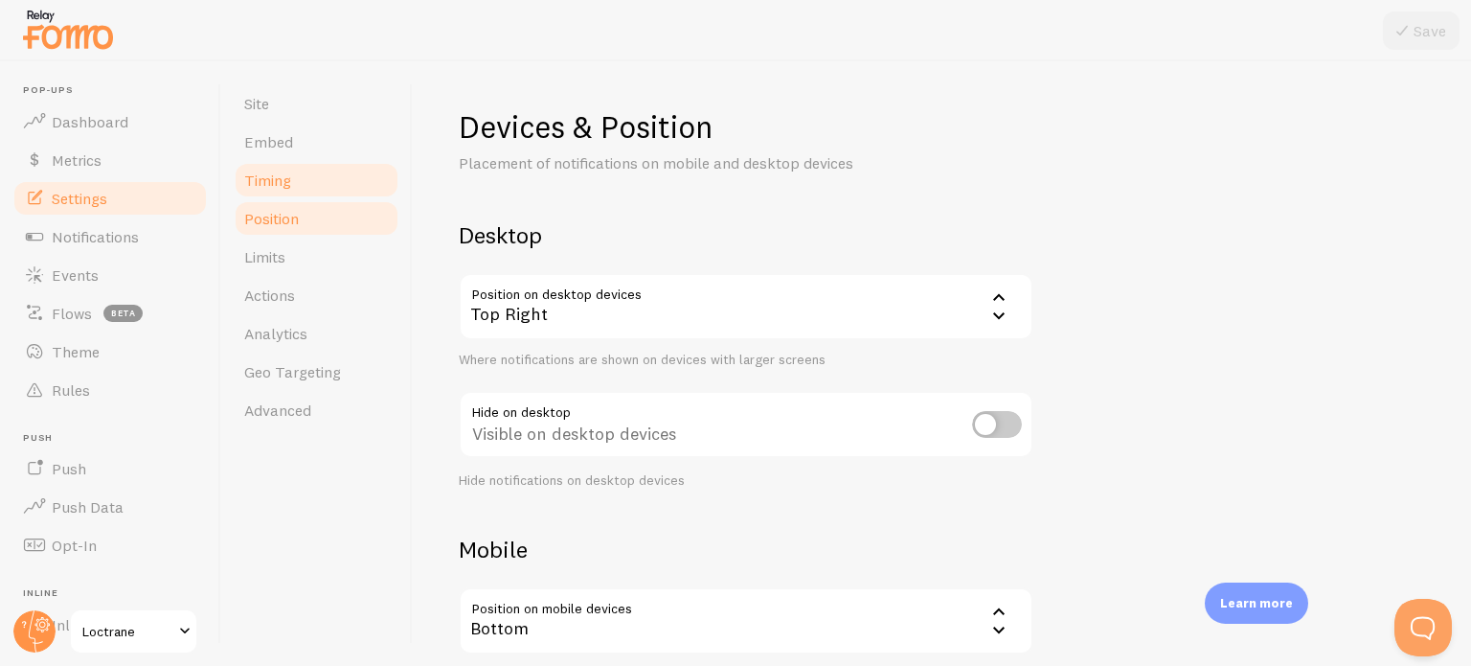
click at [307, 191] on link "Timing" at bounding box center [317, 180] width 168 height 38
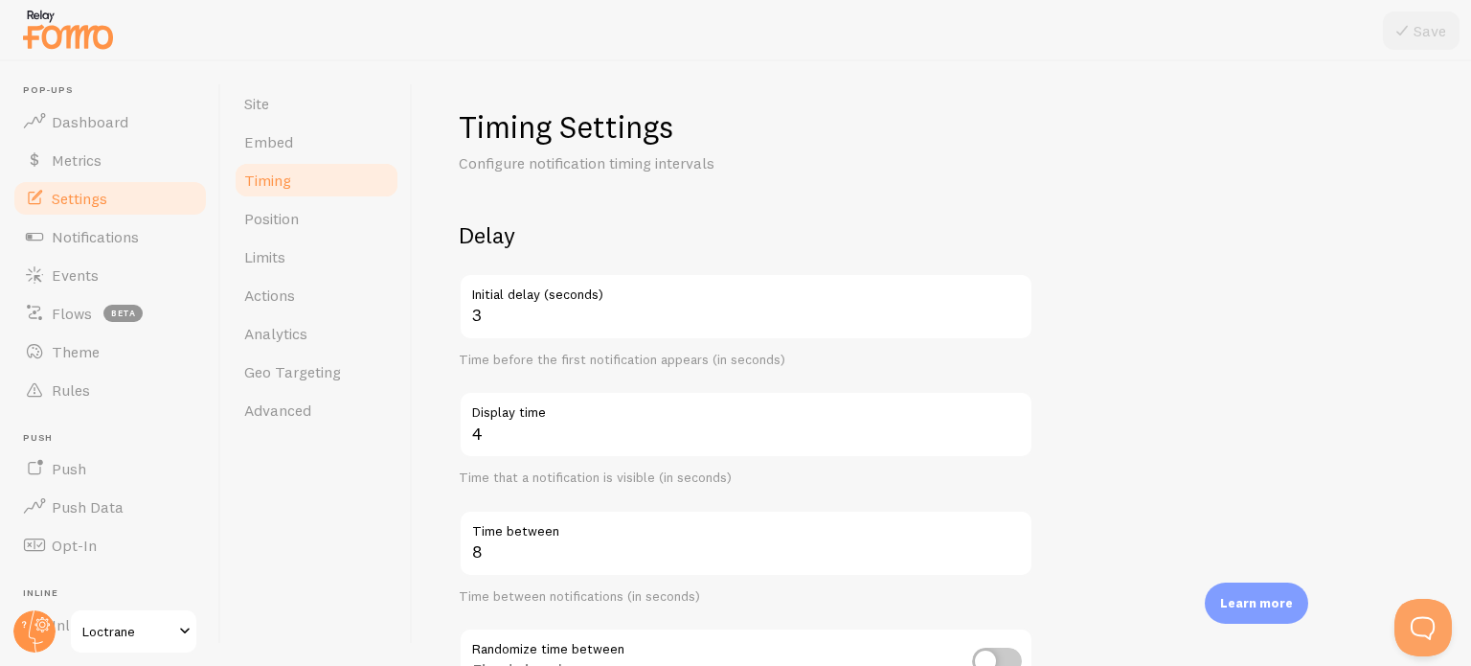
click at [307, 166] on link "Timing" at bounding box center [317, 180] width 168 height 38
click at [290, 373] on span "Geo Targeting" at bounding box center [292, 371] width 97 height 19
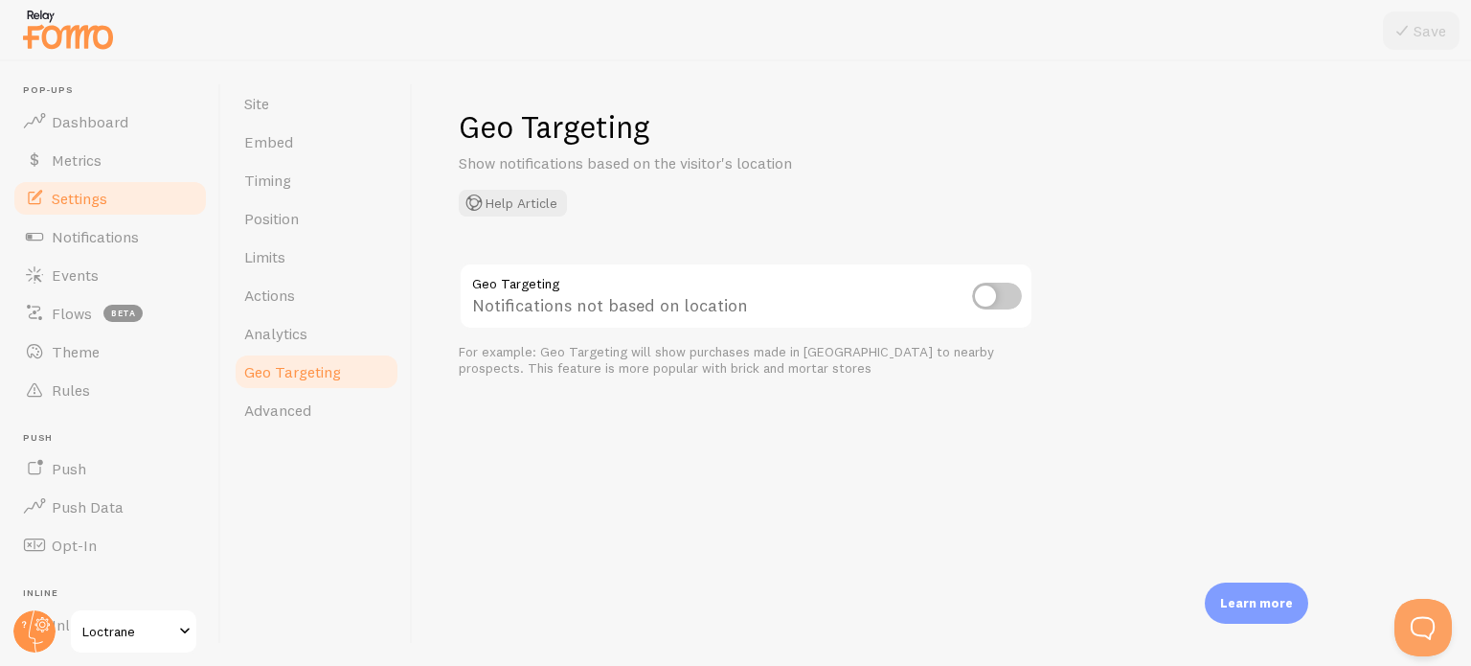
click at [989, 295] on input "checkbox" at bounding box center [997, 296] width 50 height 27
checkbox input "true"
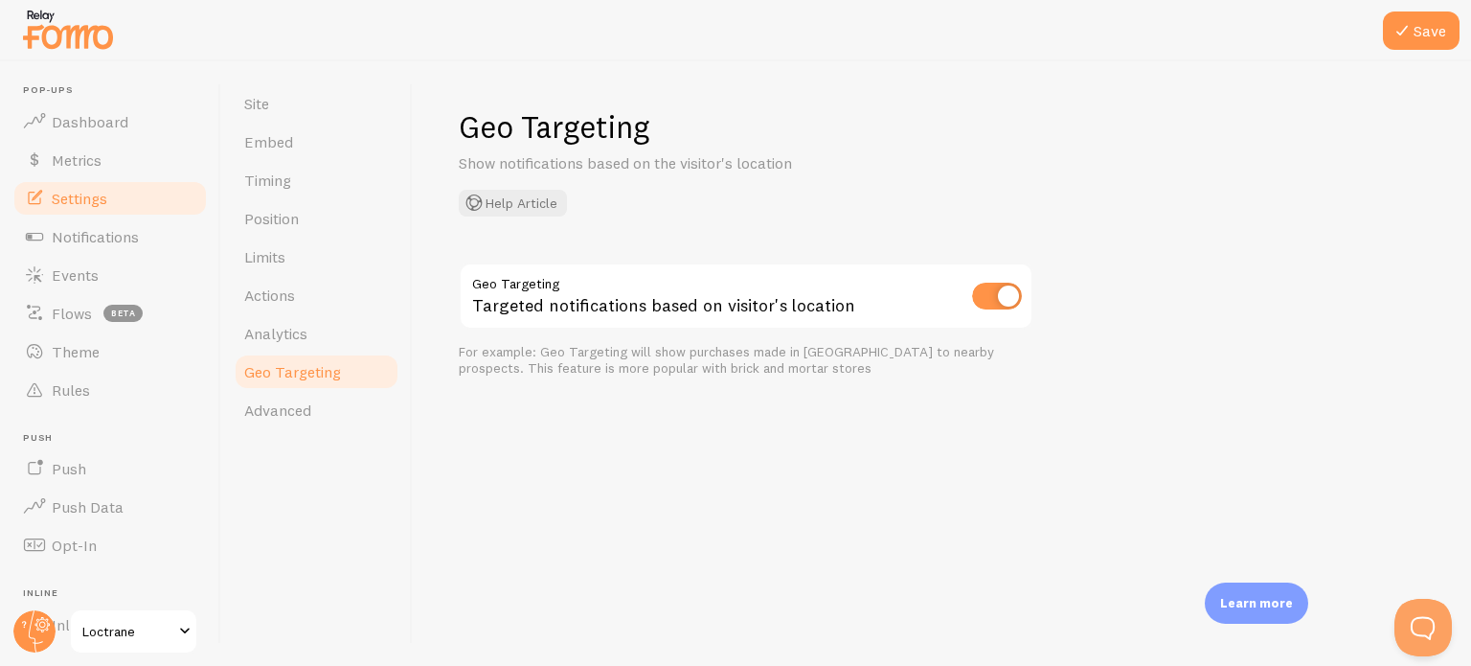
click at [617, 406] on div "Geo Targeting Show notifications based on the visitor's location Help Article G…" at bounding box center [942, 363] width 1058 height 604
click at [1406, 37] on icon at bounding box center [1402, 30] width 23 height 23
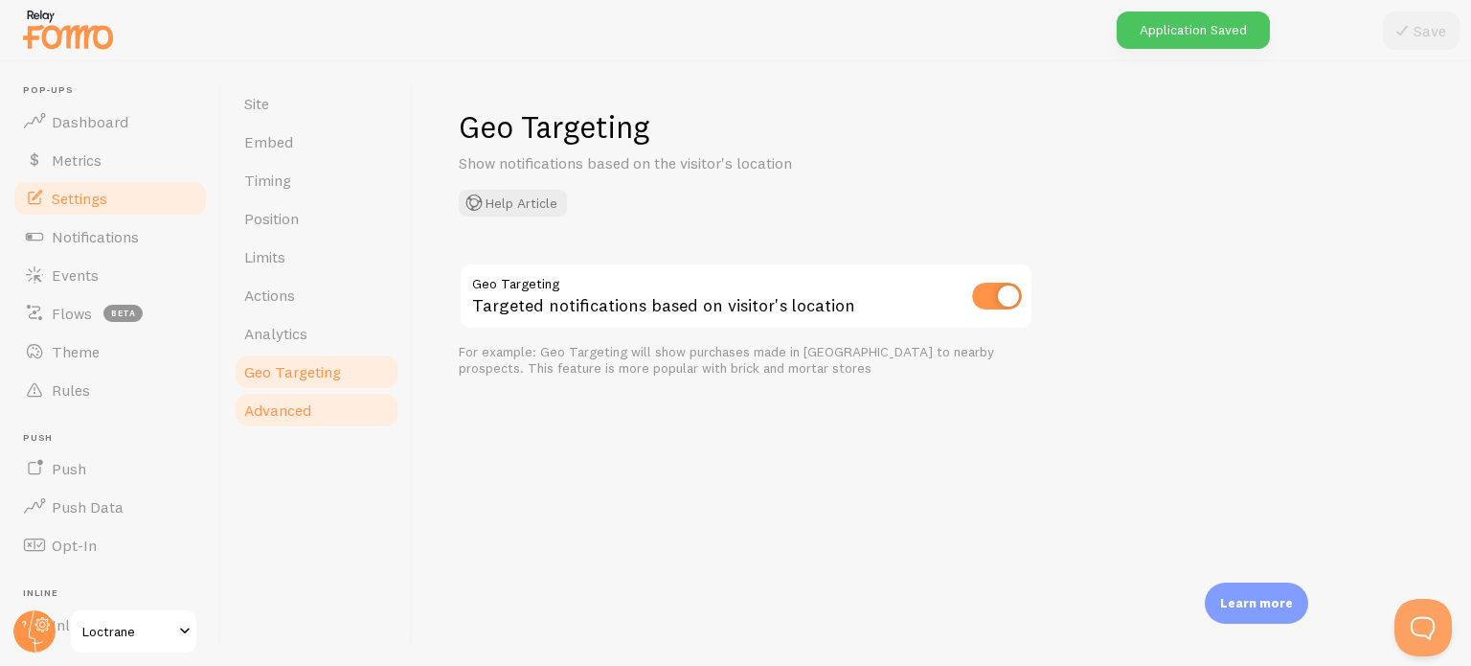
click at [303, 396] on link "Advanced" at bounding box center [317, 410] width 168 height 38
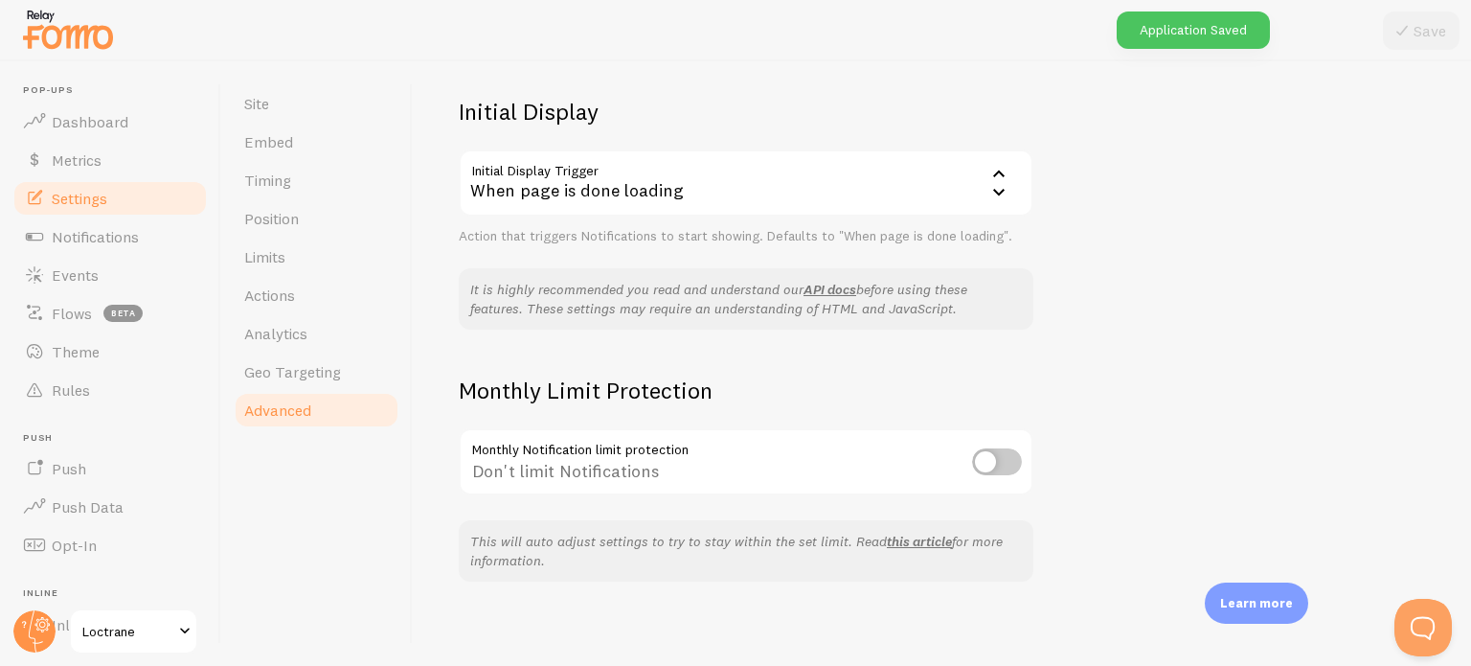
scroll to position [443, 0]
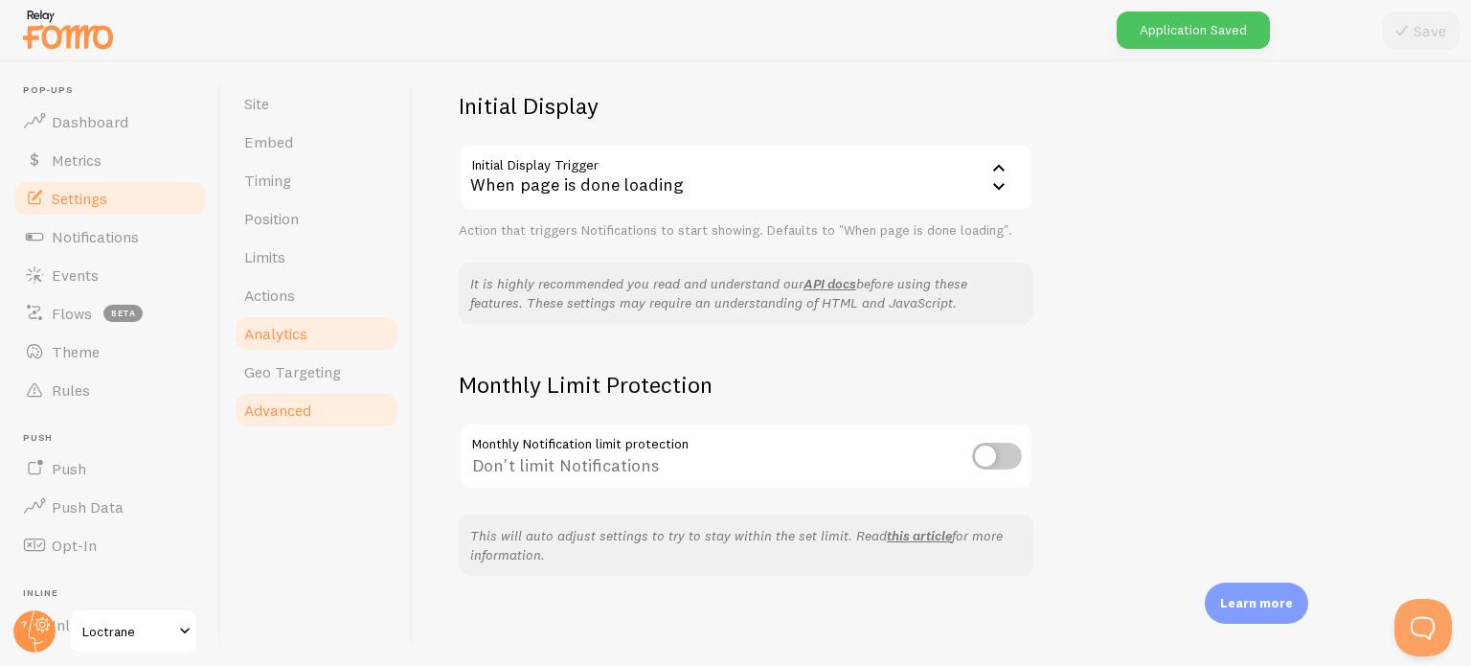
click at [275, 350] on link "Analytics" at bounding box center [317, 333] width 168 height 38
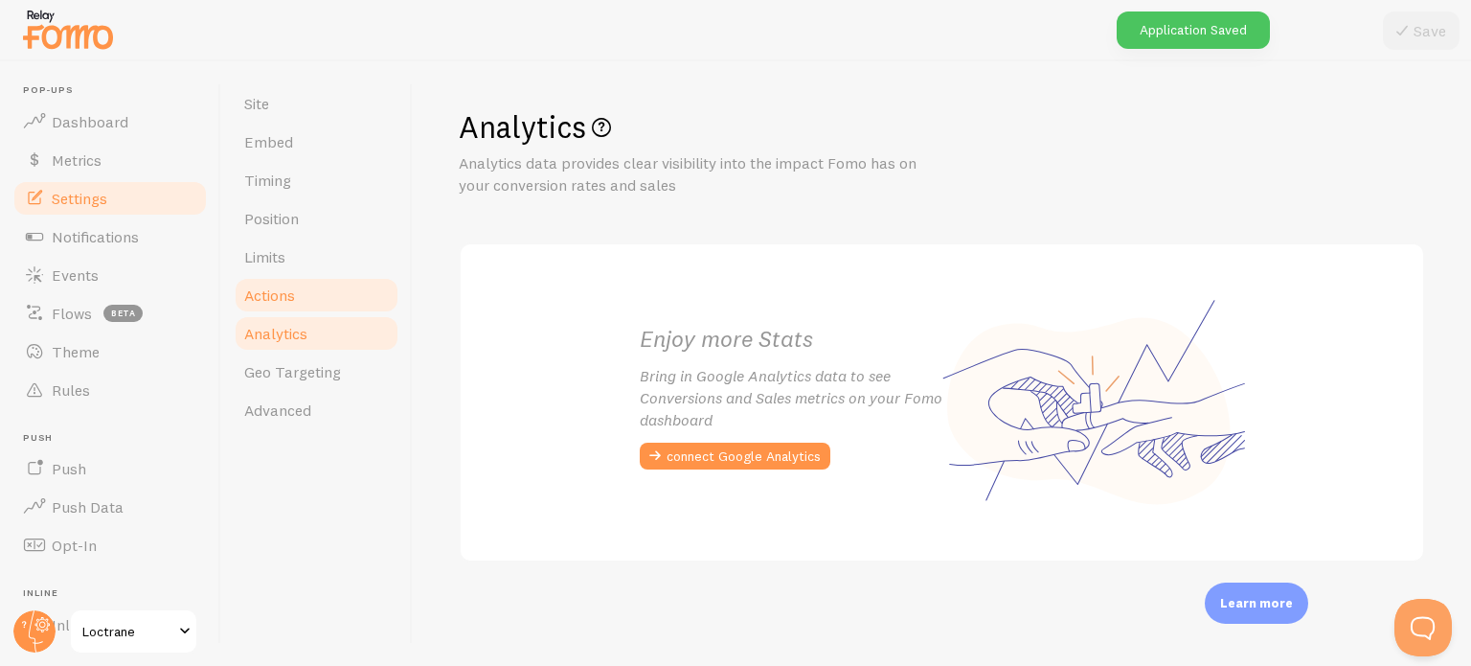
click at [295, 296] on link "Actions" at bounding box center [317, 295] width 168 height 38
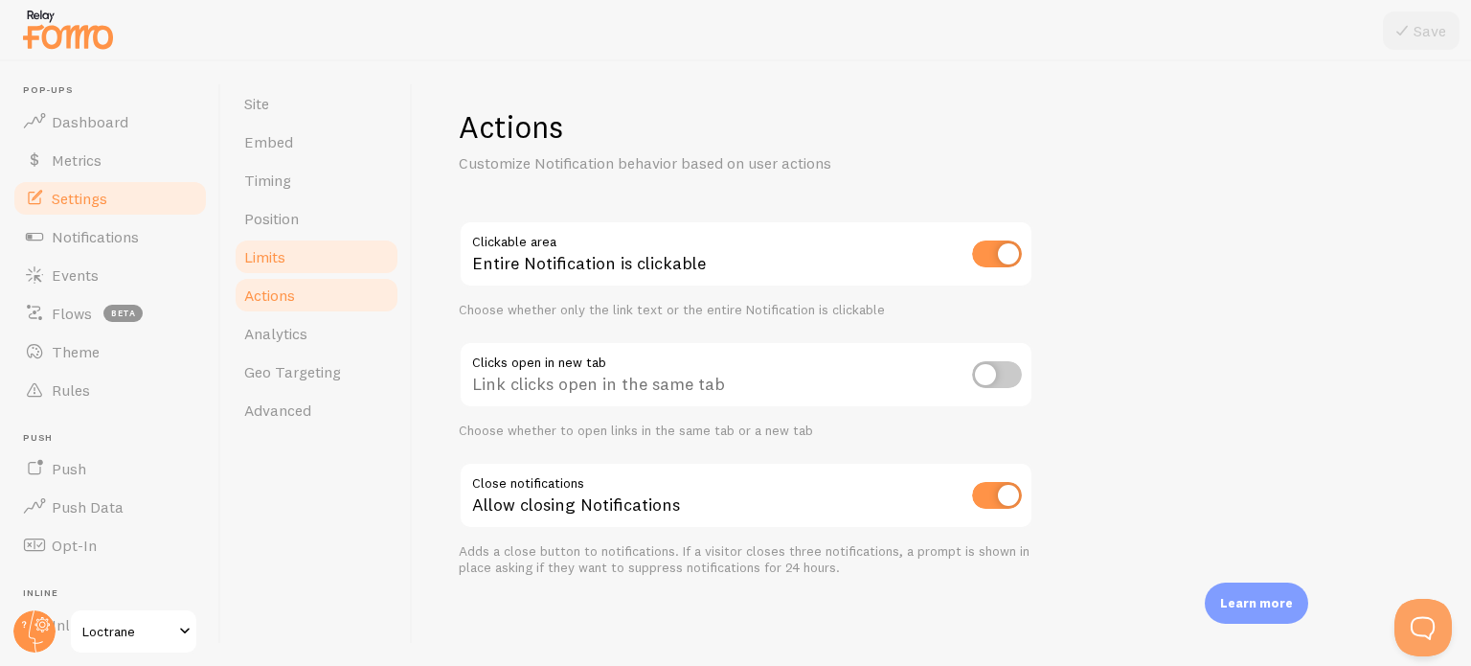
click at [306, 261] on link "Limits" at bounding box center [317, 257] width 168 height 38
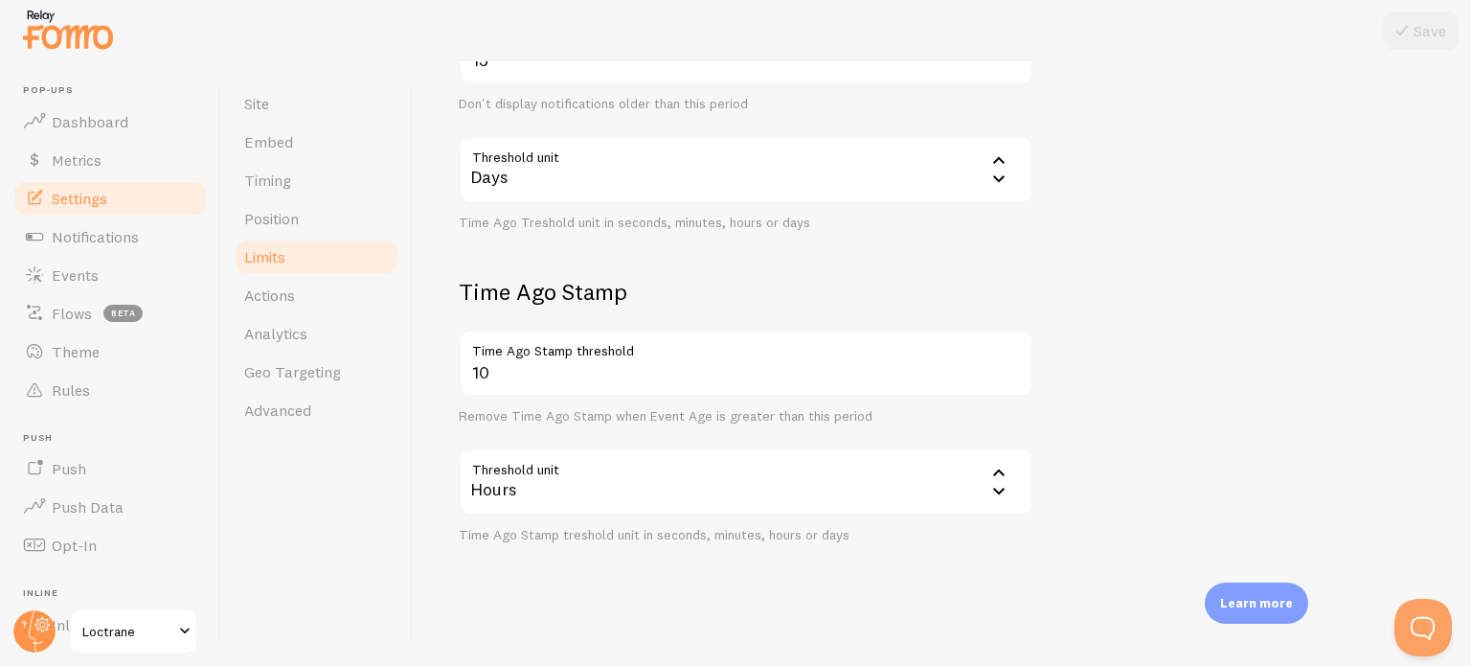
scroll to position [575, 0]
click at [283, 219] on span "Position" at bounding box center [271, 218] width 55 height 19
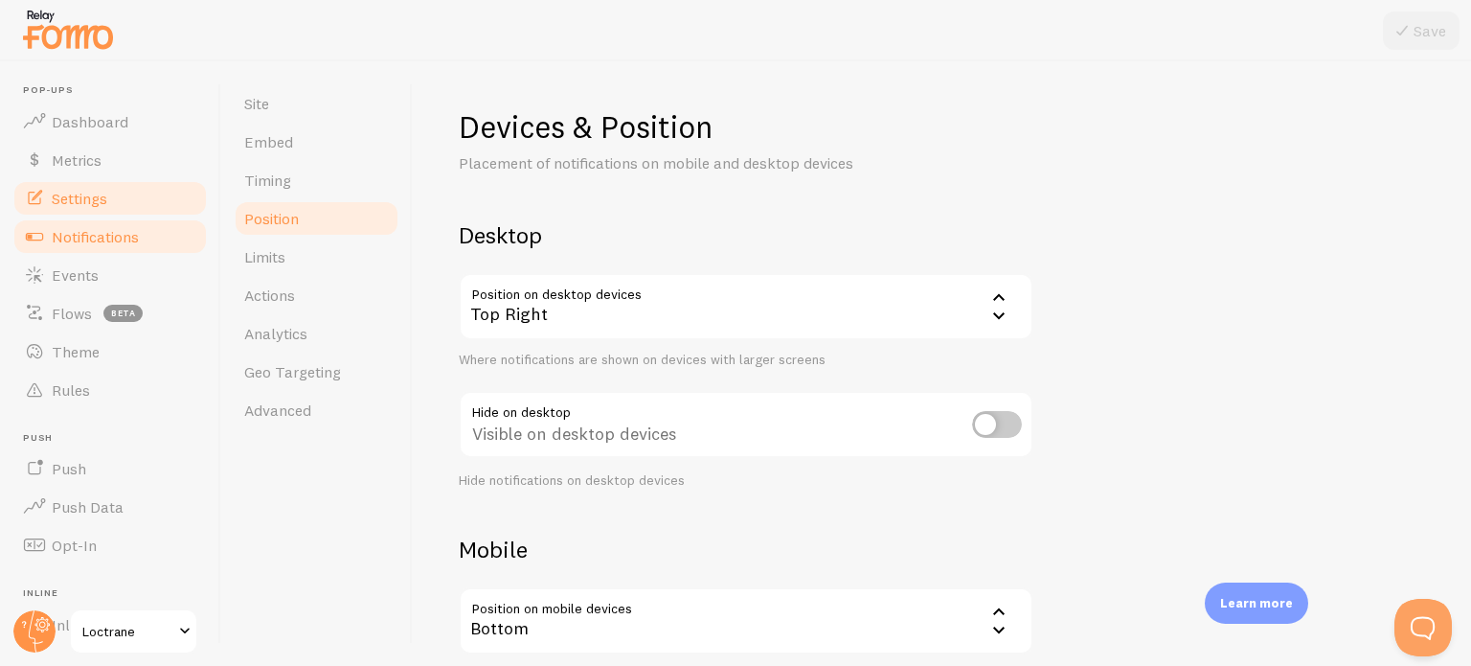
click at [105, 241] on span "Notifications" at bounding box center [95, 236] width 87 height 19
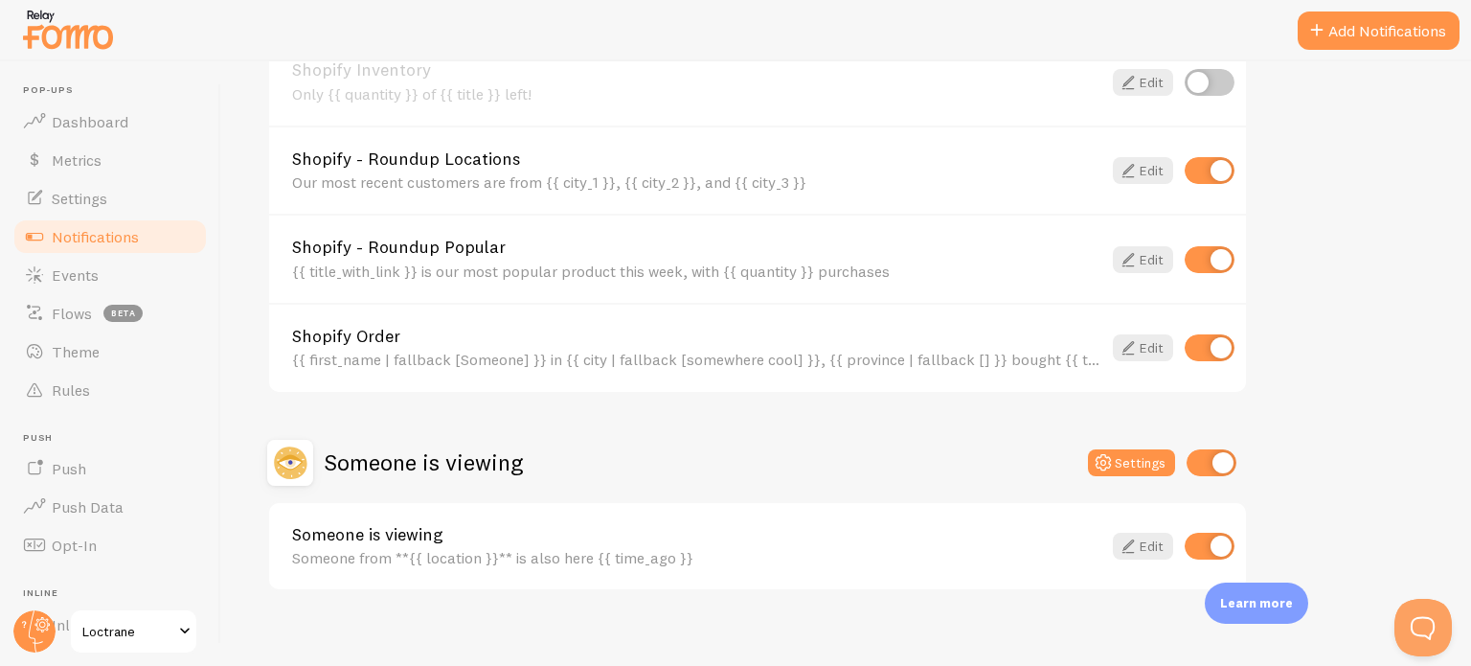
scroll to position [871, 0]
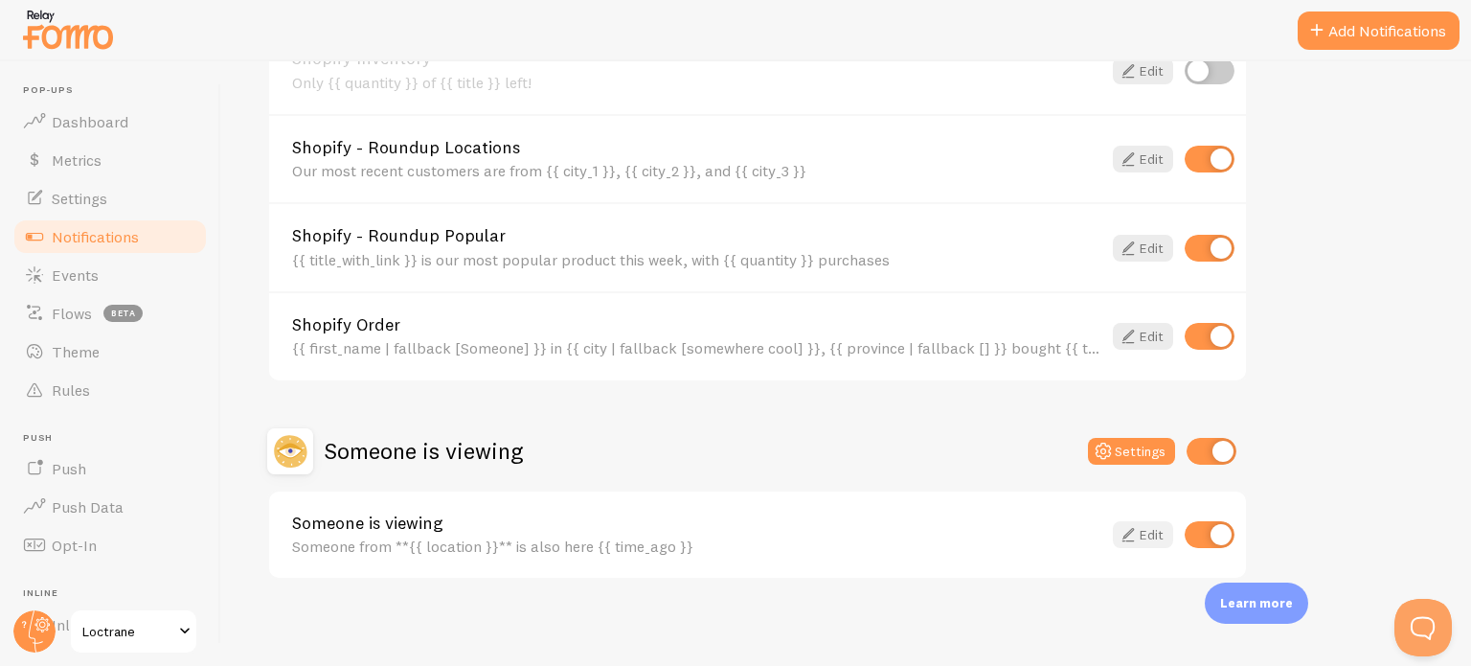
click at [1142, 528] on link "Edit" at bounding box center [1143, 534] width 60 height 27
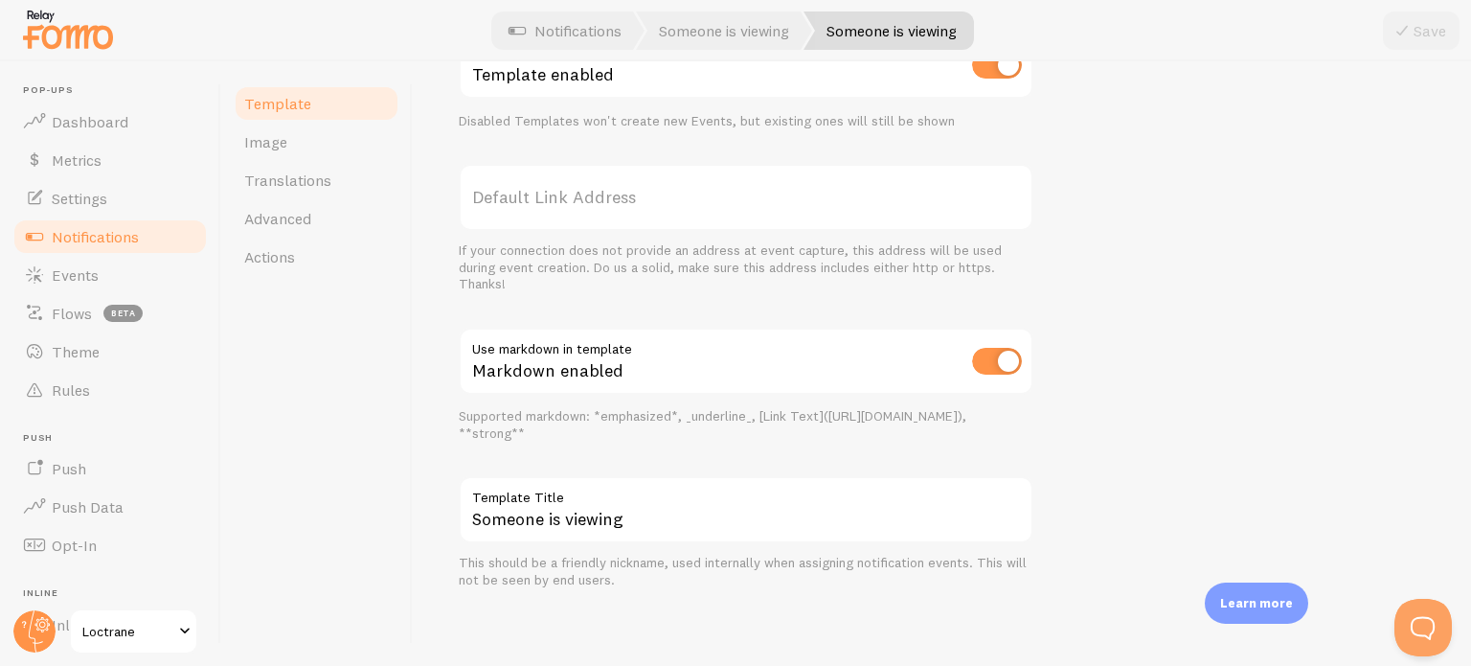
scroll to position [716, 0]
click at [366, 140] on link "Image" at bounding box center [317, 142] width 168 height 38
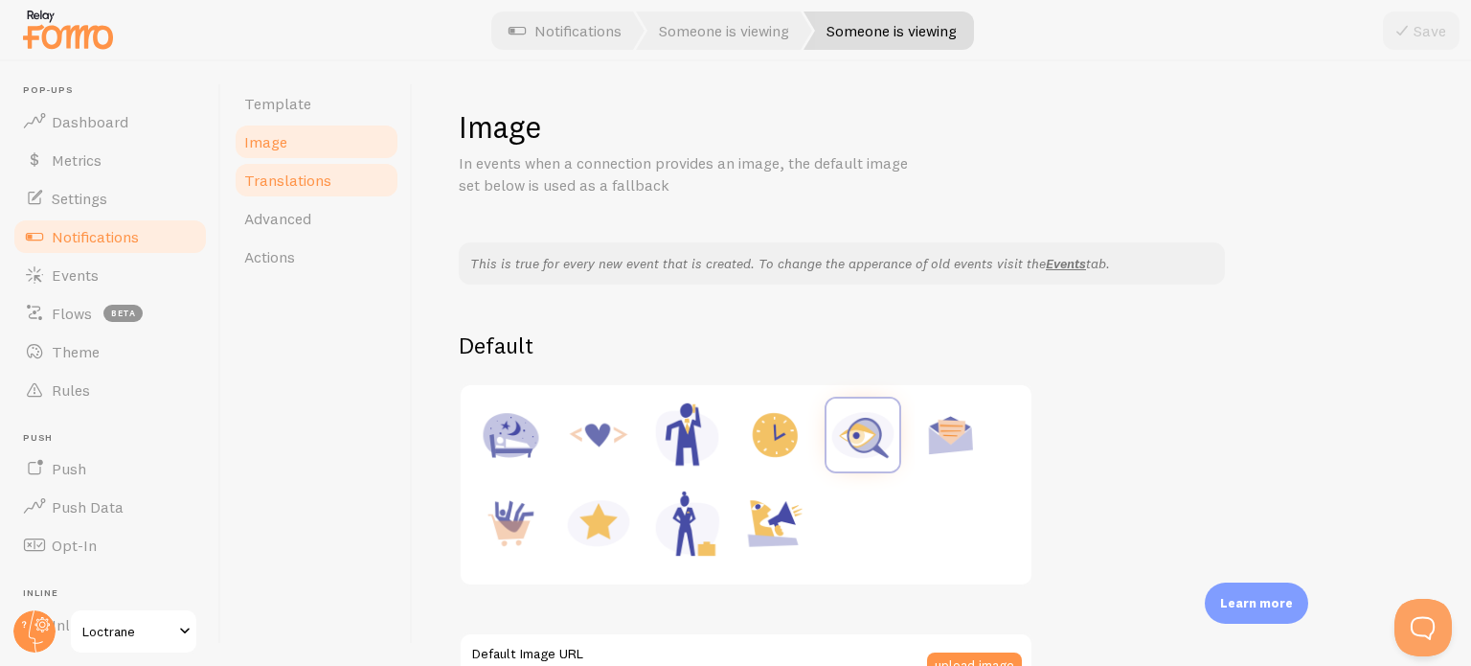
click at [356, 179] on link "Translations" at bounding box center [317, 180] width 168 height 38
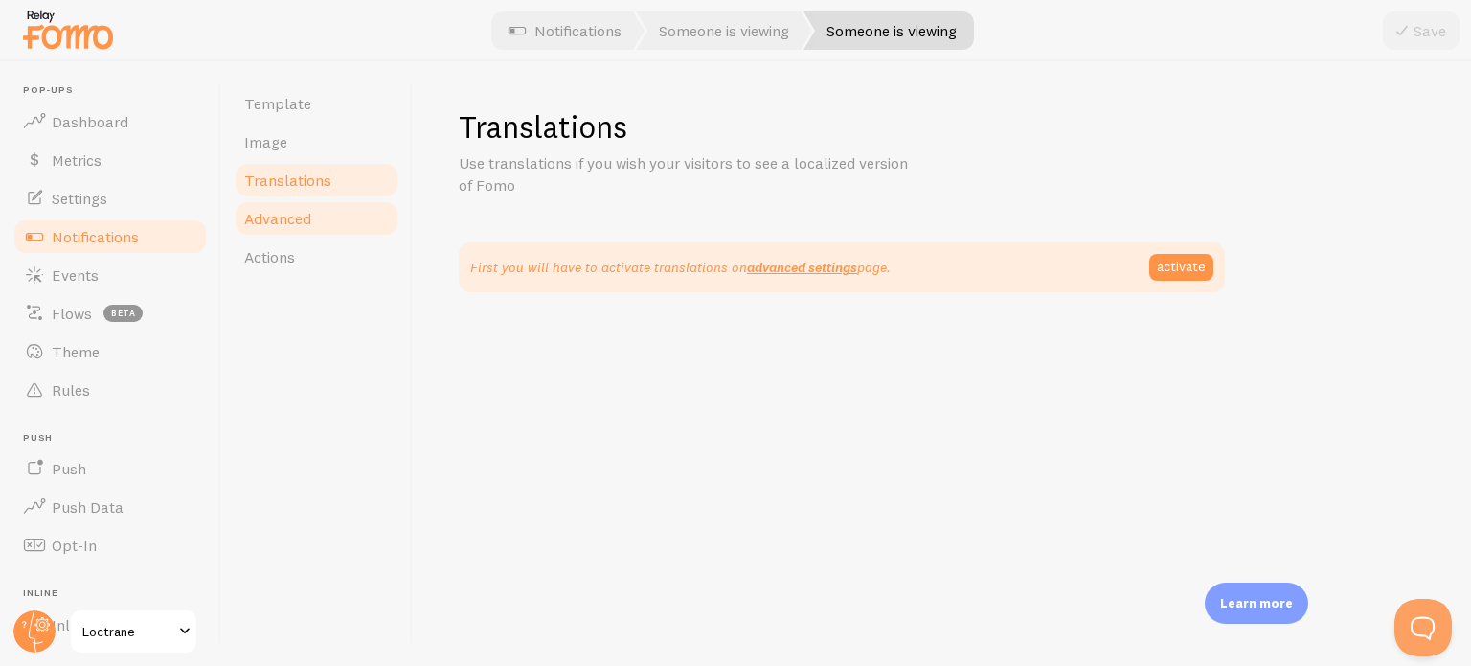
click at [362, 199] on link "Advanced" at bounding box center [317, 218] width 168 height 38
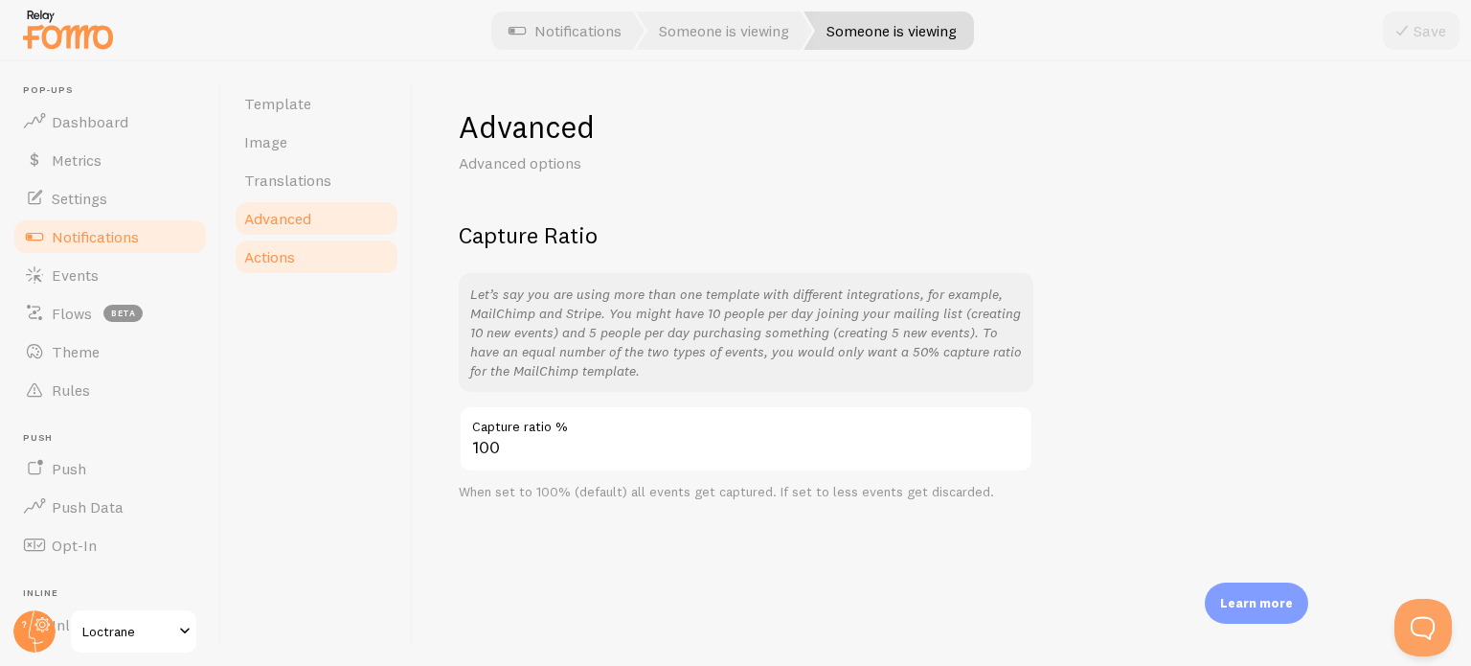
click at [337, 253] on link "Actions" at bounding box center [317, 257] width 168 height 38
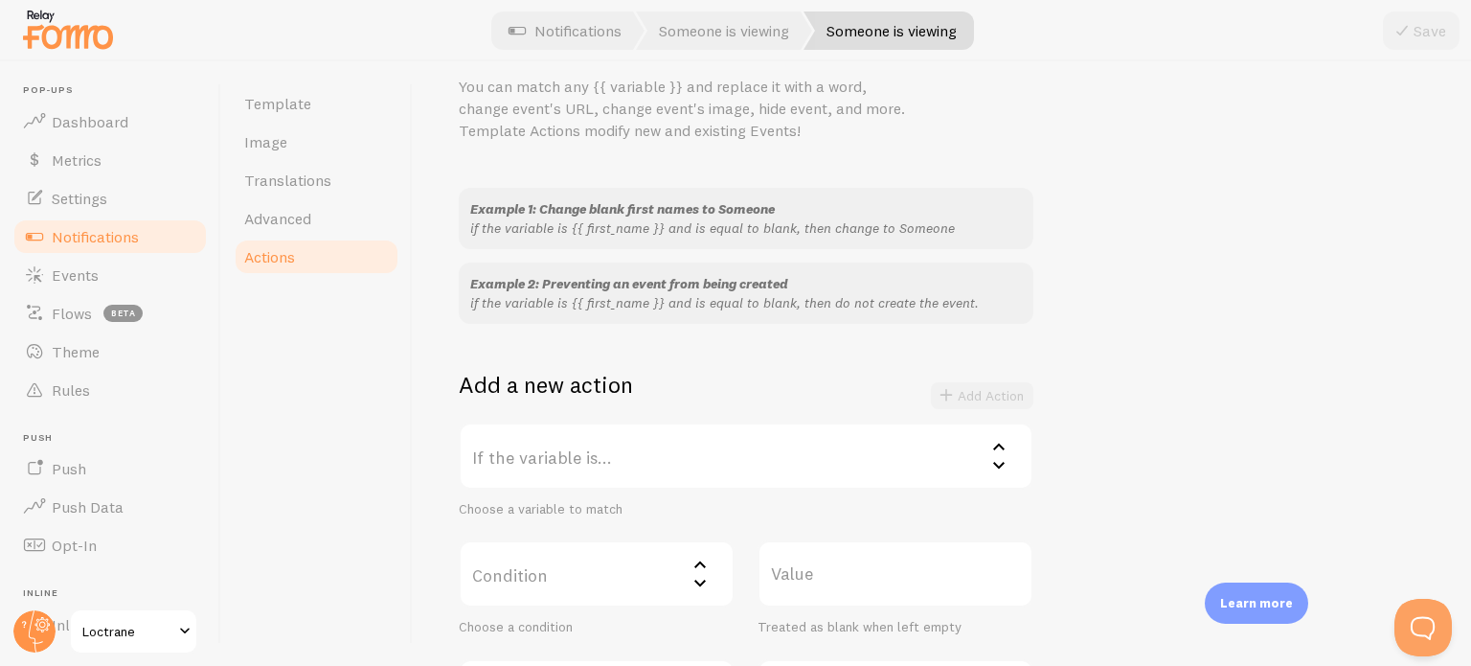
scroll to position [41, 0]
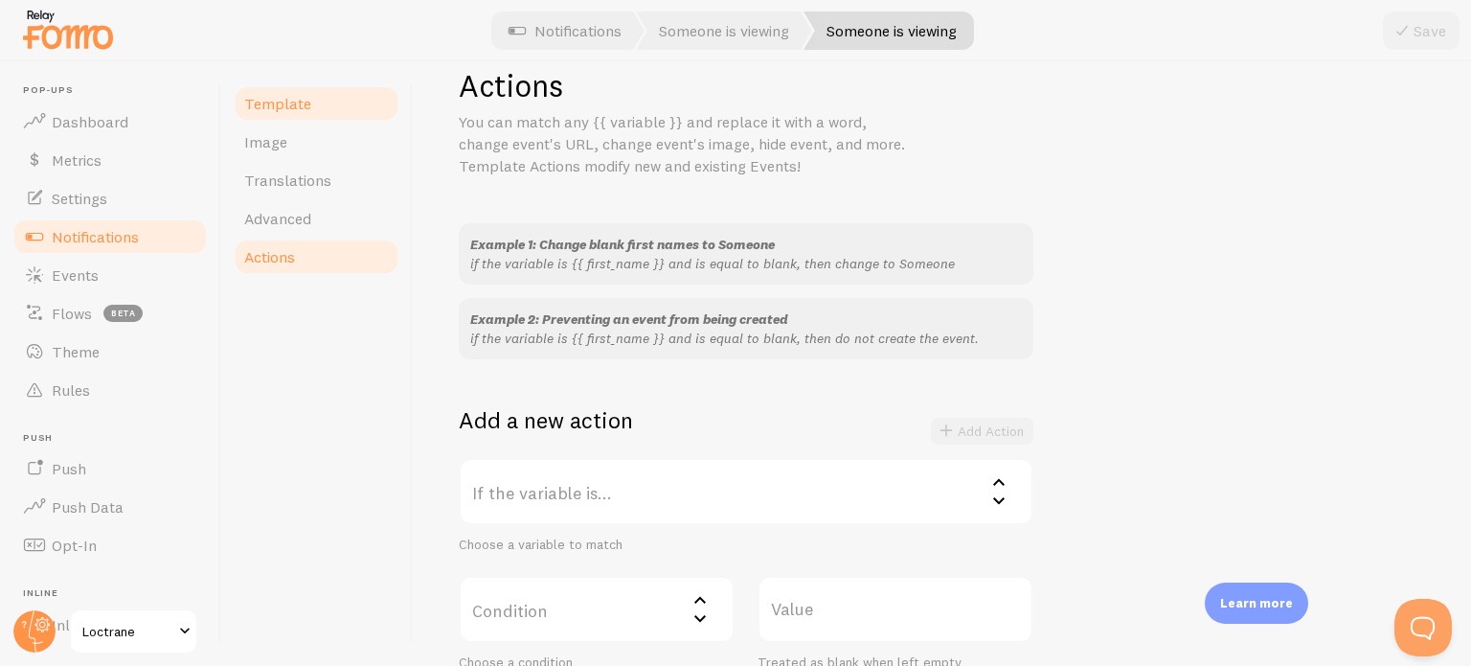
click at [324, 89] on link "Template" at bounding box center [317, 103] width 168 height 38
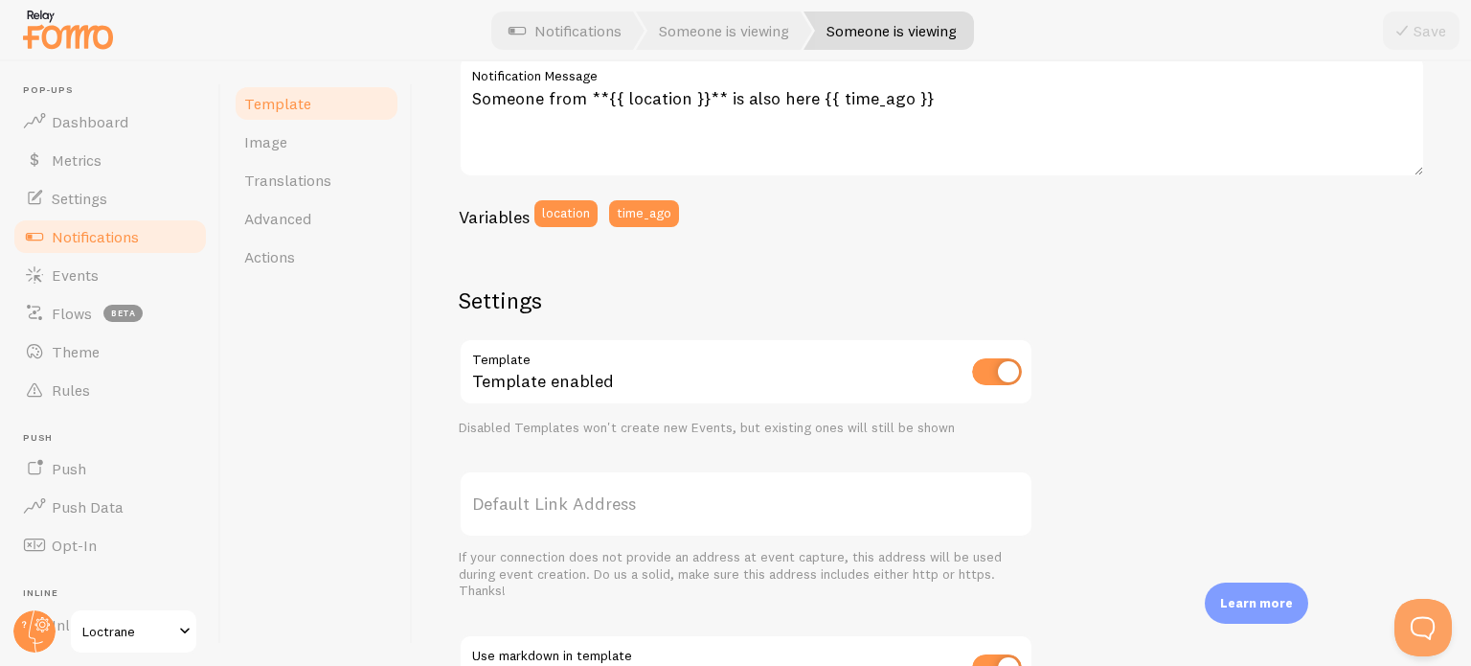
scroll to position [383, 0]
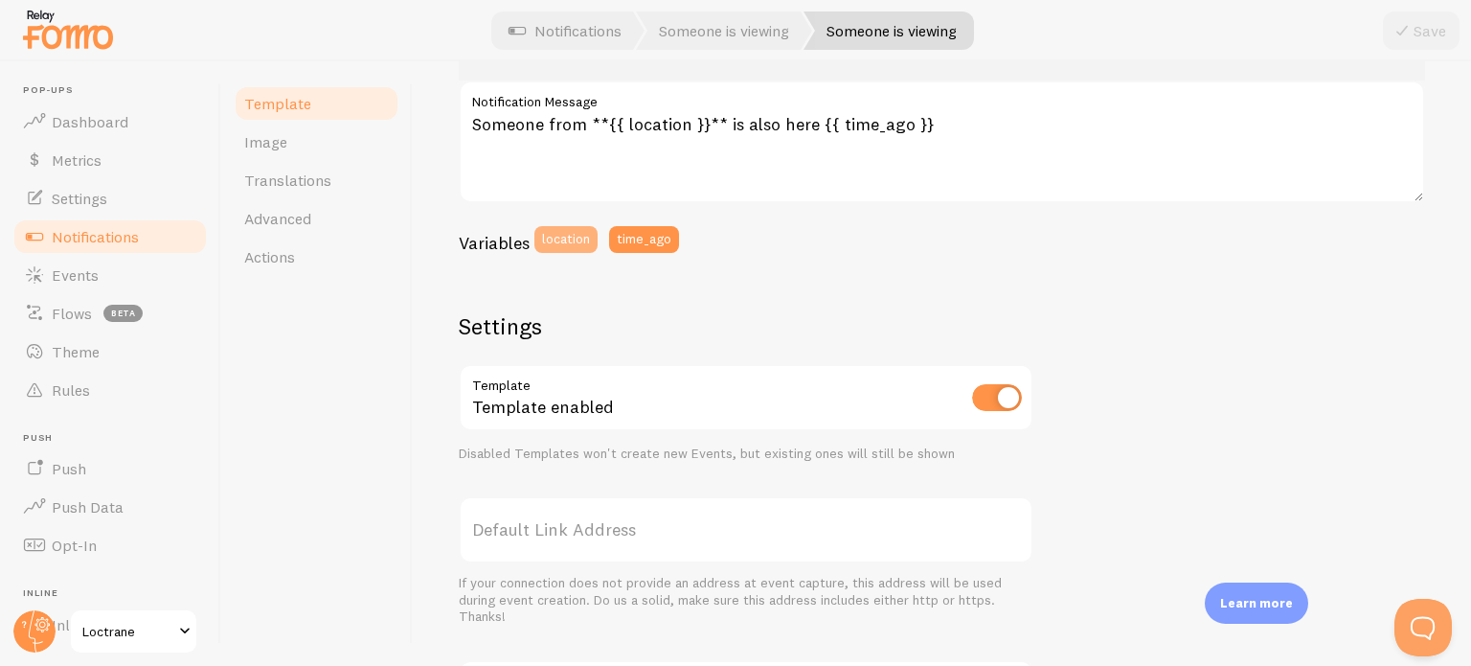
click at [561, 243] on button "location" at bounding box center [565, 239] width 63 height 27
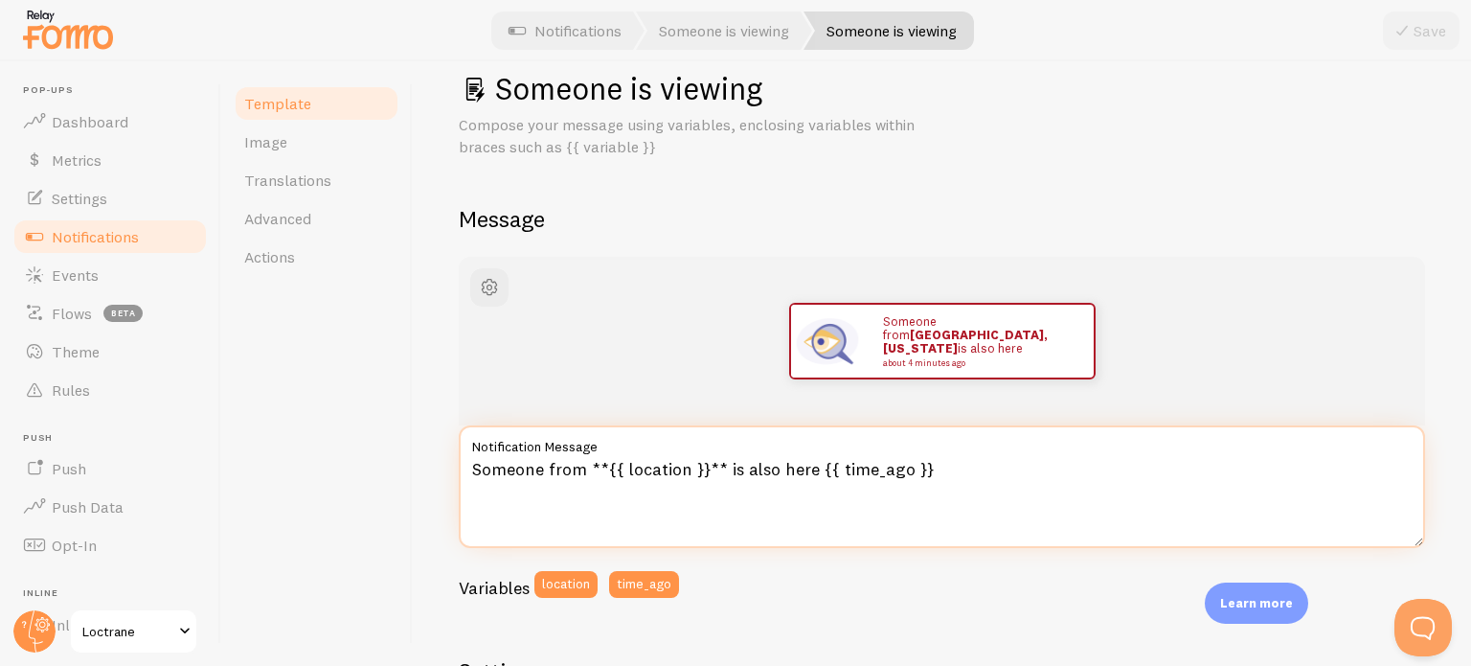
scroll to position [0, 0]
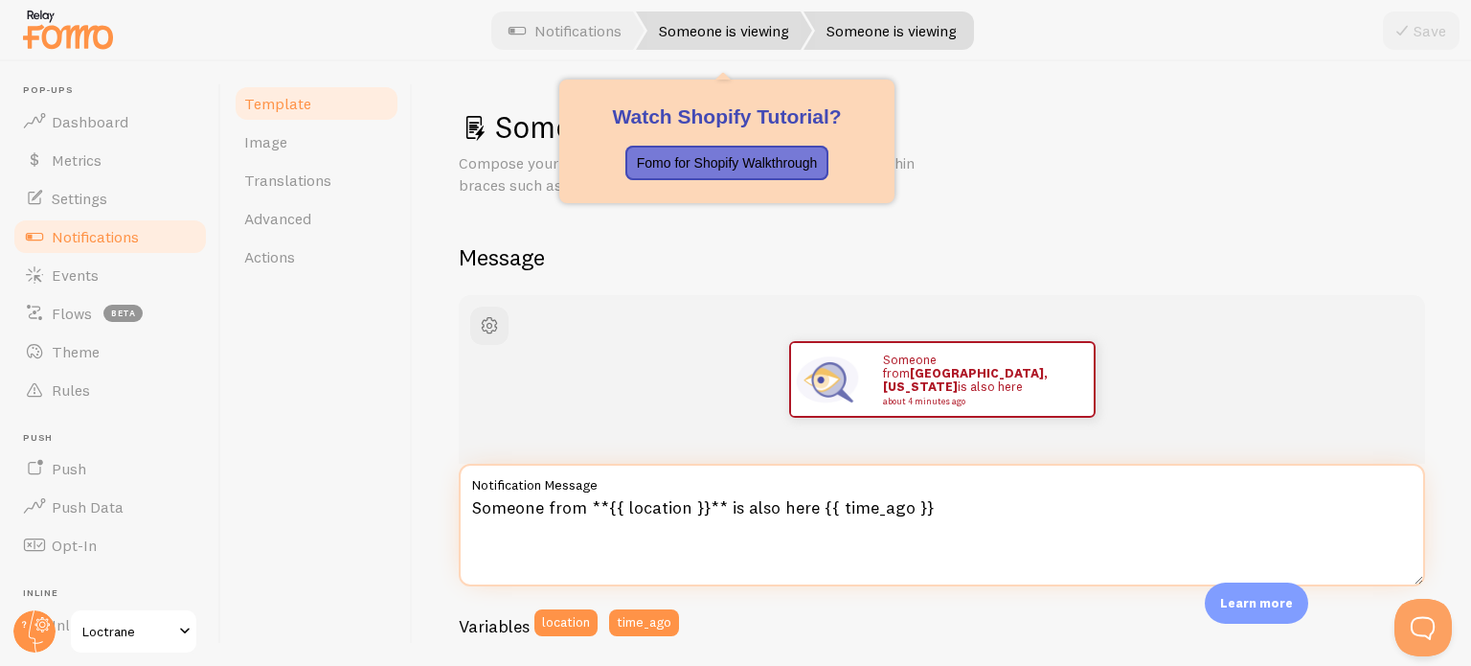
type textarea "Someone from **{{ location }}** is also here {{ time_ago }}"
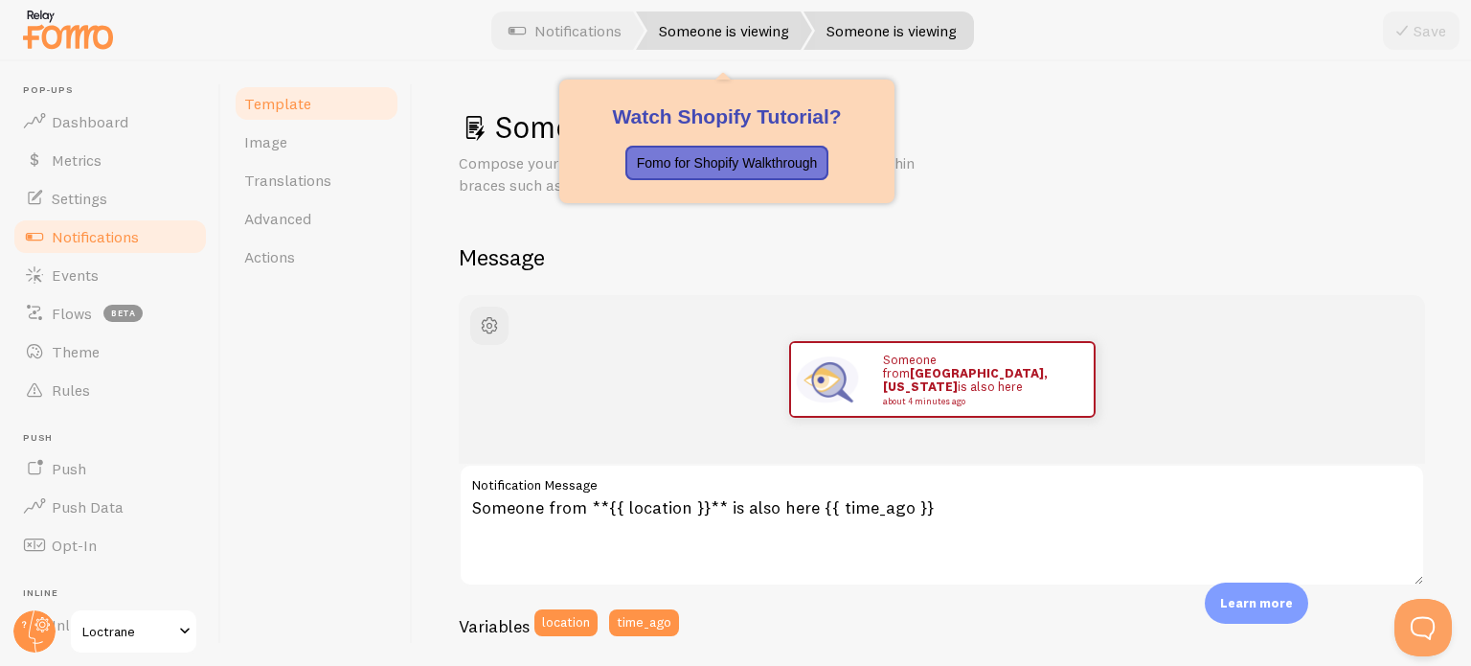
click at [700, 43] on link "Someone is viewing" at bounding box center [724, 30] width 176 height 38
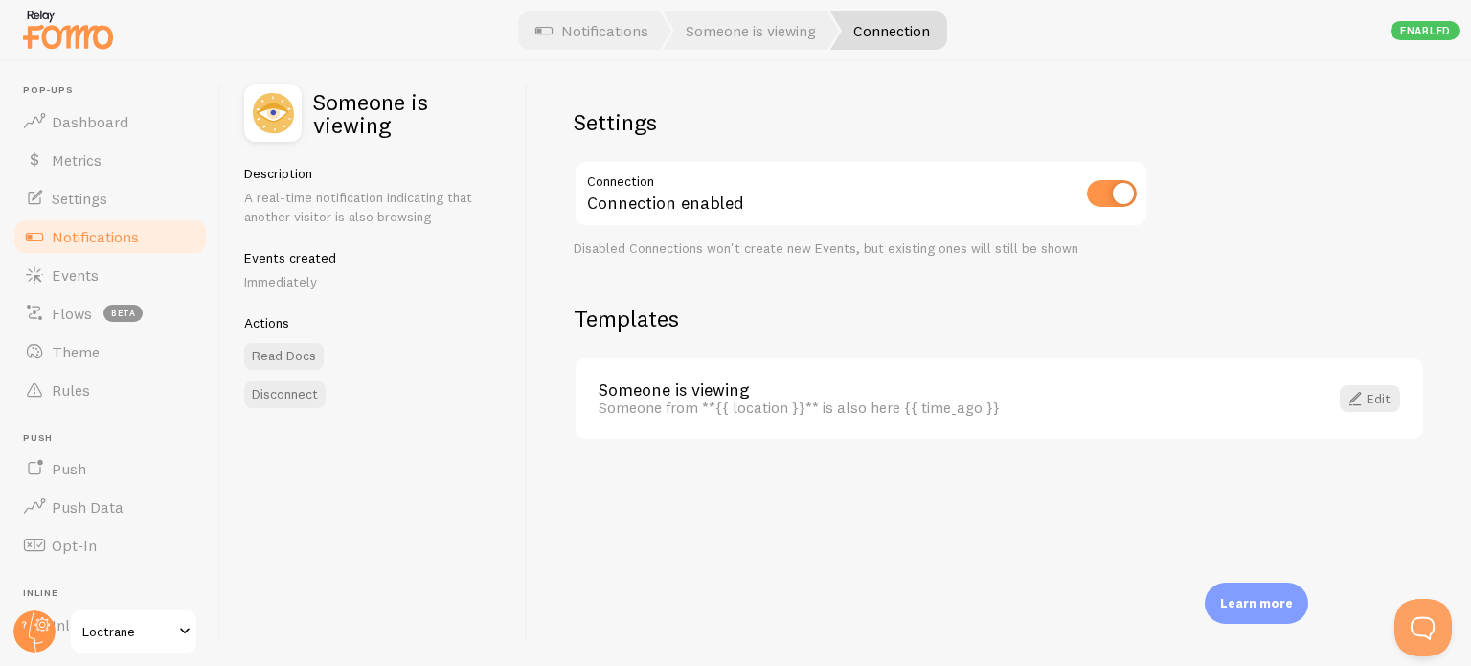
click at [1119, 201] on input "checkbox" at bounding box center [1112, 193] width 50 height 27
checkbox input "false"
